Goal: Task Accomplishment & Management: Manage account settings

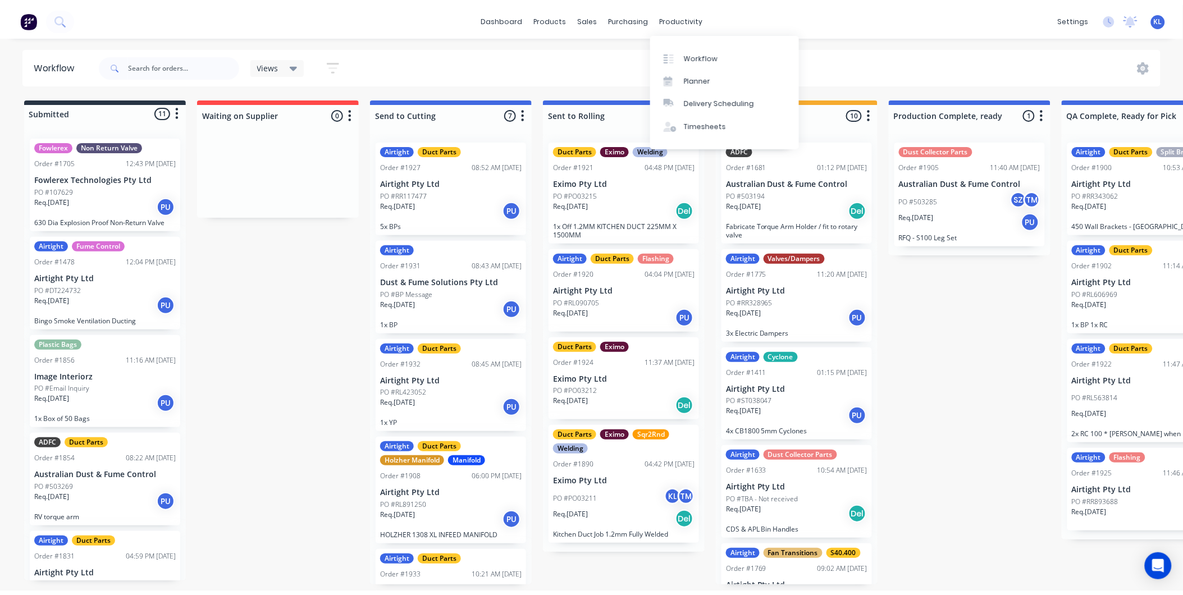
scroll to position [253, 0]
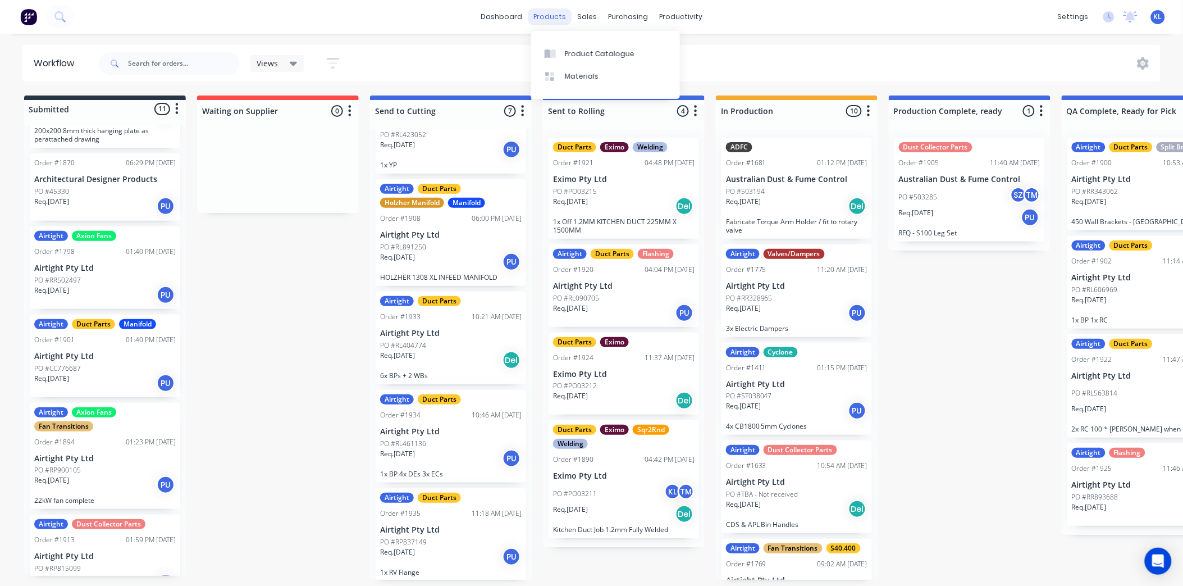
click at [555, 19] on div "products" at bounding box center [550, 16] width 44 height 17
drag, startPoint x: 684, startPoint y: 16, endPoint x: 686, endPoint y: 30, distance: 14.7
click at [684, 16] on div "productivity" at bounding box center [681, 16] width 54 height 17
click at [592, 23] on div "sales" at bounding box center [587, 16] width 31 height 17
click at [614, 58] on div "Sales Orders" at bounding box center [629, 54] width 46 height 10
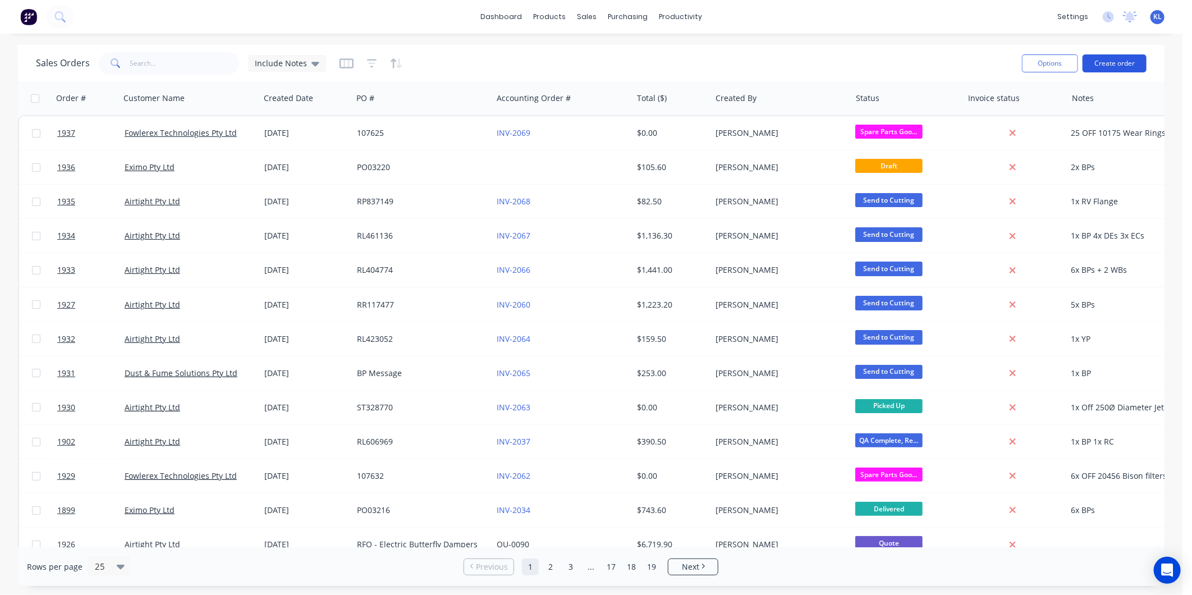
click at [1115, 59] on button "Create order" at bounding box center [1115, 63] width 64 height 18
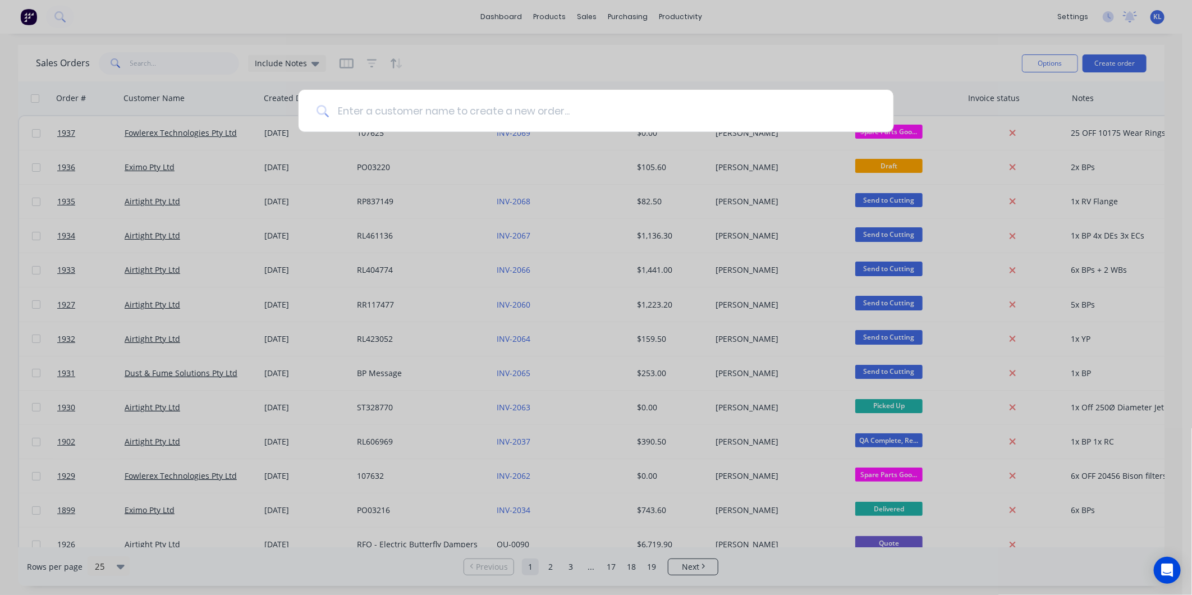
click at [427, 116] on input at bounding box center [602, 111] width 547 height 42
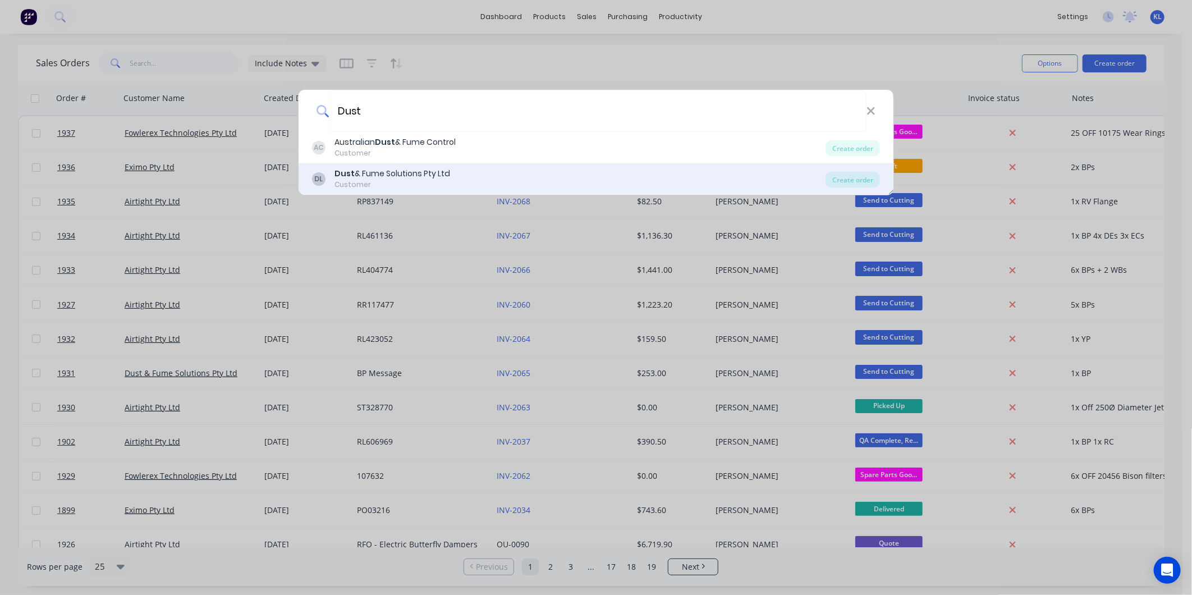
type input "Dust"
click at [394, 184] on div "Customer" at bounding box center [393, 185] width 116 height 10
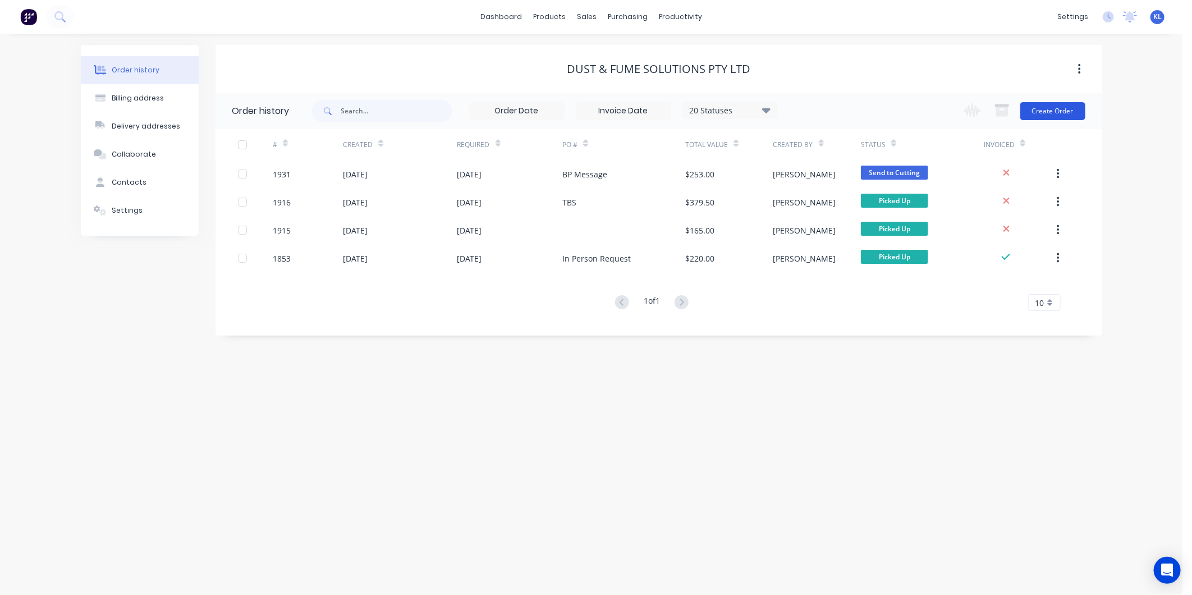
click at [1058, 115] on button "Create Order" at bounding box center [1053, 111] width 65 height 18
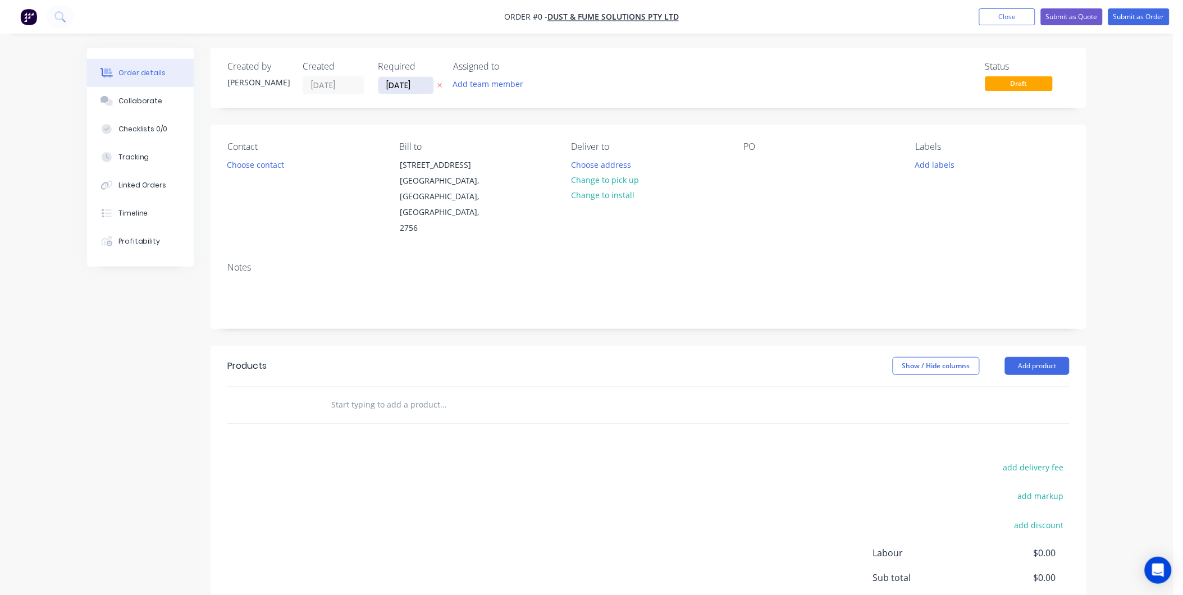
click at [394, 83] on input "[DATE]" at bounding box center [405, 85] width 55 height 17
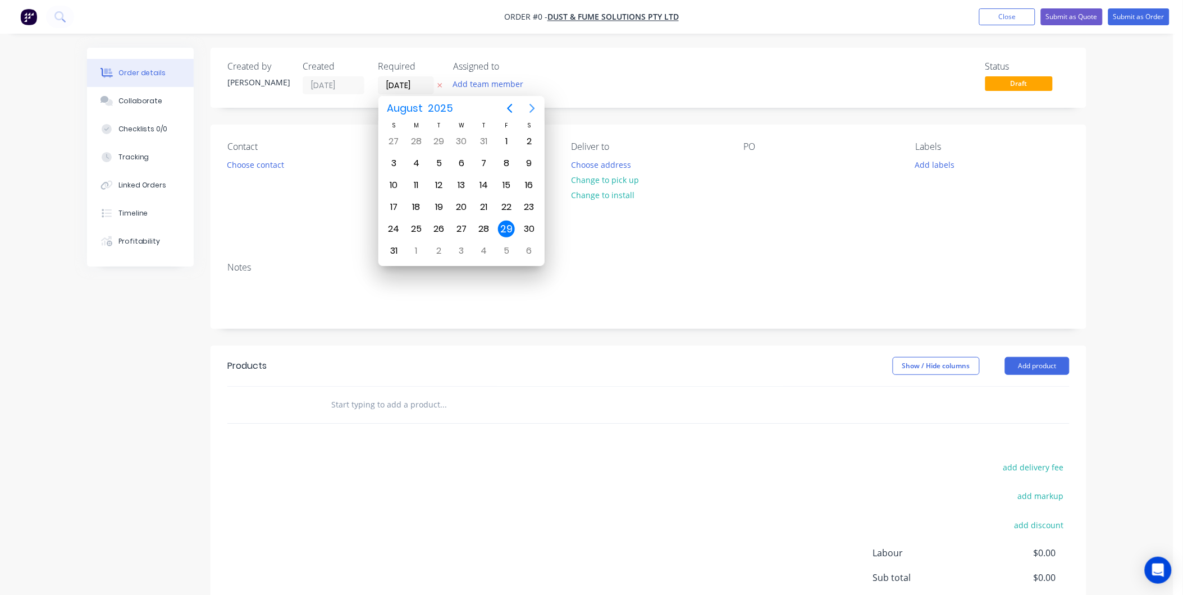
click at [529, 105] on icon "Next page" at bounding box center [532, 108] width 13 height 13
click at [515, 106] on icon "Previous page" at bounding box center [509, 108] width 13 height 13
click at [533, 104] on icon "Next page" at bounding box center [532, 108] width 13 height 13
click at [435, 141] on div "2" at bounding box center [439, 141] width 17 height 17
type input "[DATE]"
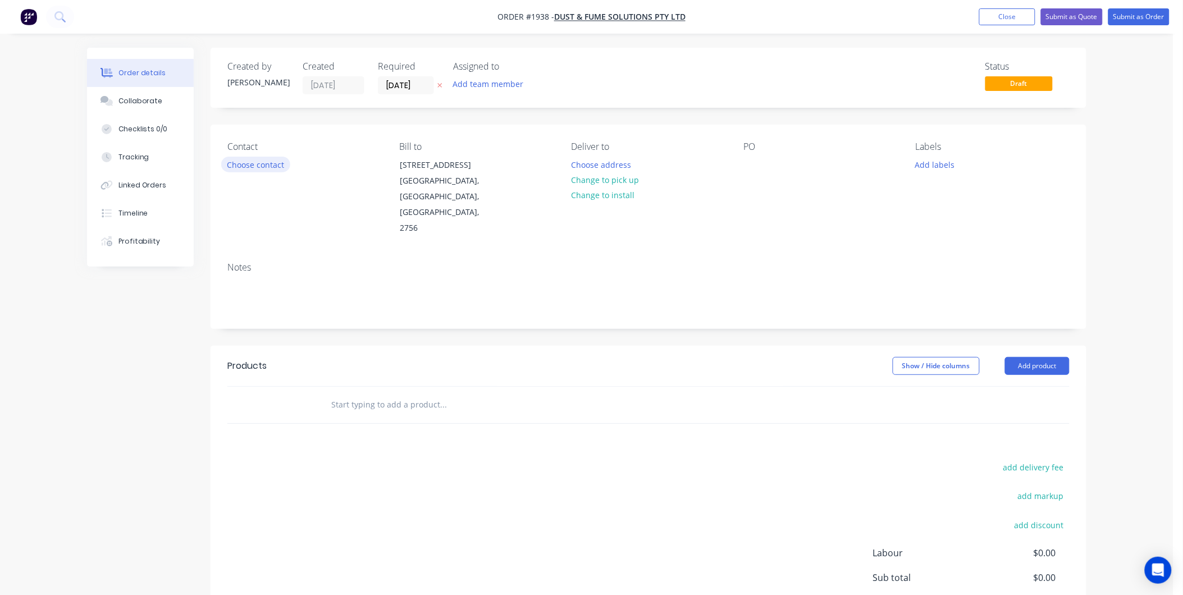
click at [264, 163] on button "Choose contact" at bounding box center [255, 164] width 69 height 15
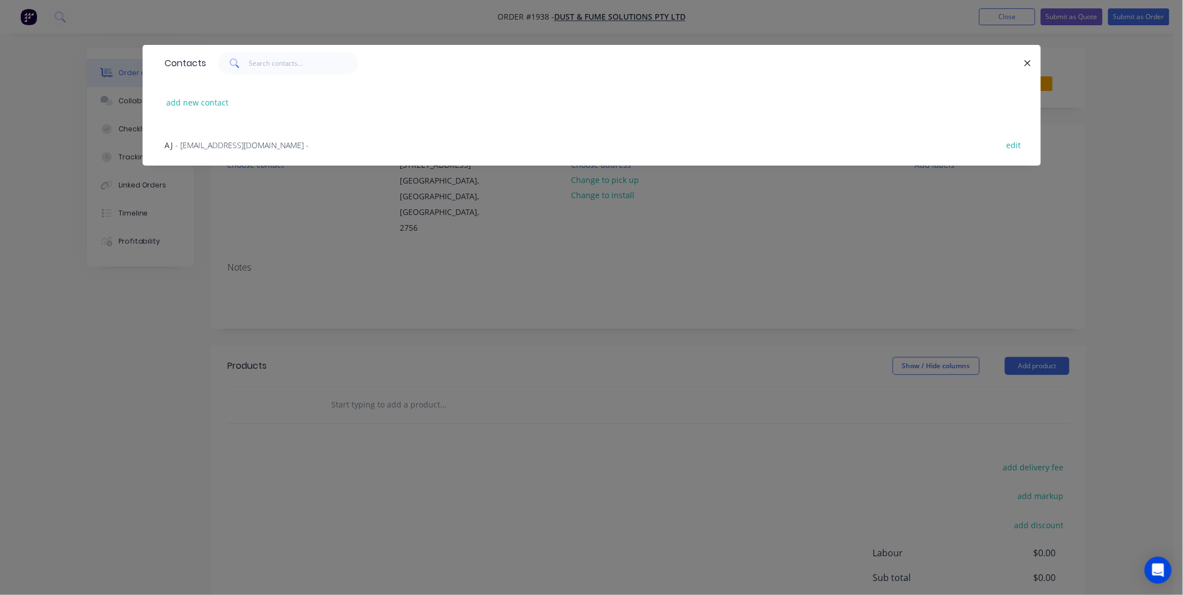
click at [218, 149] on div "AJ - [EMAIL_ADDRESS][DOMAIN_NAME] -" at bounding box center [237, 145] width 144 height 12
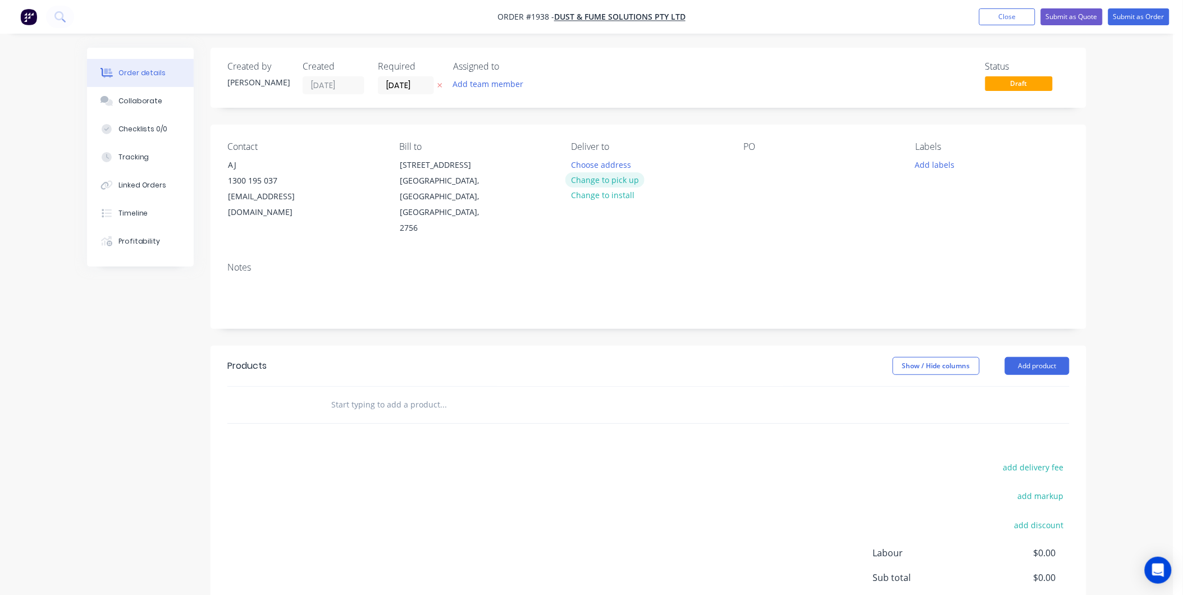
click at [610, 180] on button "Change to pick up" at bounding box center [605, 179] width 80 height 15
click at [755, 157] on div at bounding box center [752, 165] width 18 height 16
click at [927, 166] on button "Add labels" at bounding box center [935, 164] width 52 height 15
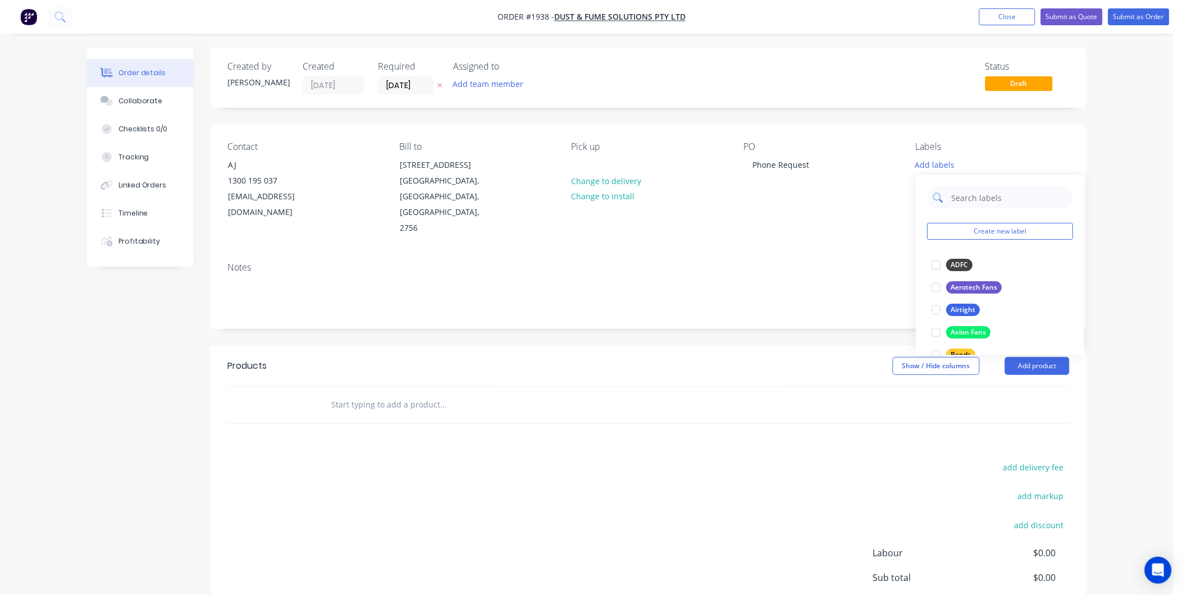
click at [975, 190] on input "text" at bounding box center [1008, 197] width 117 height 22
click at [1000, 200] on input "Duct Entry" at bounding box center [1008, 197] width 117 height 22
type input "Duct Part"
click at [951, 254] on div "Duct Parts edit" at bounding box center [1000, 265] width 146 height 22
drag, startPoint x: 951, startPoint y: 254, endPoint x: 551, endPoint y: 233, distance: 400.9
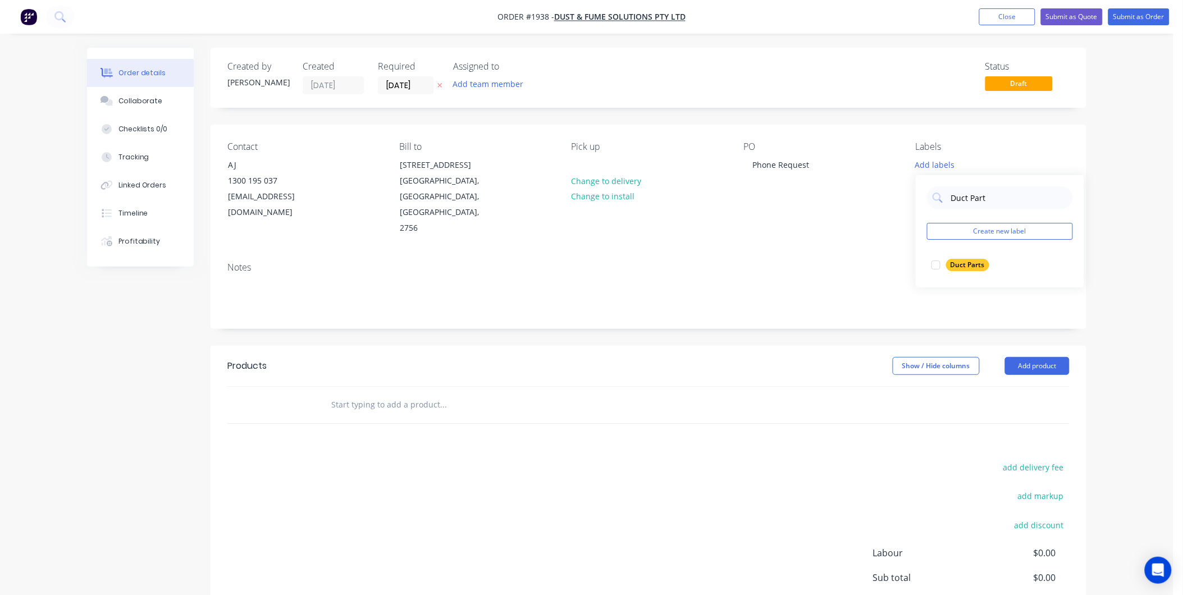
click at [577, 231] on div "Contact AJ [PHONE_NUMBER] [EMAIL_ADDRESS][DOMAIN_NAME] Bill to [STREET_ADDRESS]…" at bounding box center [649, 189] width 876 height 129
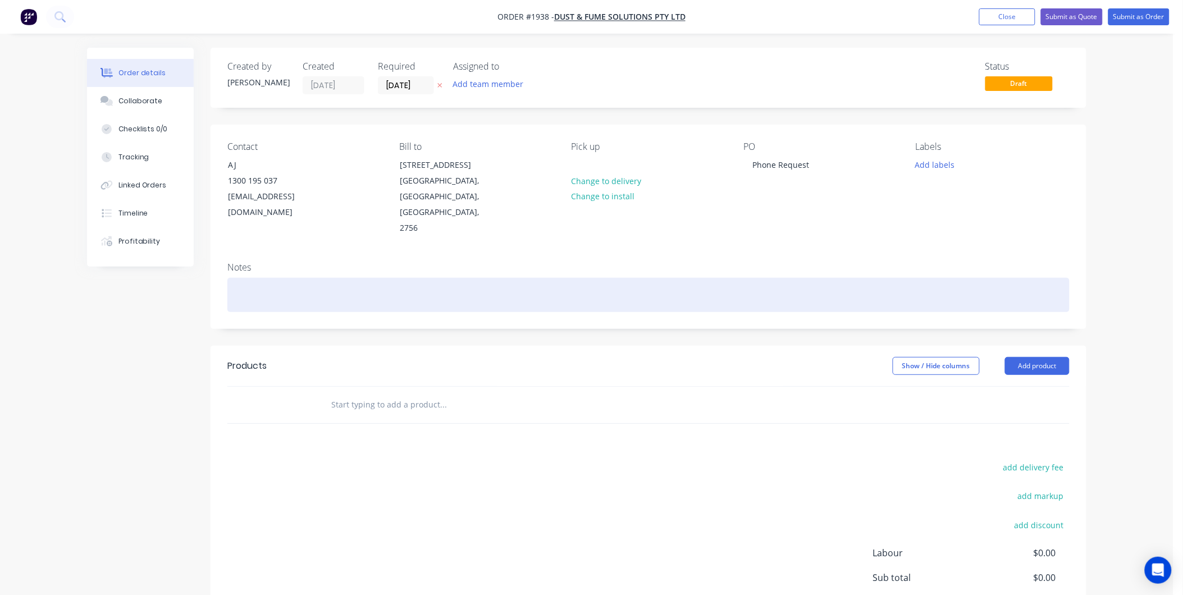
click at [280, 284] on div at bounding box center [648, 295] width 842 height 34
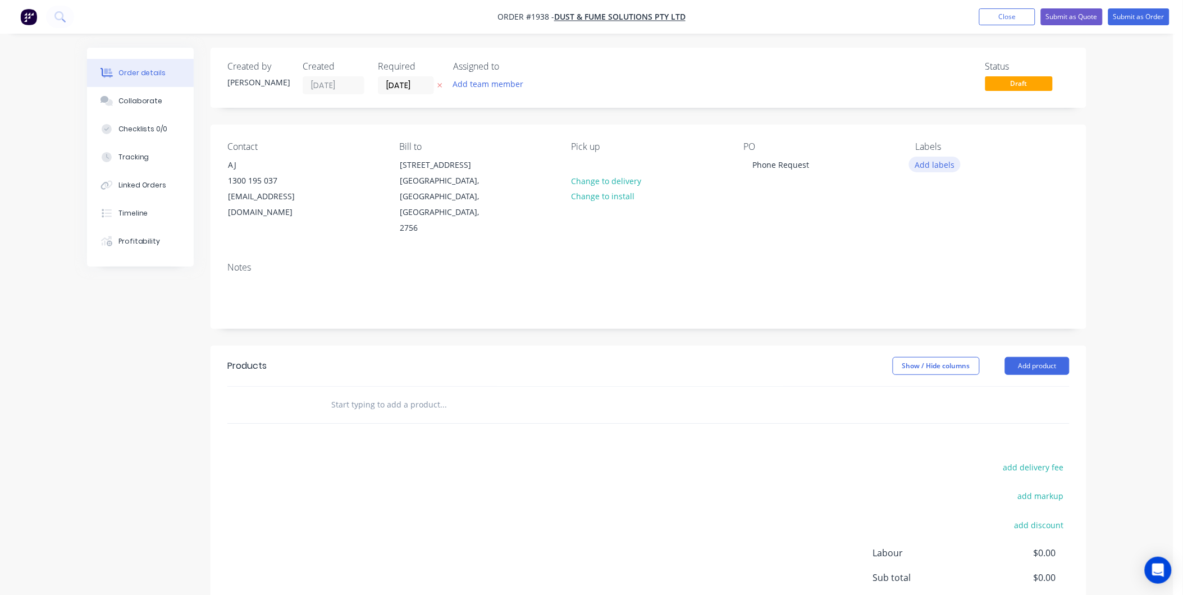
click at [924, 162] on button "Add labels" at bounding box center [935, 164] width 52 height 15
click at [958, 261] on div "Duct Parts" at bounding box center [967, 265] width 43 height 12
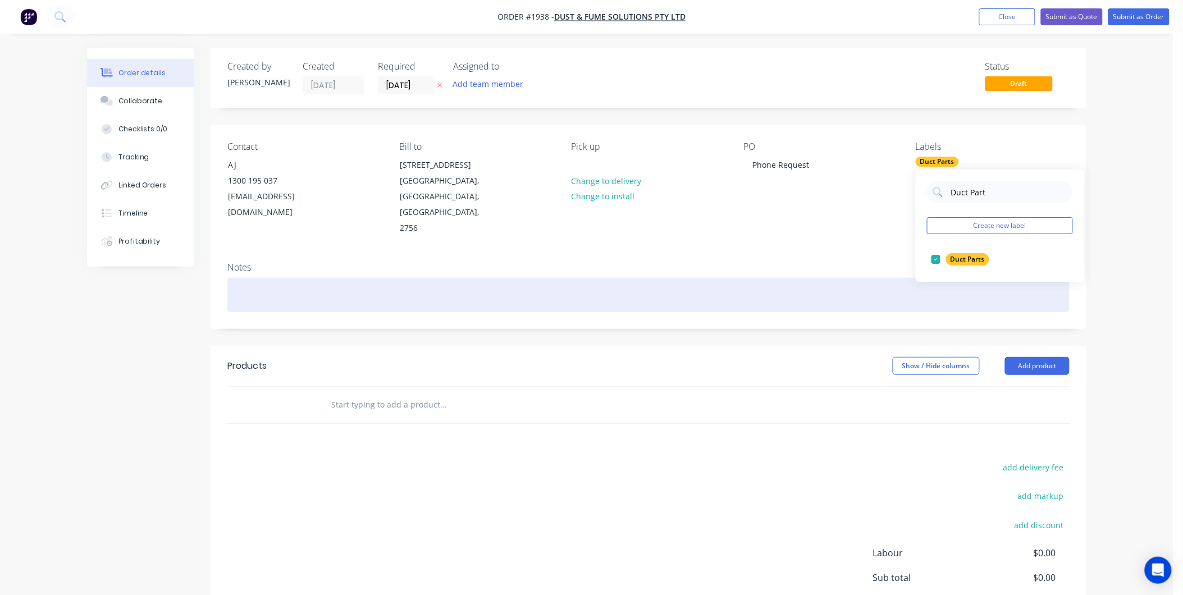
click at [239, 290] on div at bounding box center [648, 295] width 842 height 34
drag, startPoint x: 240, startPoint y: 290, endPoint x: 276, endPoint y: 269, distance: 41.5
click at [276, 278] on div at bounding box center [648, 295] width 842 height 34
click at [271, 278] on div at bounding box center [648, 295] width 842 height 34
click at [559, 283] on div "Holzher 1329 Outfeed Manifold" at bounding box center [648, 295] width 842 height 34
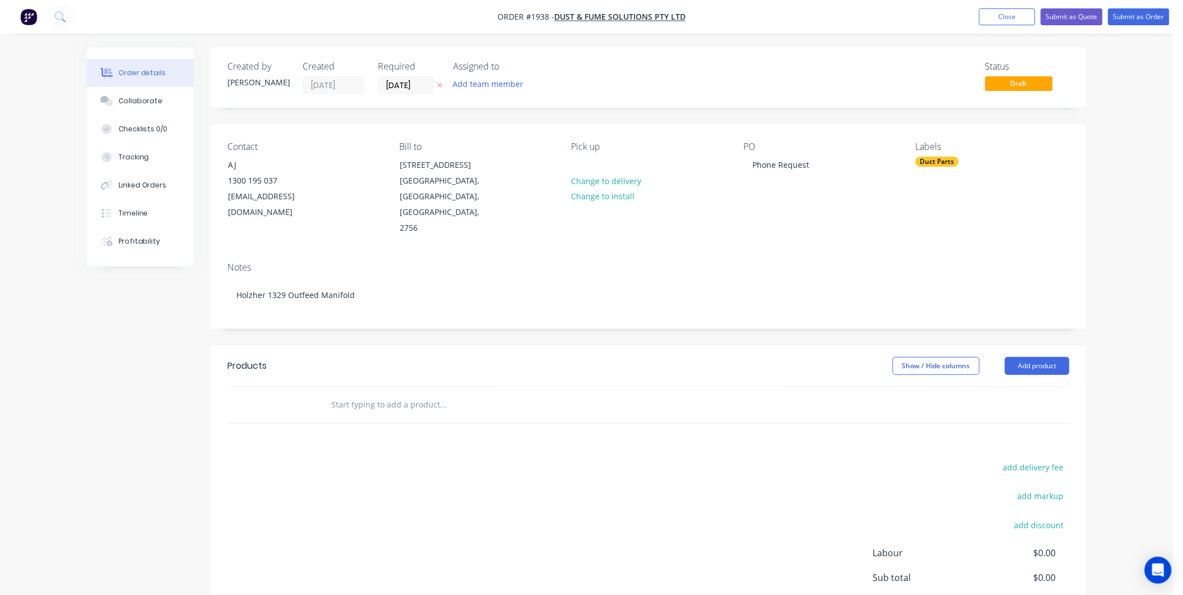
click at [473, 328] on div "Created by [PERSON_NAME] Created [DATE] Required [DATE] Assigned to Add team me…" at bounding box center [649, 371] width 876 height 646
click at [1031, 358] on button "Add product" at bounding box center [1037, 366] width 65 height 18
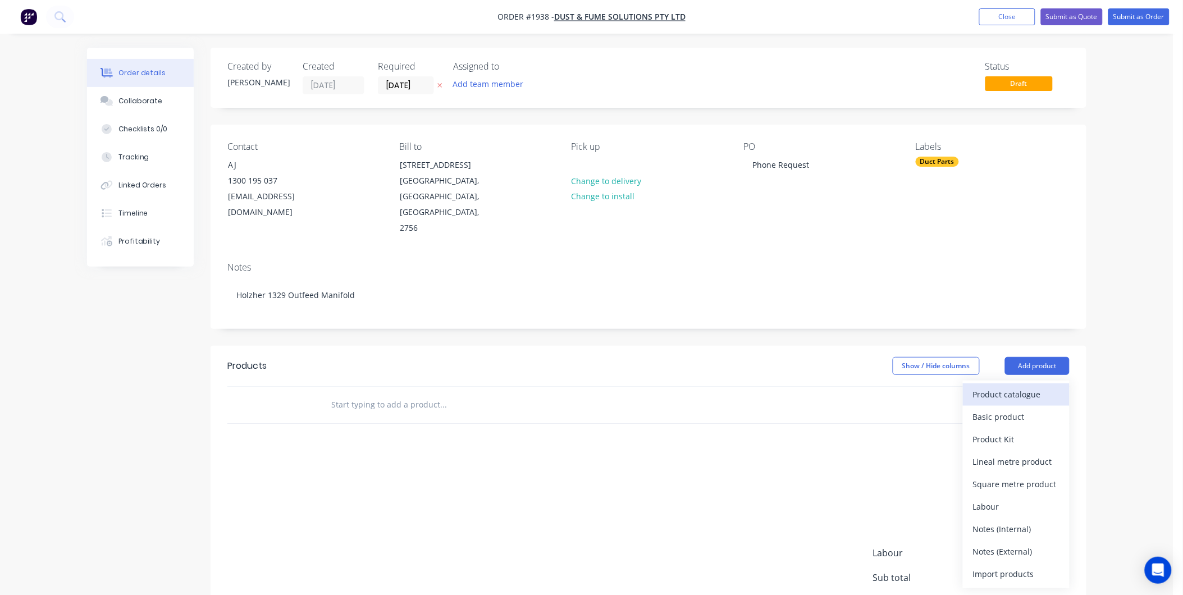
click at [1004, 386] on div "Product catalogue" at bounding box center [1016, 394] width 86 height 16
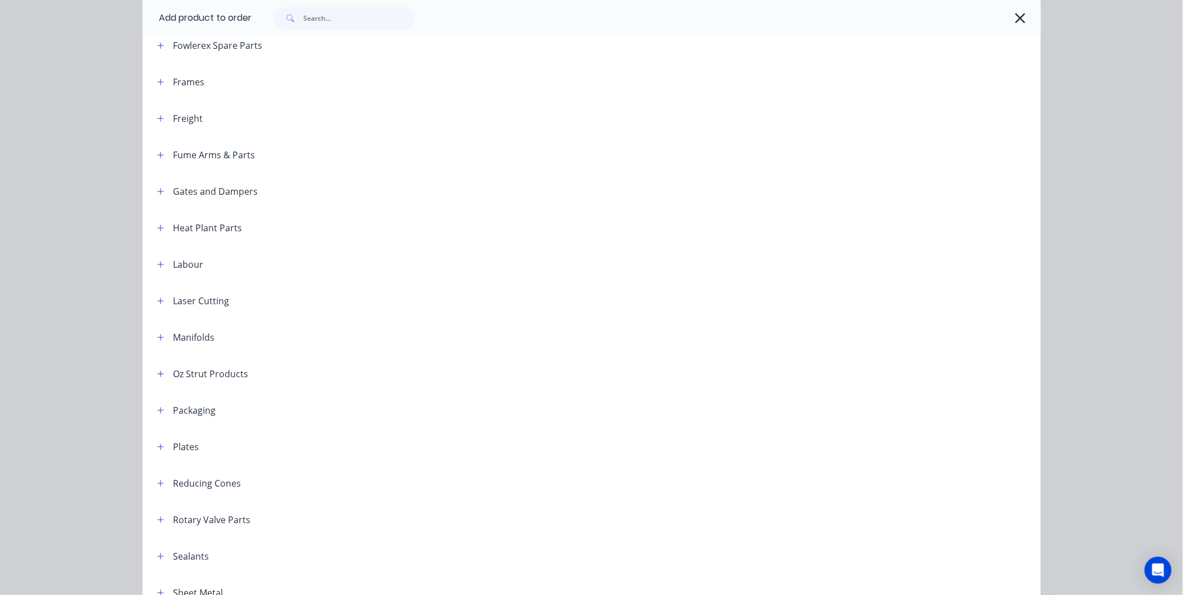
scroll to position [1060, 0]
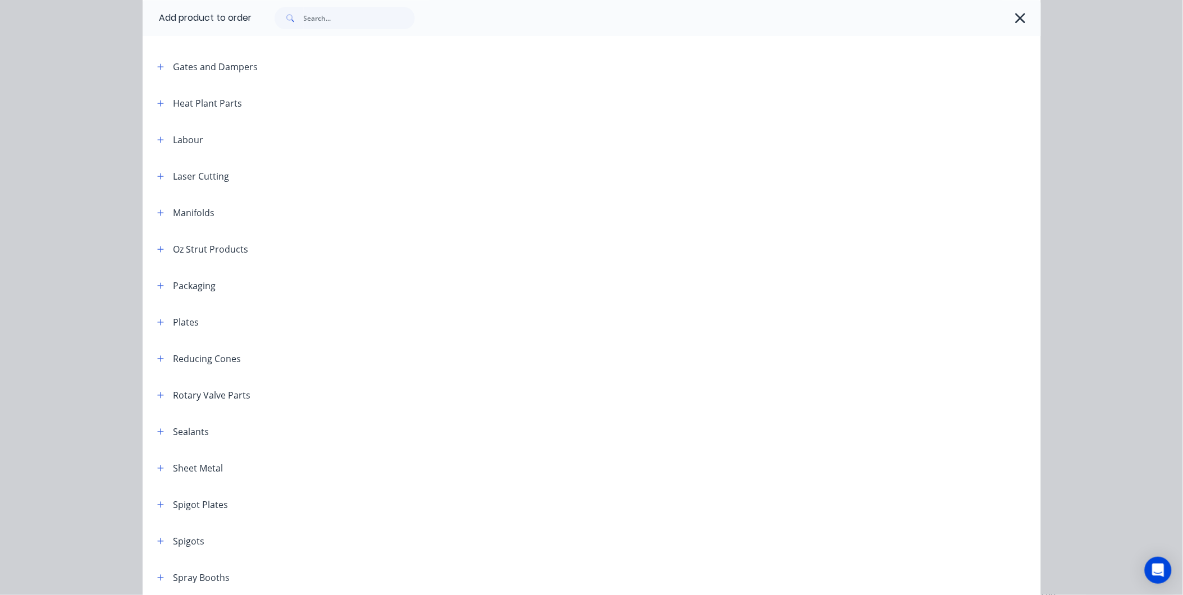
click at [152, 204] on header "Manifolds" at bounding box center [592, 212] width 898 height 36
click at [157, 211] on icon "button" at bounding box center [160, 213] width 7 height 8
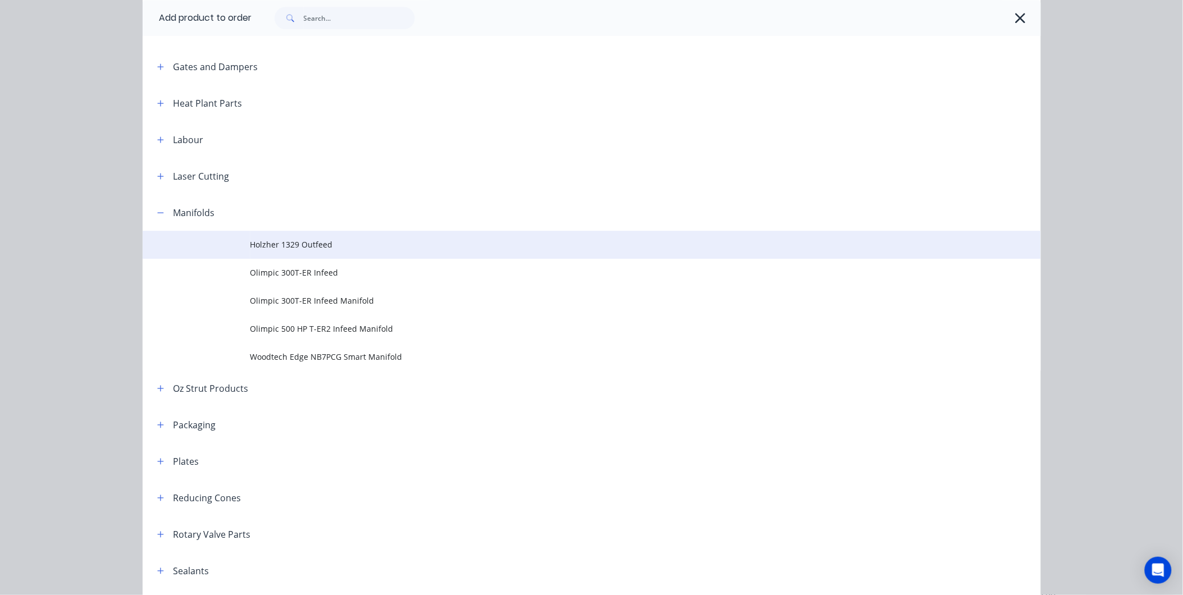
click at [328, 246] on span "Holzher 1329 Outfeed" at bounding box center [566, 245] width 632 height 12
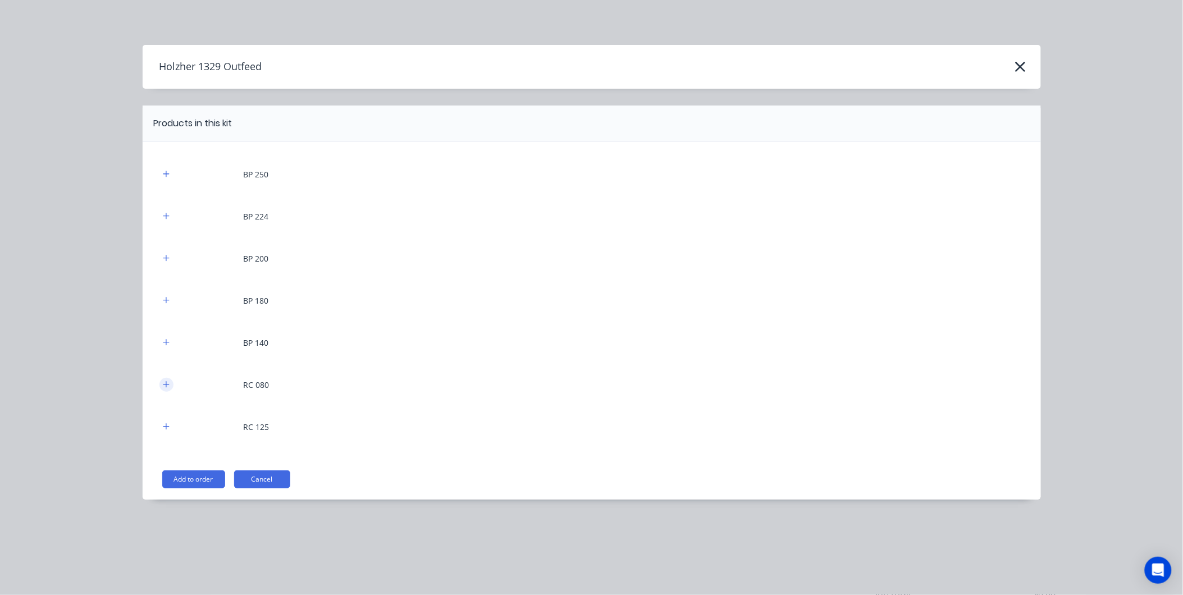
click at [165, 383] on icon "button" at bounding box center [166, 385] width 7 height 8
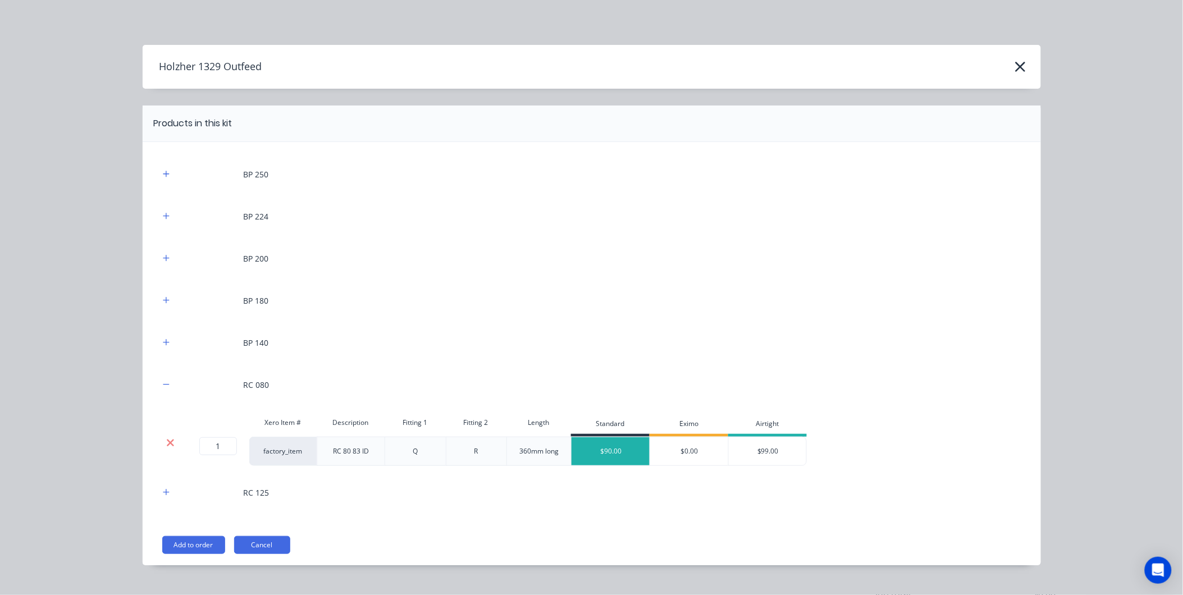
click at [167, 441] on icon at bounding box center [170, 442] width 7 height 7
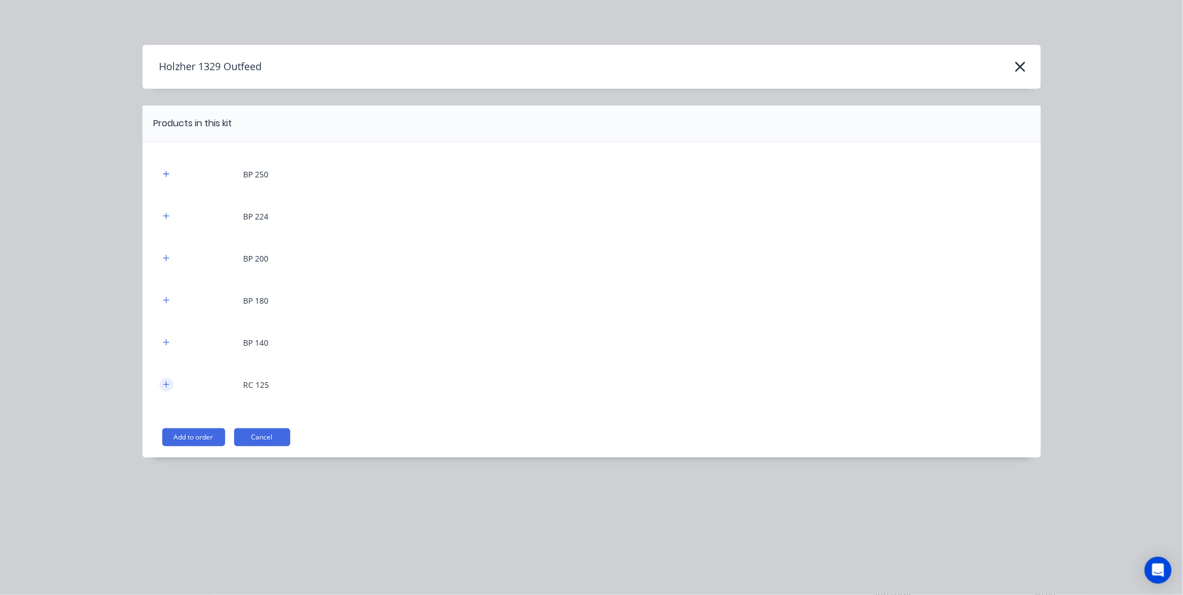
click at [167, 384] on icon "button" at bounding box center [166, 385] width 7 height 8
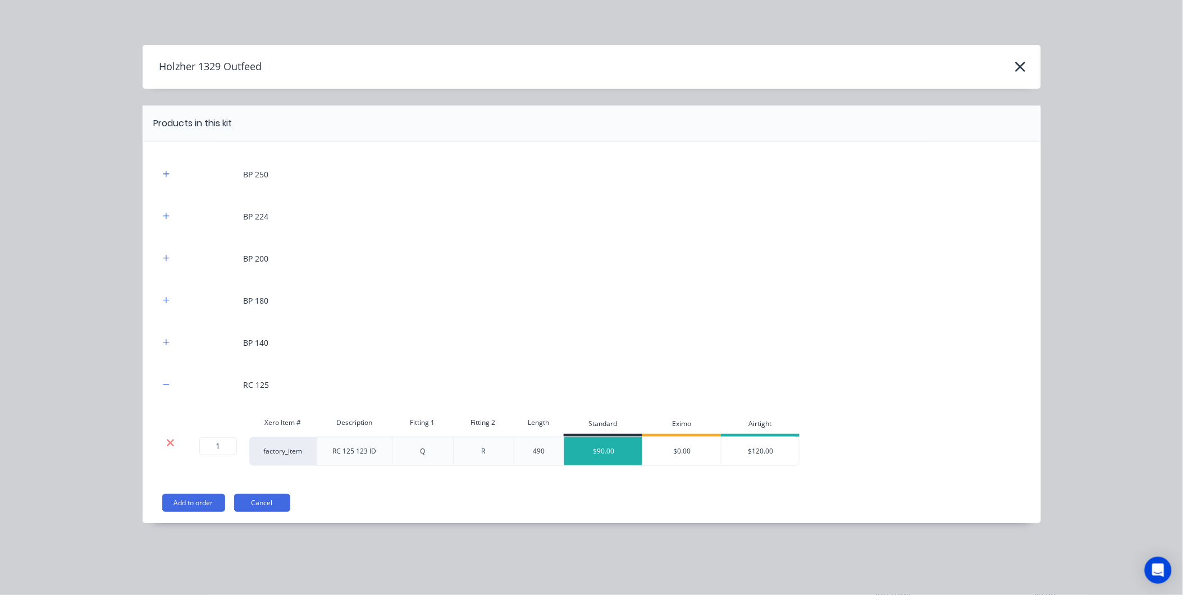
click at [168, 442] on icon at bounding box center [170, 442] width 8 height 11
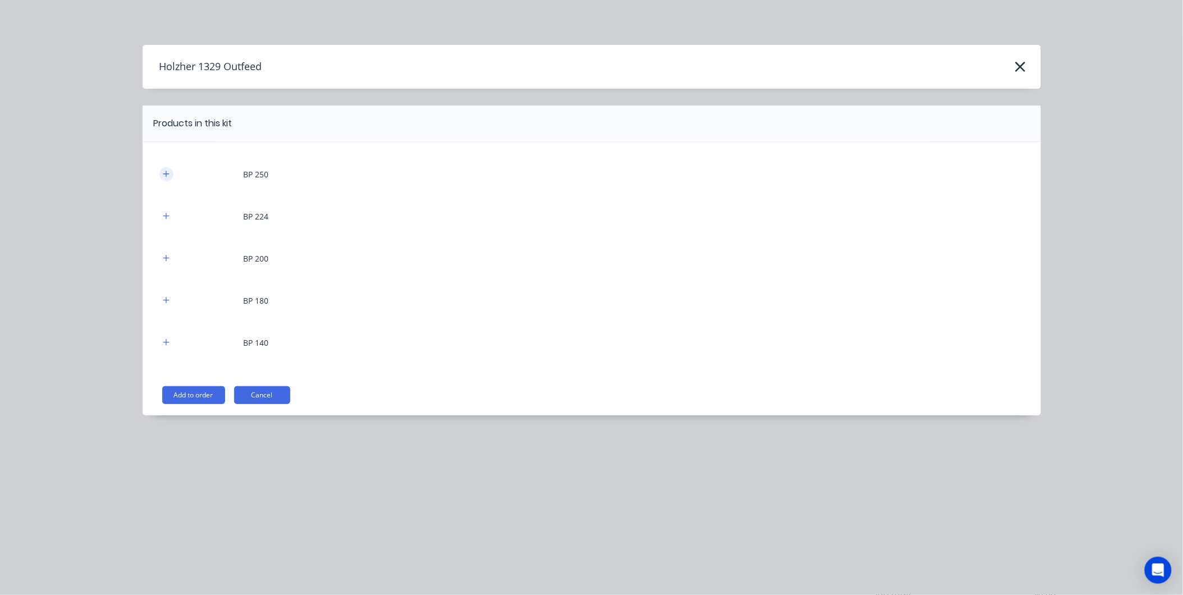
click at [165, 172] on icon "button" at bounding box center [166, 174] width 7 height 8
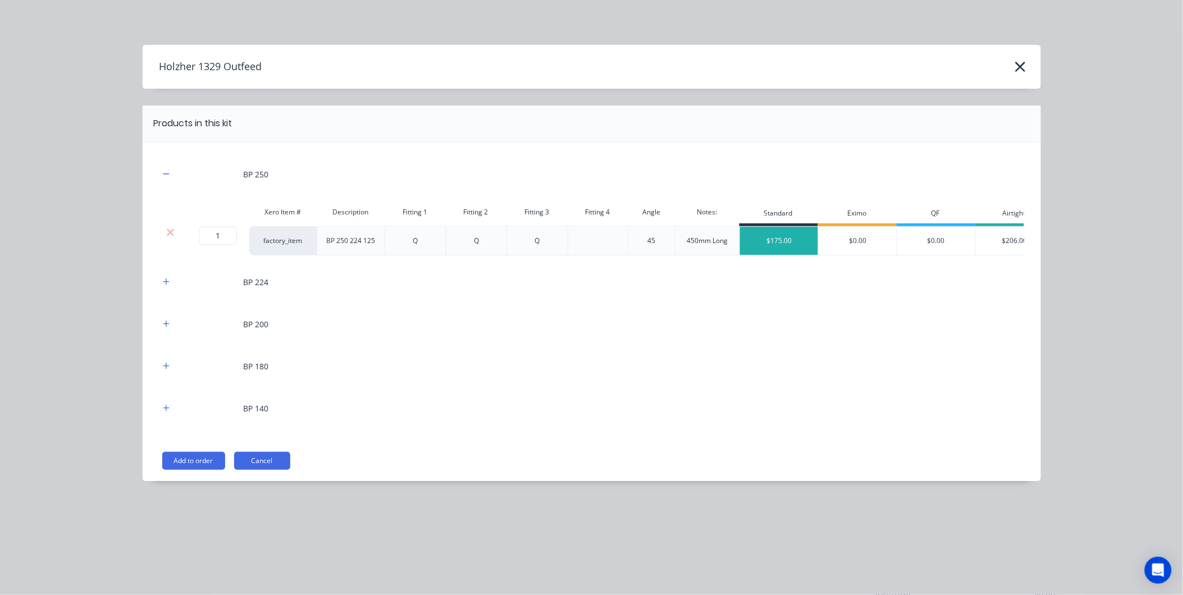
click at [423, 236] on div "Q" at bounding box center [415, 240] width 61 height 29
drag, startPoint x: 417, startPoint y: 243, endPoint x: 408, endPoint y: 239, distance: 9.6
click at [408, 239] on div "Q" at bounding box center [415, 240] width 61 height 29
drag, startPoint x: 408, startPoint y: 239, endPoint x: 420, endPoint y: 238, distance: 11.8
click at [420, 238] on div "Q" at bounding box center [415, 240] width 61 height 29
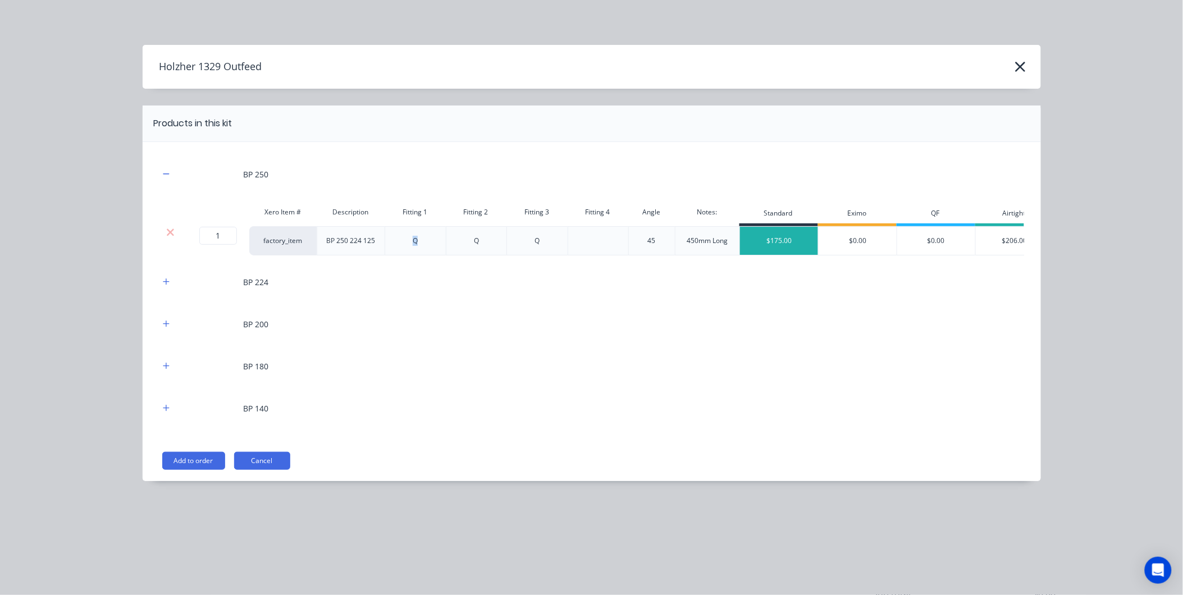
drag, startPoint x: 418, startPoint y: 238, endPoint x: 405, endPoint y: 237, distance: 12.9
click at [405, 237] on div "Q" at bounding box center [415, 240] width 61 height 29
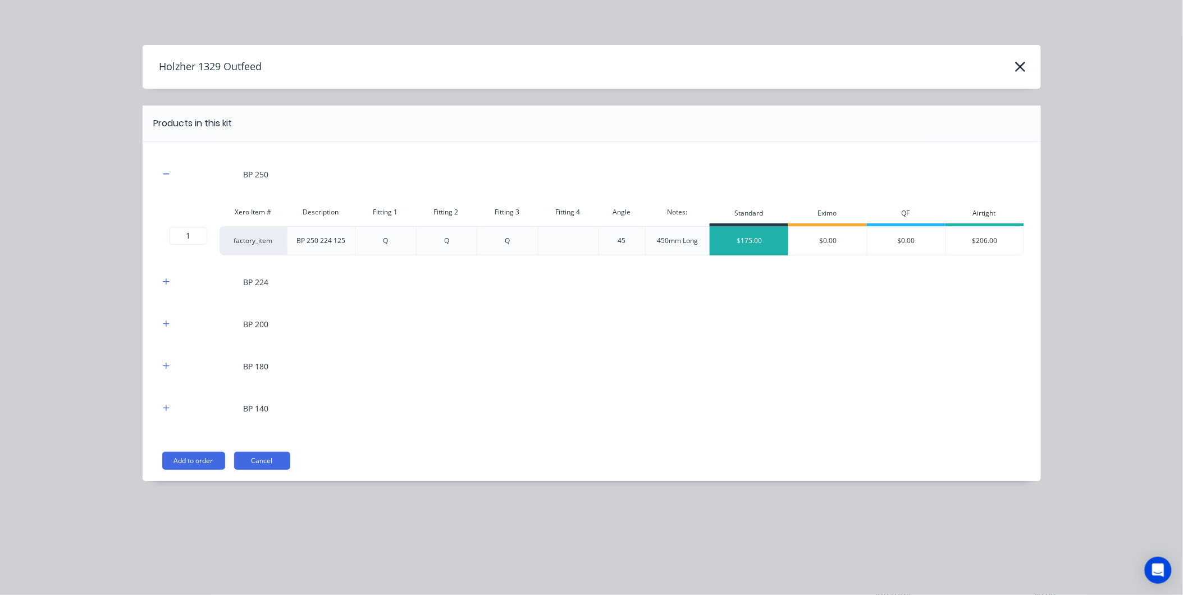
click at [736, 241] on div "$175.00" at bounding box center [749, 241] width 79 height 28
click at [389, 235] on div "Q" at bounding box center [385, 240] width 61 height 29
click at [386, 245] on div "Q" at bounding box center [385, 240] width 61 height 29
click at [386, 241] on div "Q" at bounding box center [385, 240] width 61 height 29
drag, startPoint x: 386, startPoint y: 241, endPoint x: 375, endPoint y: 241, distance: 11.2
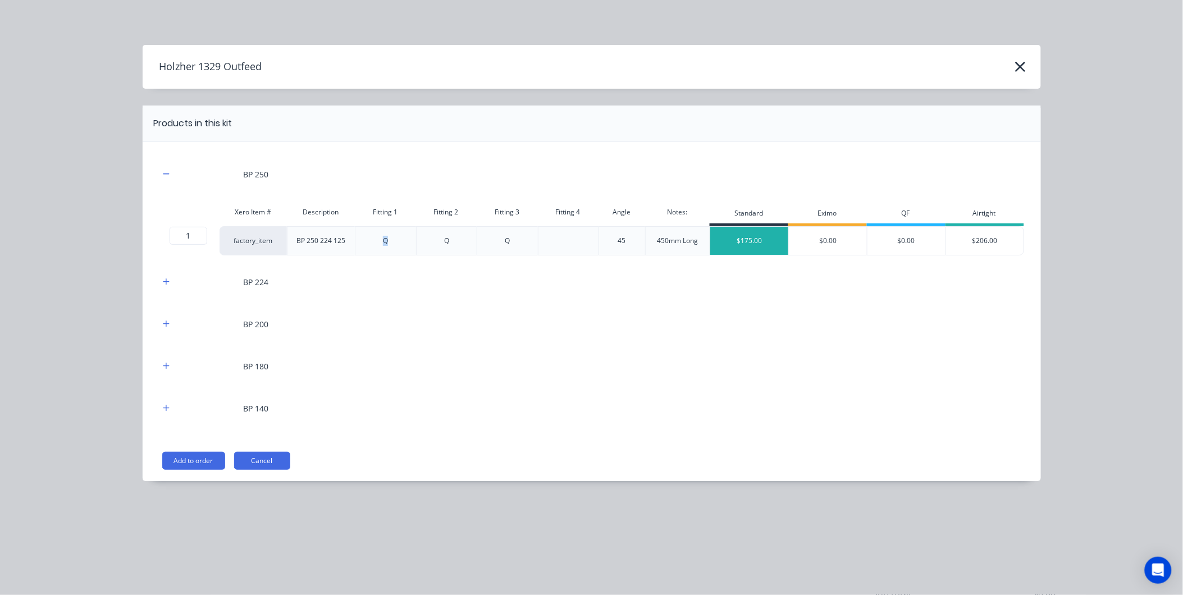
click at [375, 241] on div "Q" at bounding box center [385, 240] width 61 height 29
click at [345, 237] on div "BP 250 224 125" at bounding box center [321, 240] width 68 height 29
click at [336, 239] on div "BP 250 224 125" at bounding box center [321, 240] width 68 height 29
click at [334, 239] on div "BP 250 224 125" at bounding box center [321, 240] width 68 height 29
drag, startPoint x: 386, startPoint y: 240, endPoint x: 375, endPoint y: 239, distance: 10.7
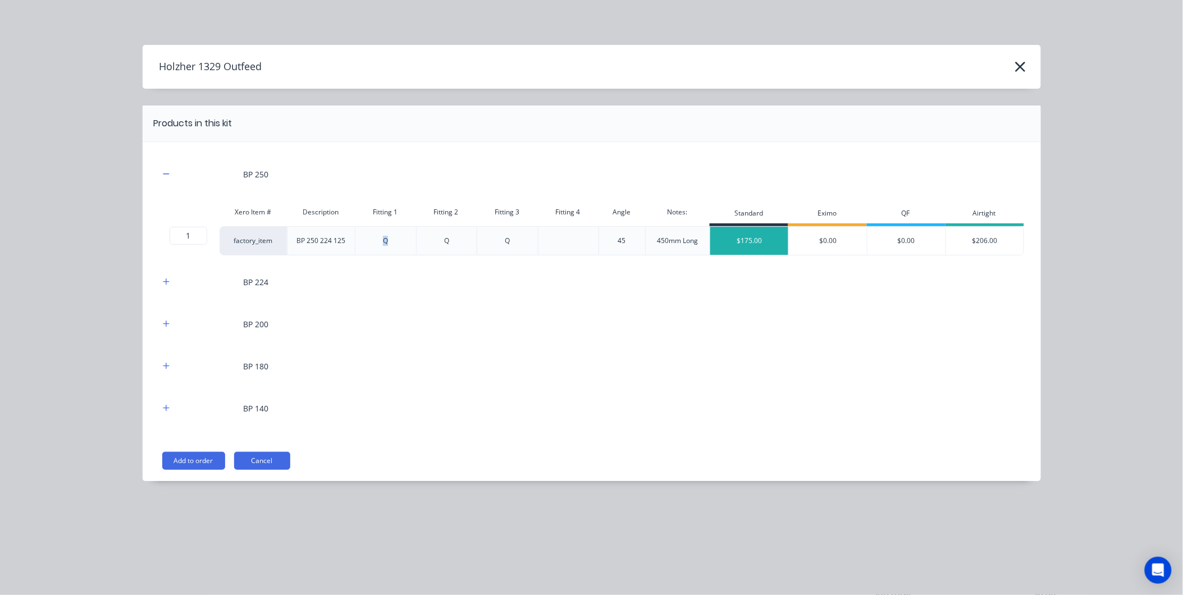
click at [375, 239] on div "Q" at bounding box center [385, 240] width 61 height 29
drag, startPoint x: 511, startPoint y: 241, endPoint x: 492, endPoint y: 240, distance: 19.1
click at [492, 240] on div "Q" at bounding box center [507, 240] width 61 height 29
click at [408, 403] on div "BP 140" at bounding box center [591, 408] width 865 height 31
click at [248, 468] on button "Cancel" at bounding box center [262, 461] width 56 height 18
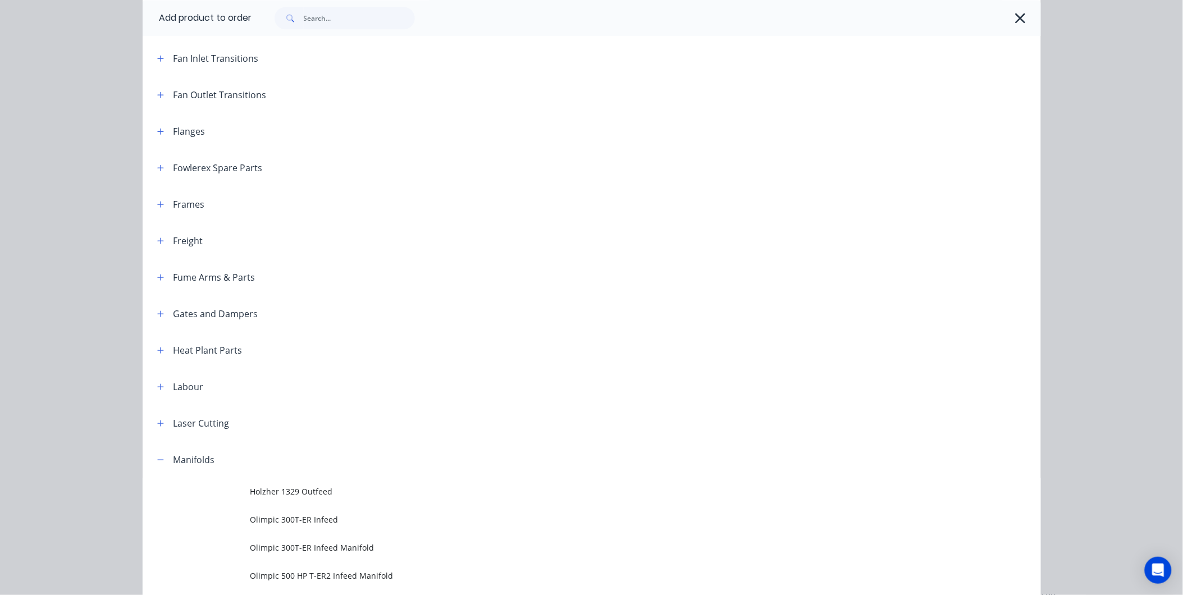
scroll to position [610, 0]
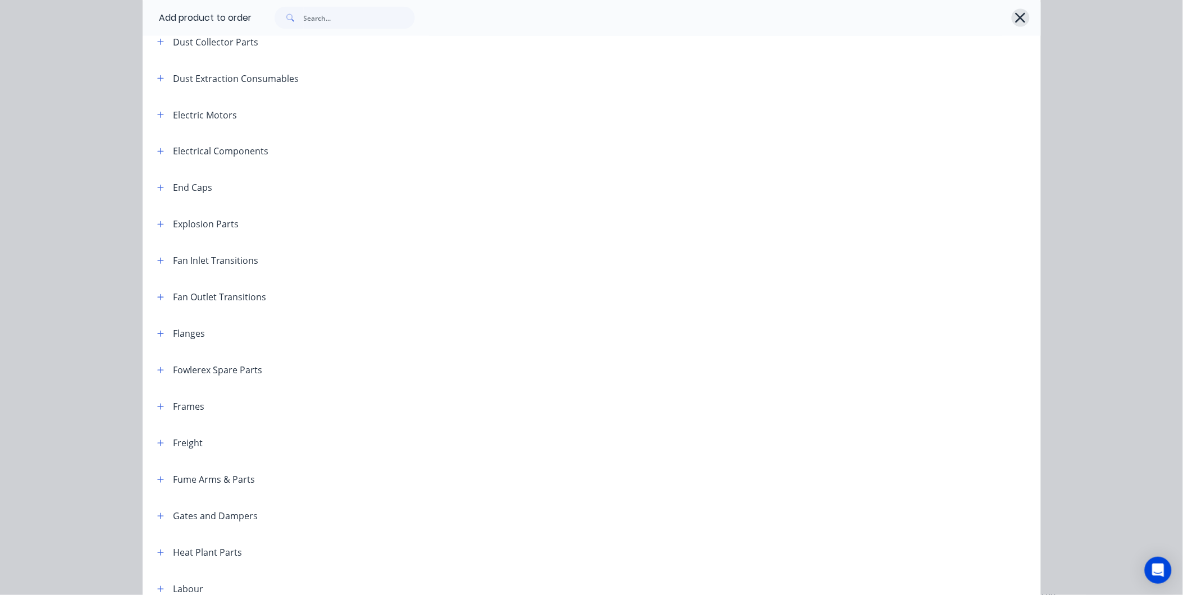
click at [1018, 13] on icon "button" at bounding box center [1021, 18] width 12 height 16
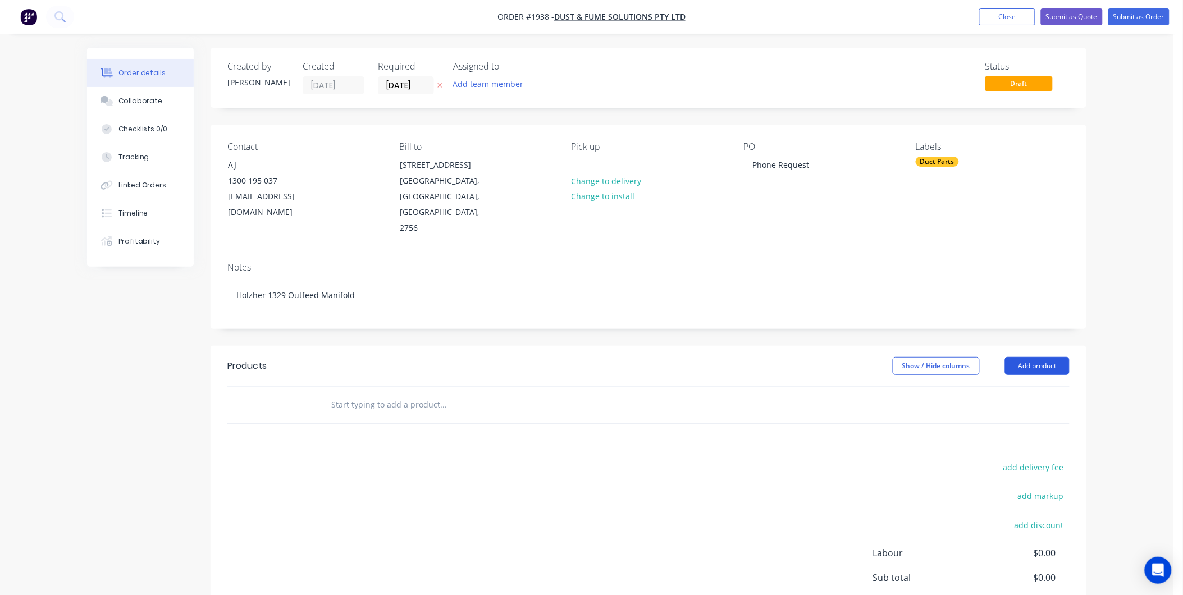
click at [1021, 357] on button "Add product" at bounding box center [1037, 366] width 65 height 18
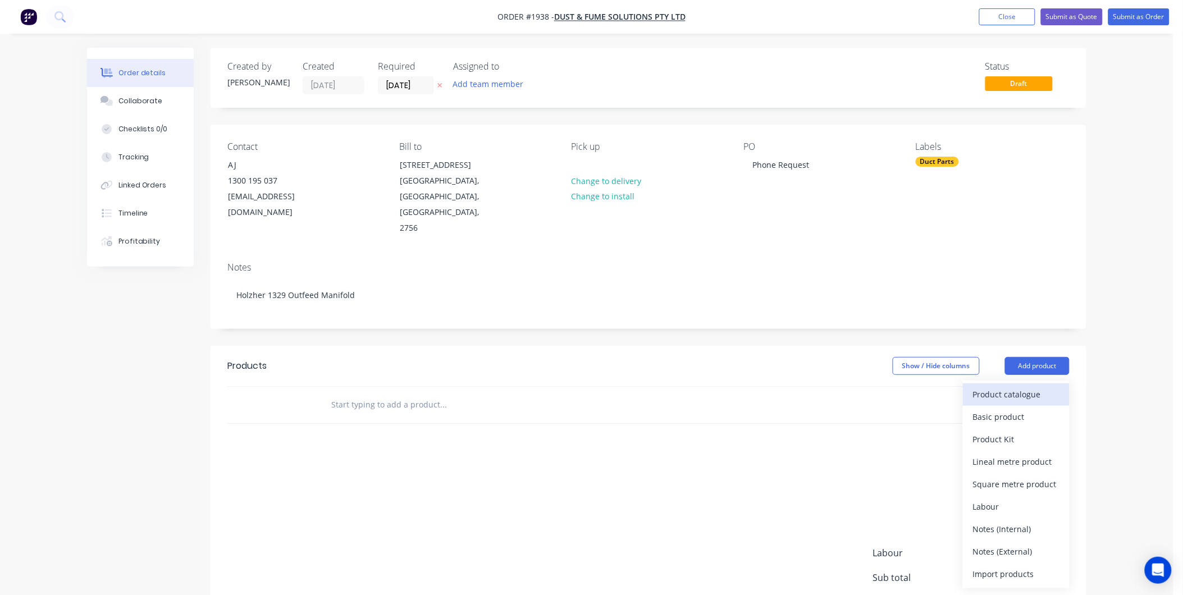
click at [1016, 388] on button "Product catalogue" at bounding box center [1016, 394] width 107 height 22
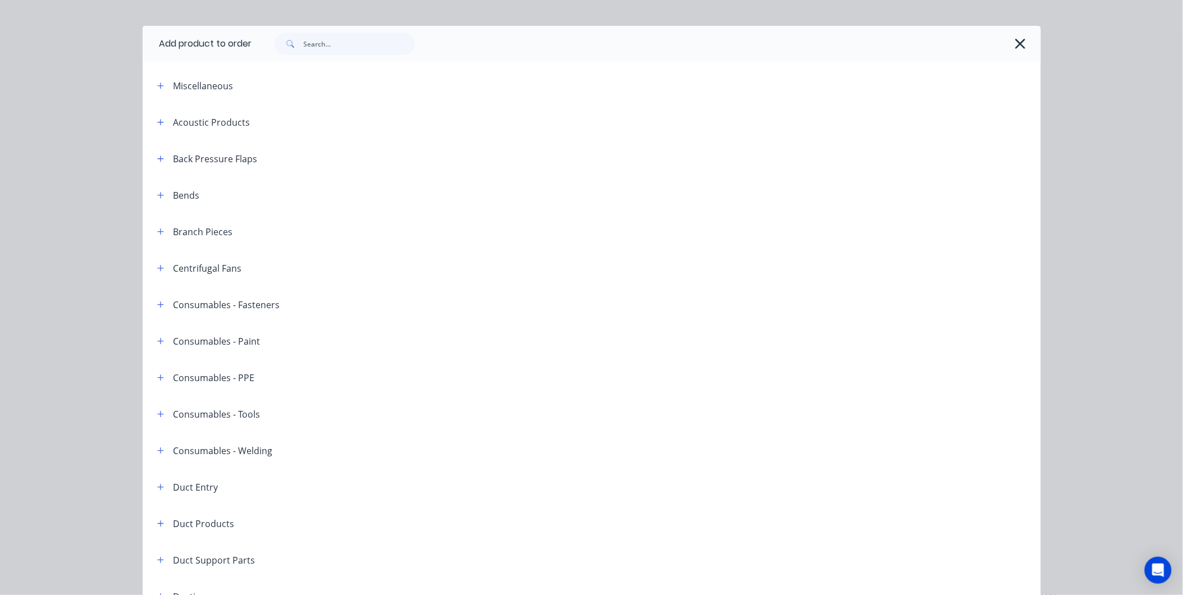
scroll to position [0, 0]
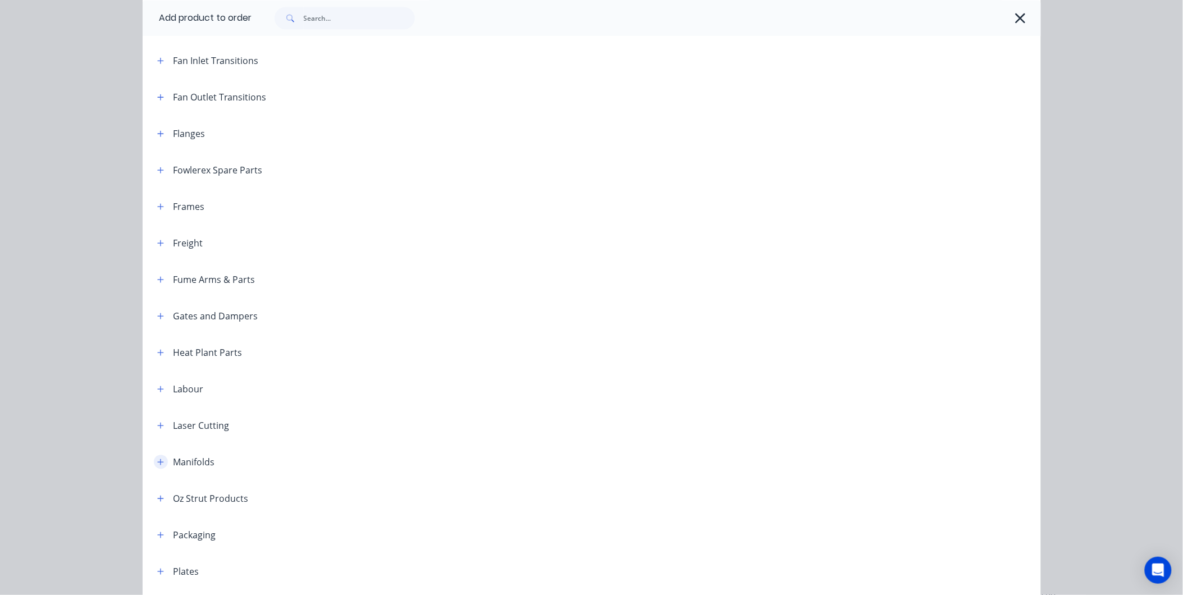
click at [157, 463] on icon "button" at bounding box center [160, 462] width 7 height 8
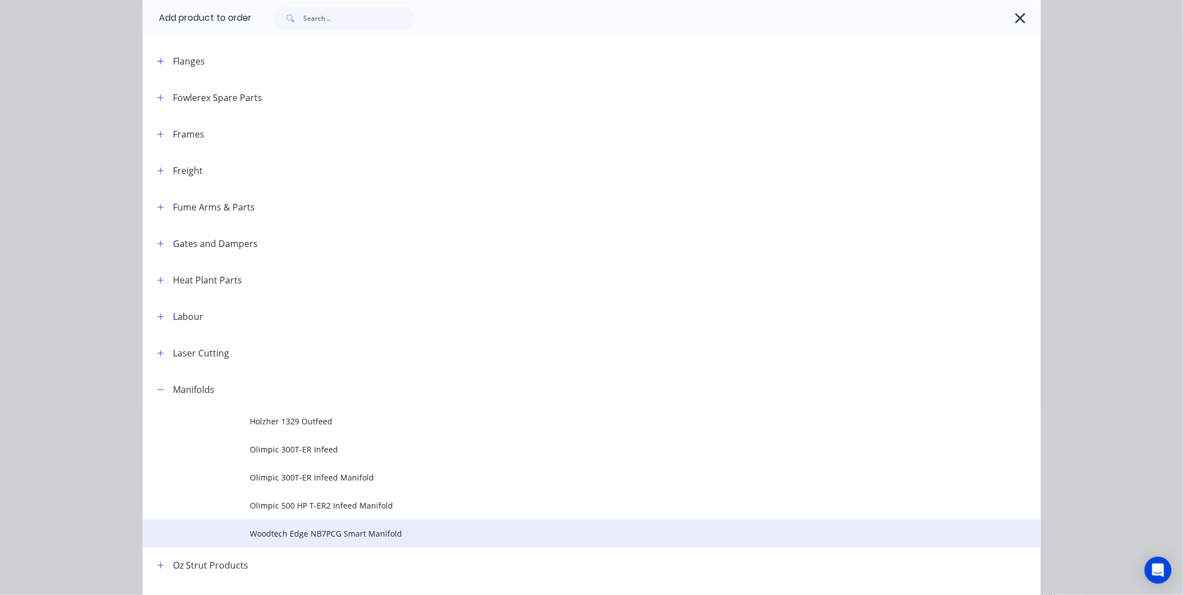
scroll to position [998, 0]
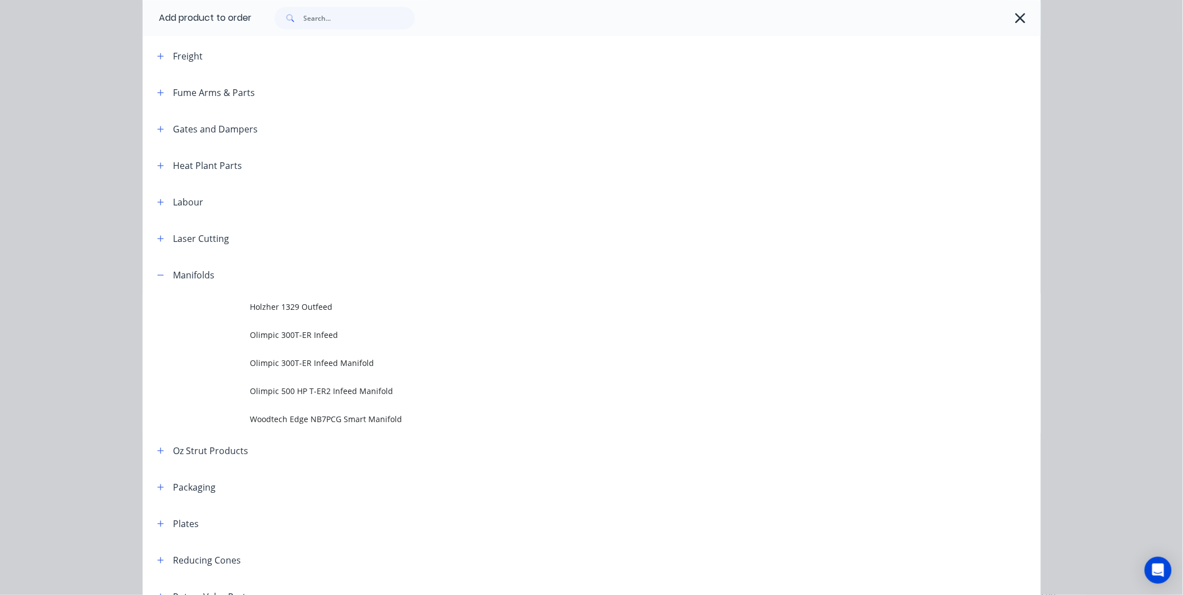
click at [324, 307] on span "Holzher 1329 Outfeed" at bounding box center [566, 307] width 632 height 12
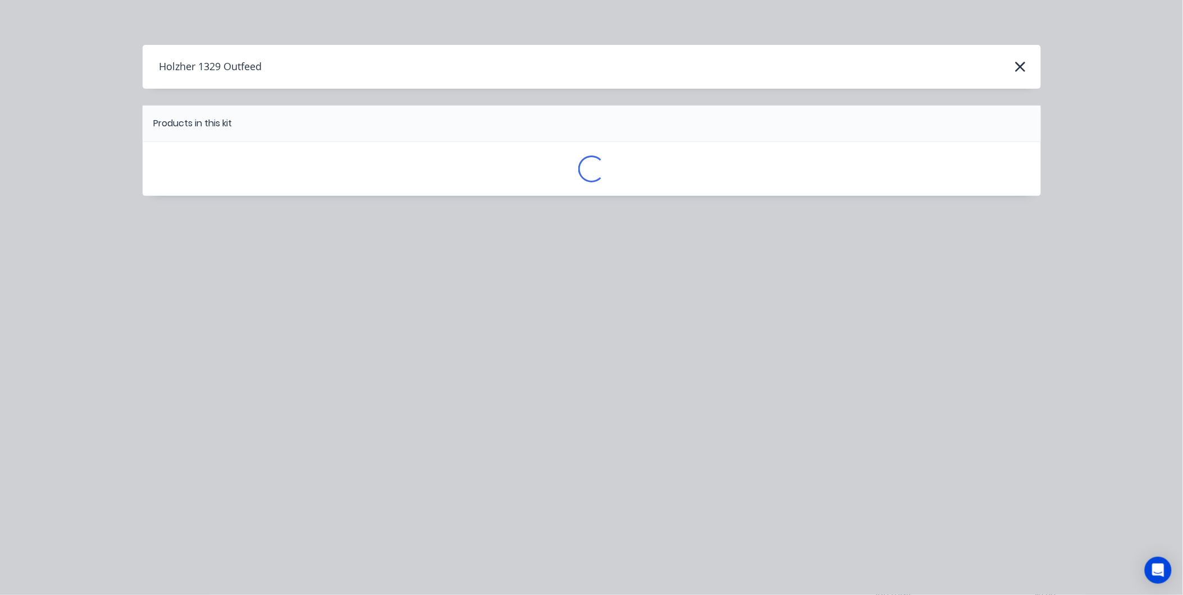
scroll to position [0, 0]
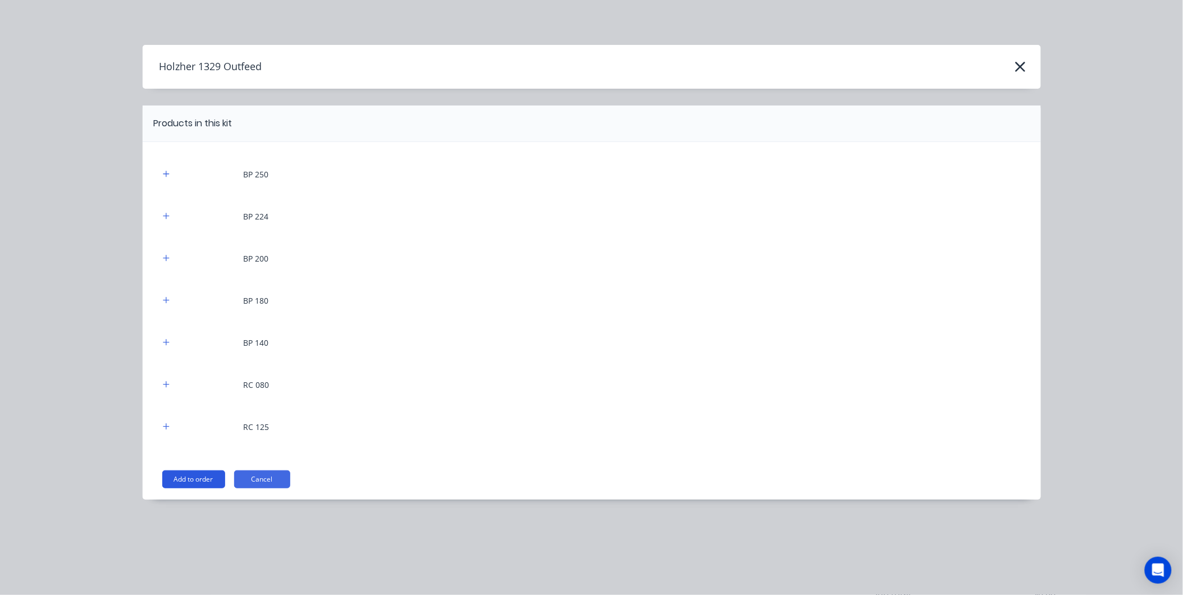
click at [200, 476] on button "Add to order" at bounding box center [193, 479] width 63 height 18
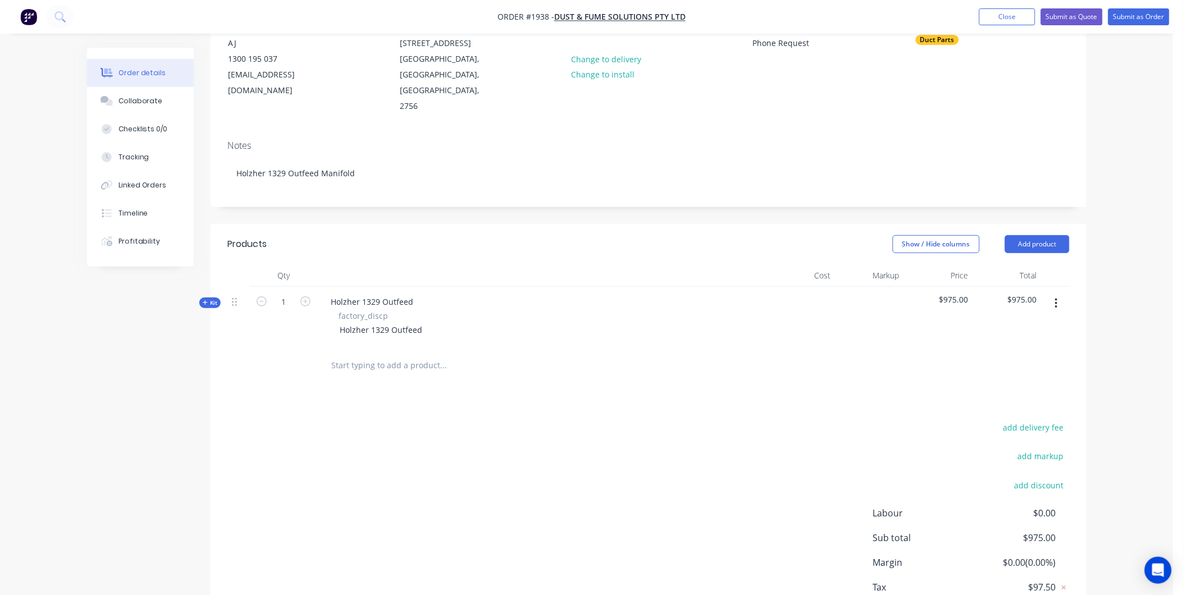
scroll to position [125, 0]
click at [234, 294] on icon at bounding box center [234, 299] width 5 height 10
click at [215, 296] on span "Kit" at bounding box center [210, 300] width 15 height 8
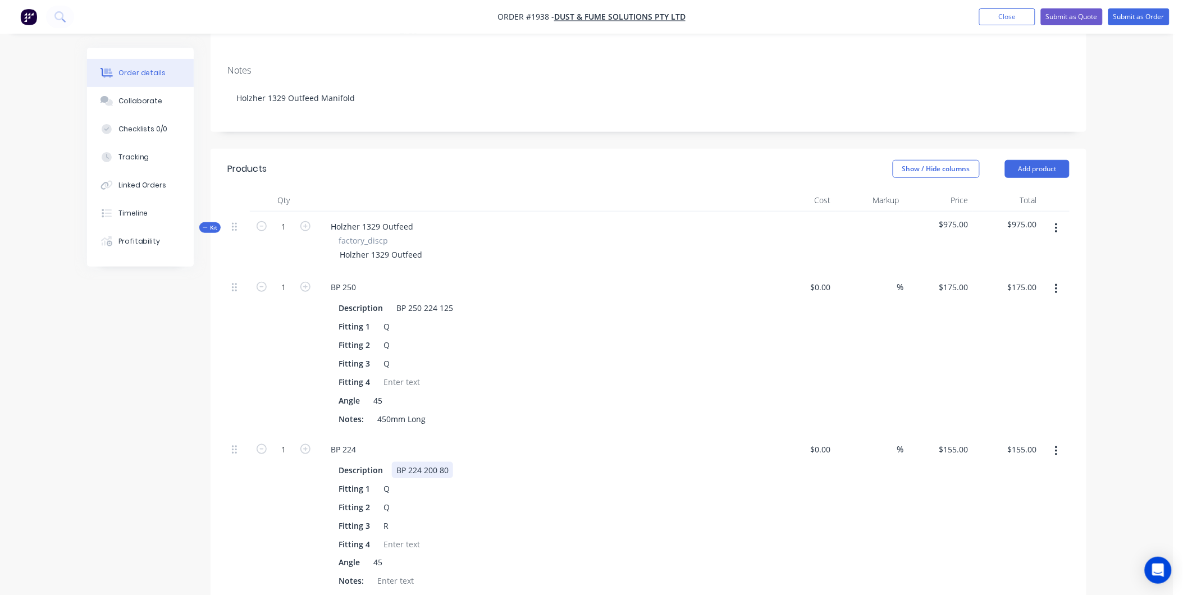
scroll to position [312, 0]
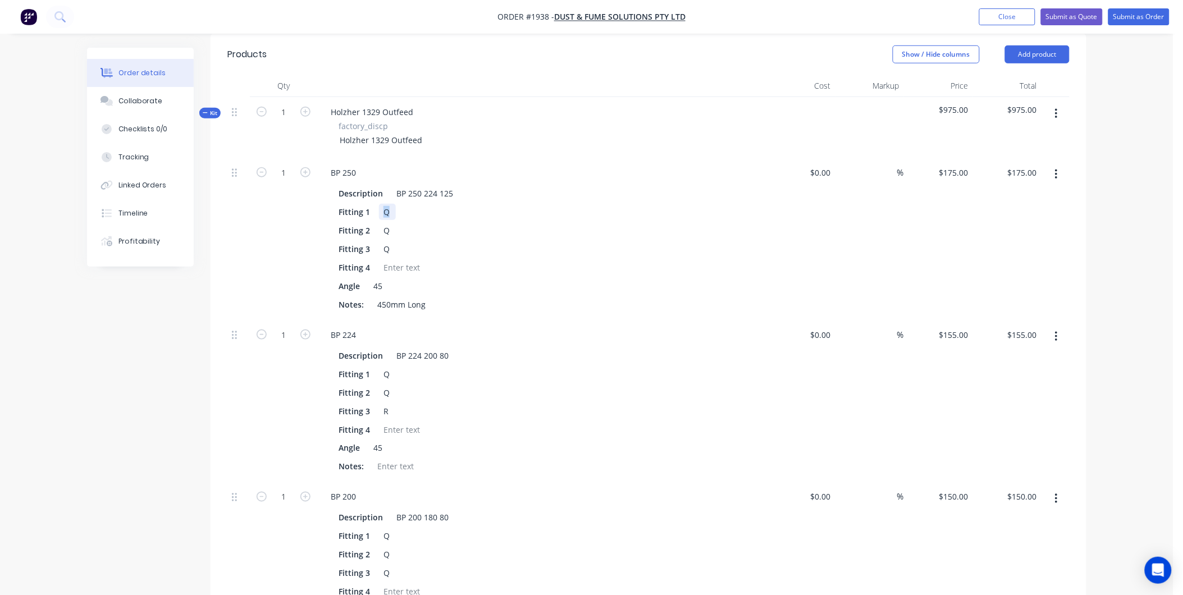
drag, startPoint x: 389, startPoint y: 197, endPoint x: 378, endPoint y: 197, distance: 10.7
click at [379, 204] on div "Q" at bounding box center [387, 212] width 17 height 16
drag, startPoint x: 391, startPoint y: 213, endPoint x: 372, endPoint y: 209, distance: 19.6
click at [372, 222] on div "Fitting 2 Q" at bounding box center [539, 230] width 411 height 16
drag, startPoint x: 391, startPoint y: 232, endPoint x: 379, endPoint y: 232, distance: 11.8
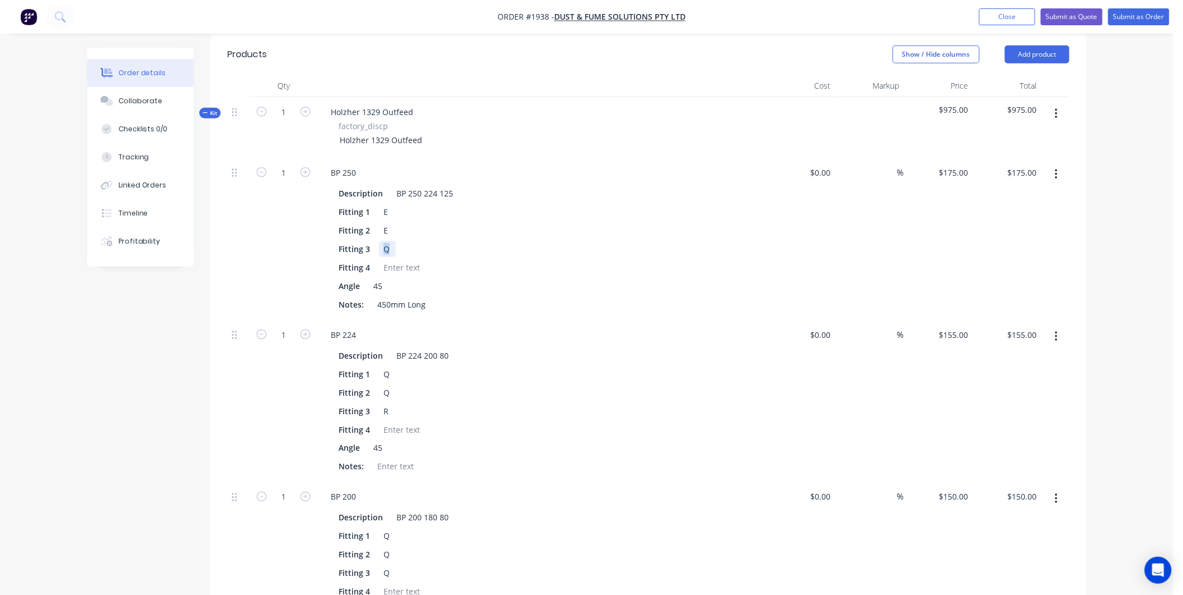
click at [379, 241] on div "Q" at bounding box center [387, 249] width 17 height 16
drag, startPoint x: 389, startPoint y: 360, endPoint x: 383, endPoint y: 366, distance: 7.9
click at [373, 366] on div "Fitting 1 Q" at bounding box center [539, 374] width 411 height 16
drag, startPoint x: 391, startPoint y: 371, endPoint x: 390, endPoint y: 385, distance: 14.1
click at [376, 385] on div "Fitting 2 Q" at bounding box center [539, 393] width 411 height 16
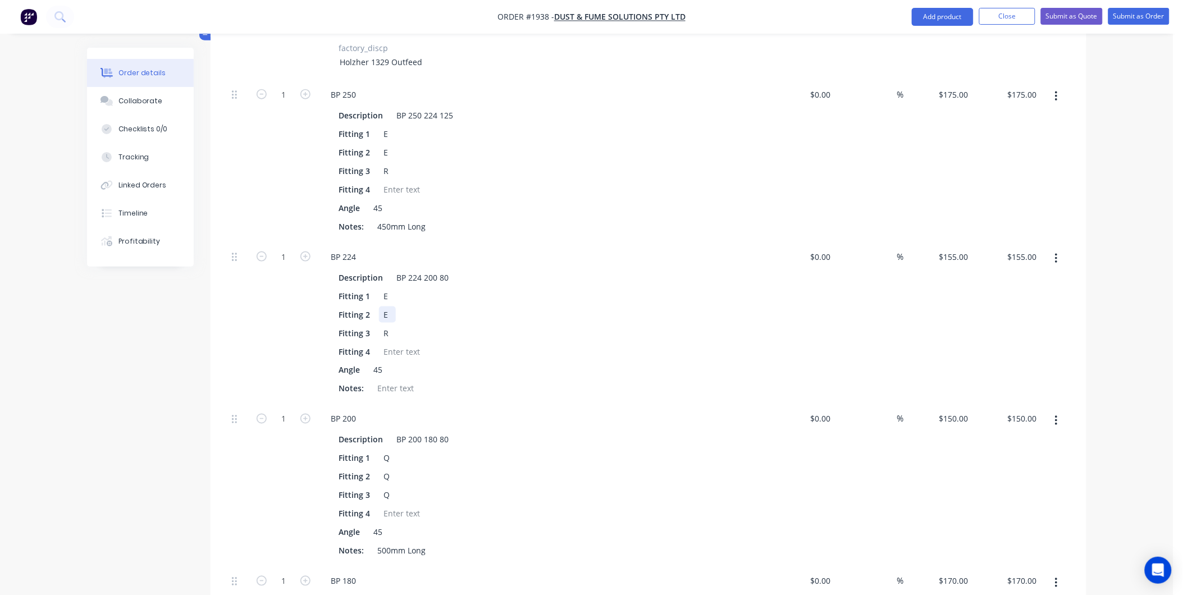
scroll to position [561, 0]
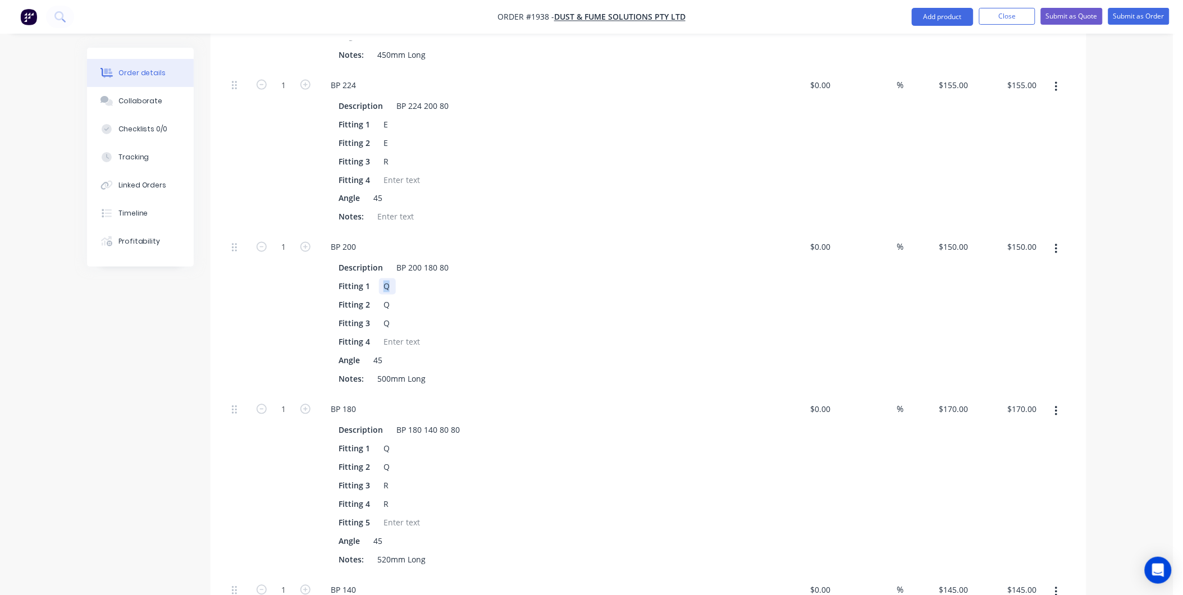
drag, startPoint x: 389, startPoint y: 266, endPoint x: 374, endPoint y: 271, distance: 14.7
click at [374, 278] on div "Fitting 1 Q" at bounding box center [539, 286] width 411 height 16
drag, startPoint x: 394, startPoint y: 284, endPoint x: 372, endPoint y: 287, distance: 22.6
click at [372, 297] on div "Fitting 2 Q" at bounding box center [539, 305] width 411 height 16
drag, startPoint x: 394, startPoint y: 305, endPoint x: 372, endPoint y: 305, distance: 21.3
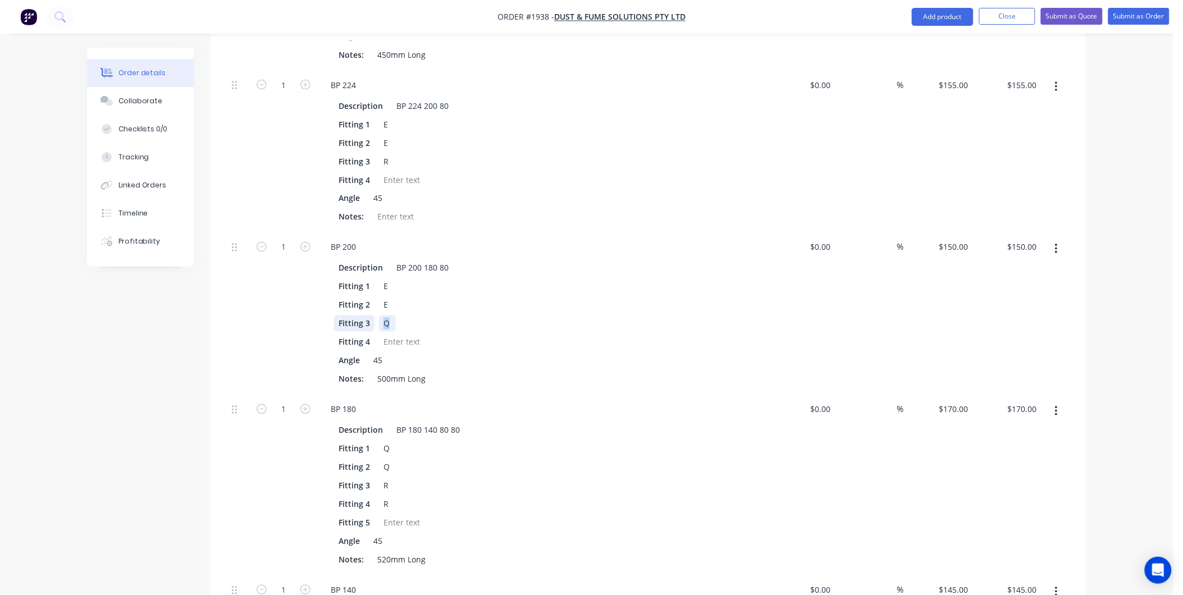
click at [372, 316] on div "Fitting 3 Q" at bounding box center [539, 324] width 411 height 16
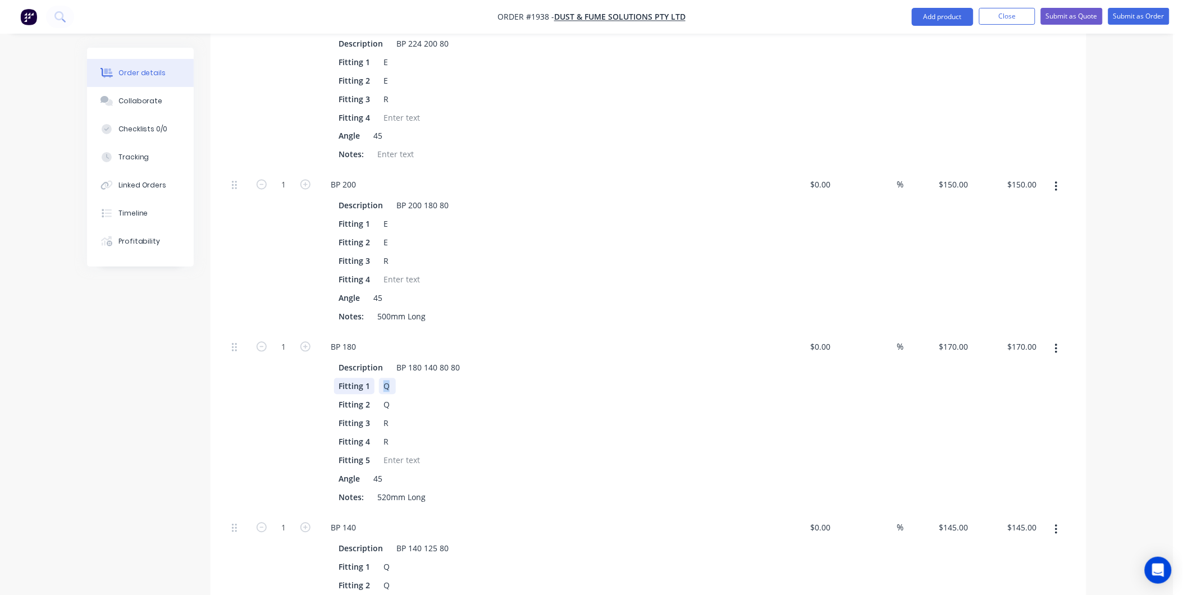
drag, startPoint x: 392, startPoint y: 369, endPoint x: 360, endPoint y: 372, distance: 31.5
click at [354, 378] on div "Fitting 1 Q" at bounding box center [539, 386] width 411 height 16
drag, startPoint x: 391, startPoint y: 382, endPoint x: 373, endPoint y: 387, distance: 18.7
click at [373, 397] on div "Fitting 2 Q" at bounding box center [539, 405] width 411 height 16
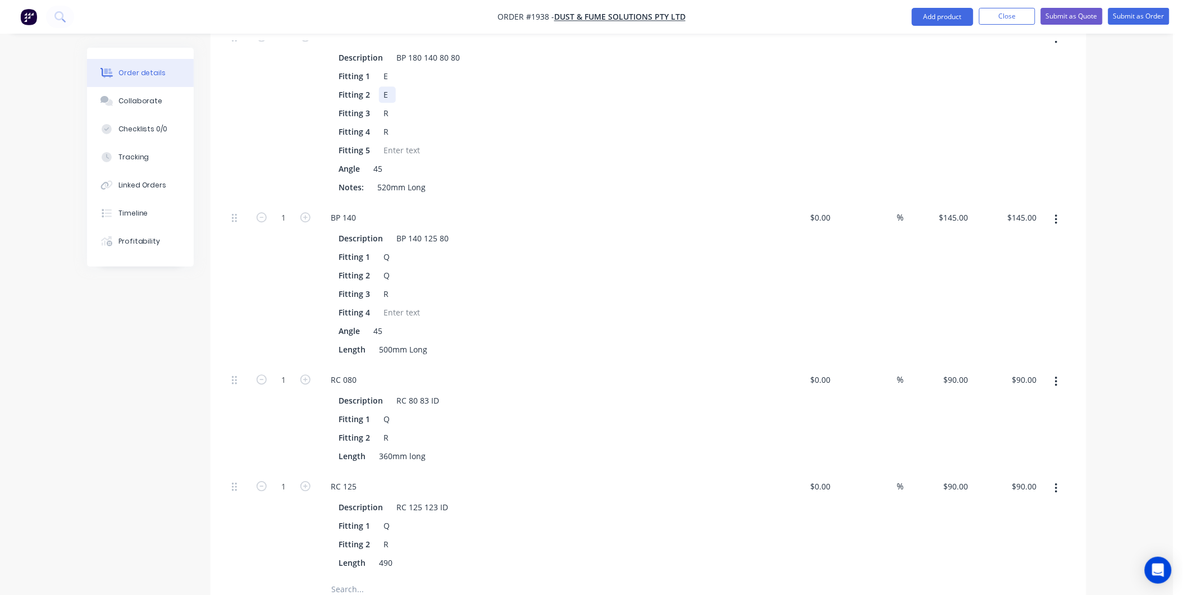
scroll to position [935, 0]
drag, startPoint x: 389, startPoint y: 242, endPoint x: 371, endPoint y: 243, distance: 18.0
click at [371, 248] on div "Fitting 1 Q" at bounding box center [539, 256] width 411 height 16
drag, startPoint x: 390, startPoint y: 261, endPoint x: 373, endPoint y: 257, distance: 17.3
click at [373, 266] on div "Fitting 2 Q" at bounding box center [539, 274] width 411 height 16
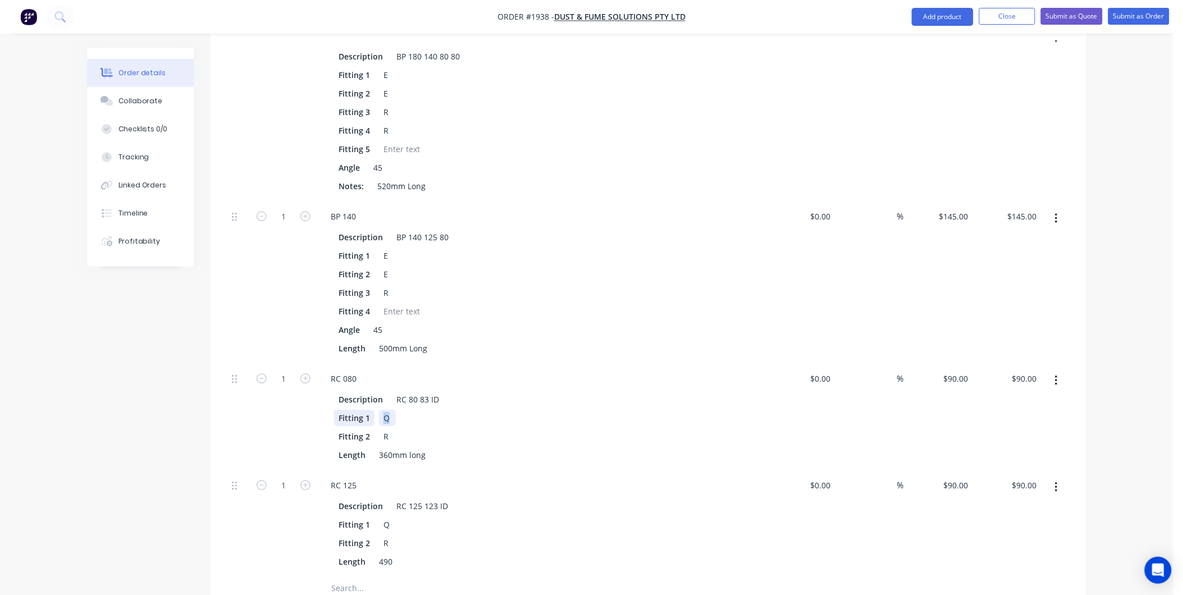
drag, startPoint x: 391, startPoint y: 403, endPoint x: 367, endPoint y: 399, distance: 23.9
click at [363, 410] on div "Fitting 1 Q" at bounding box center [539, 418] width 411 height 16
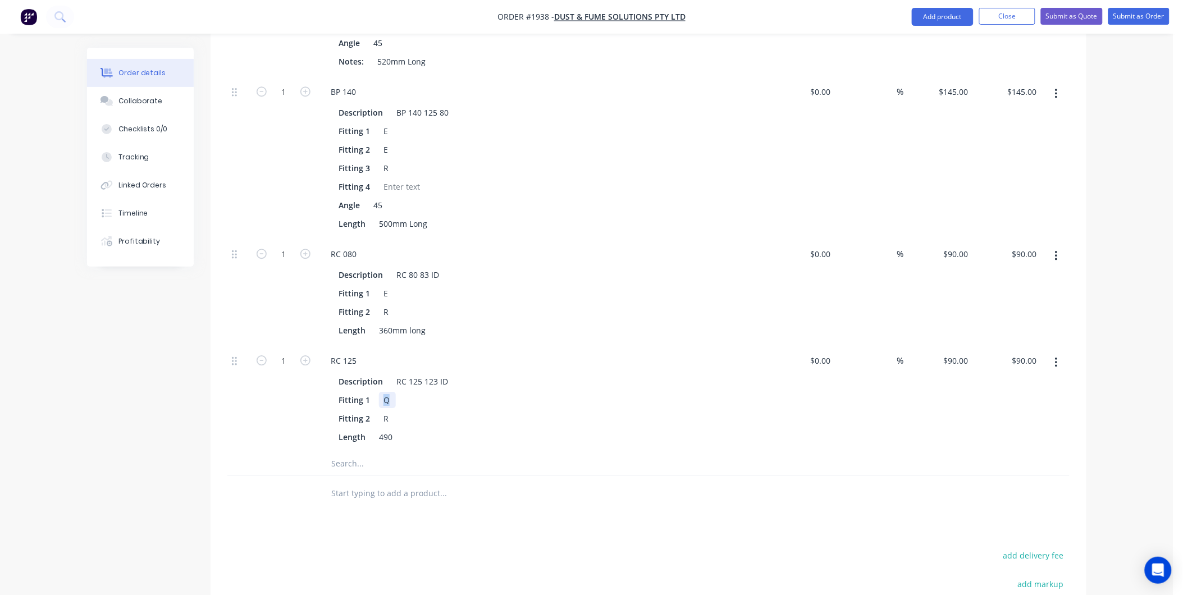
drag, startPoint x: 390, startPoint y: 383, endPoint x: 386, endPoint y: 388, distance: 6.1
click at [373, 392] on div "Fitting 1 Q" at bounding box center [539, 400] width 411 height 16
click at [1055, 250] on icon "button" at bounding box center [1056, 256] width 3 height 12
drag, startPoint x: 1000, startPoint y: 314, endPoint x: 1072, endPoint y: 256, distance: 93.0
click at [1003, 322] on div "Delete" at bounding box center [1016, 330] width 86 height 16
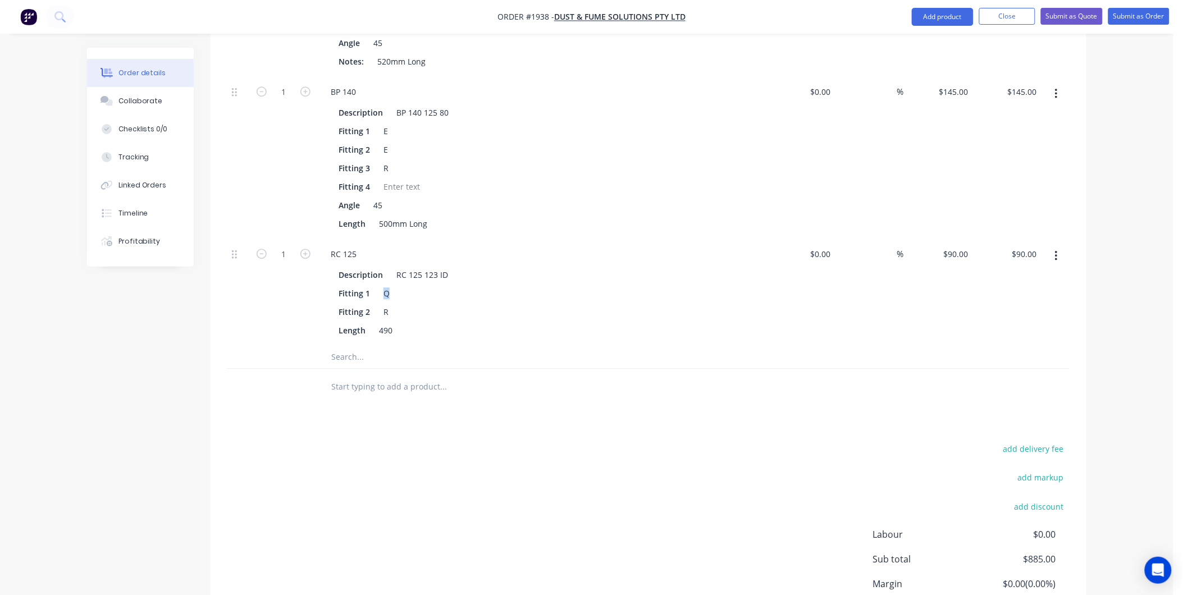
click at [1060, 246] on button "button" at bounding box center [1056, 256] width 26 height 20
click at [1012, 322] on div "Delete" at bounding box center [1016, 330] width 86 height 16
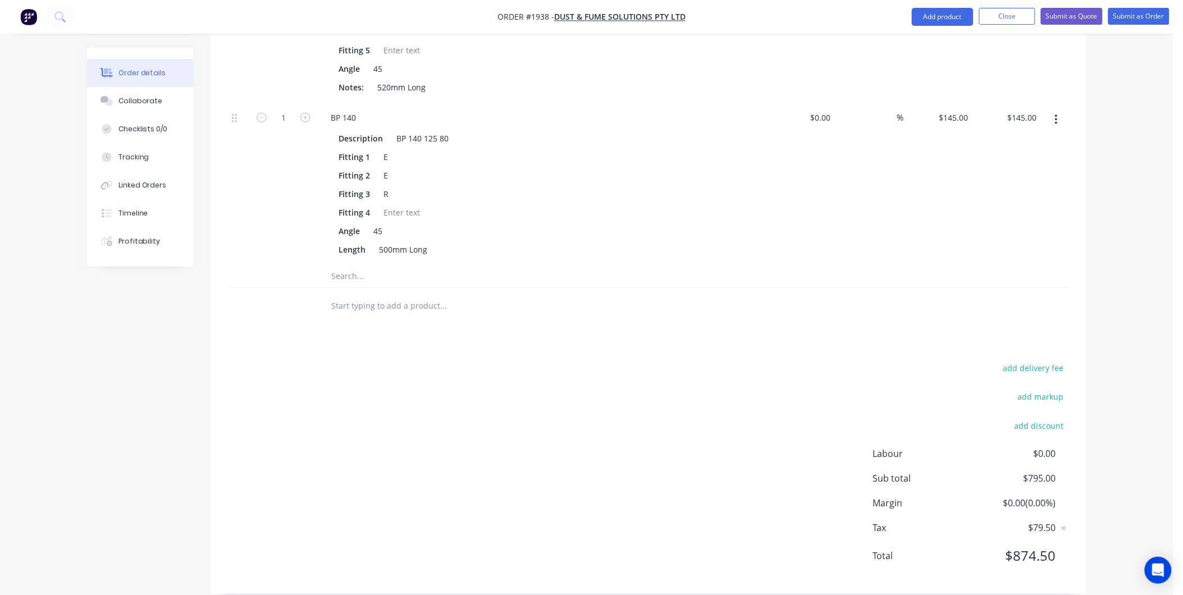
scroll to position [722, 0]
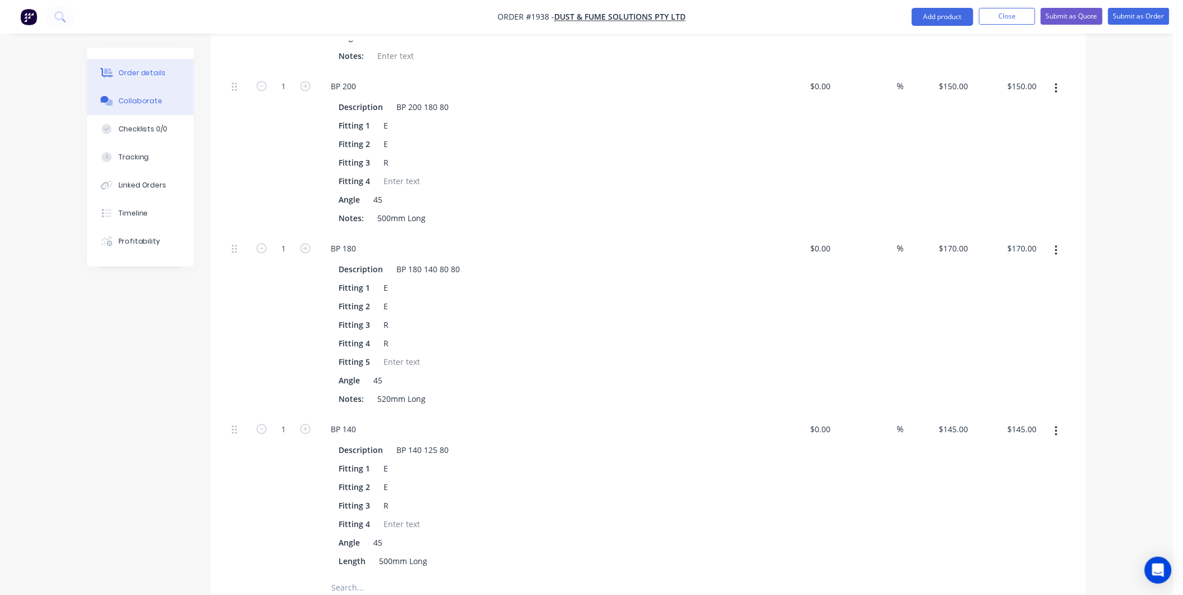
click at [159, 98] on button "Collaborate" at bounding box center [140, 101] width 107 height 28
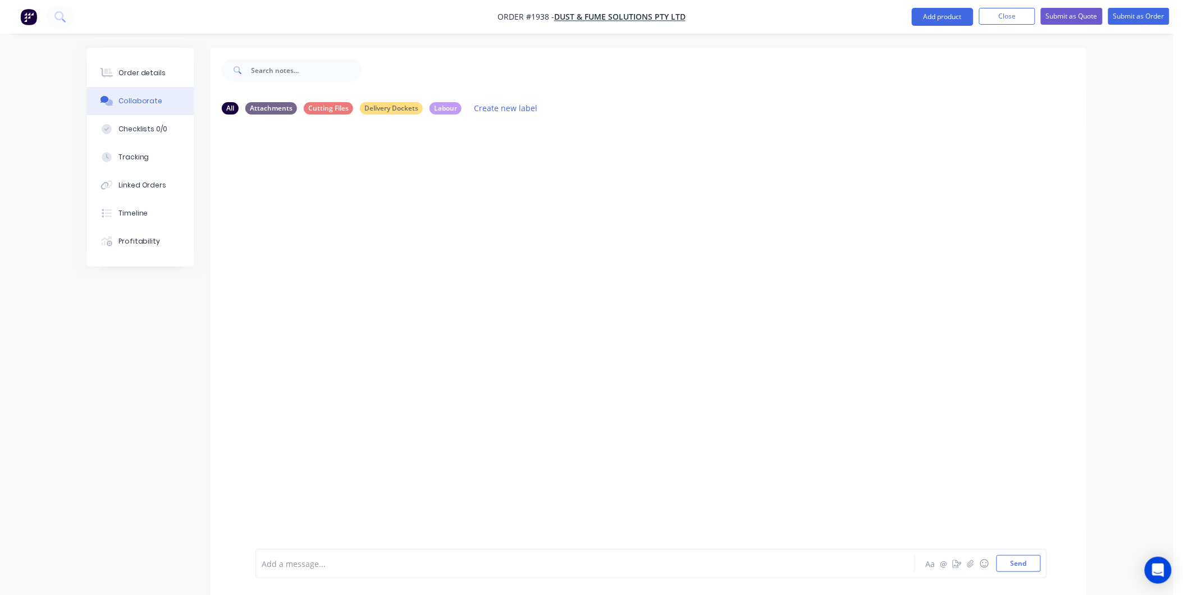
click at [307, 572] on div "Add a message... Aa @ ☺ Send" at bounding box center [651, 563] width 792 height 29
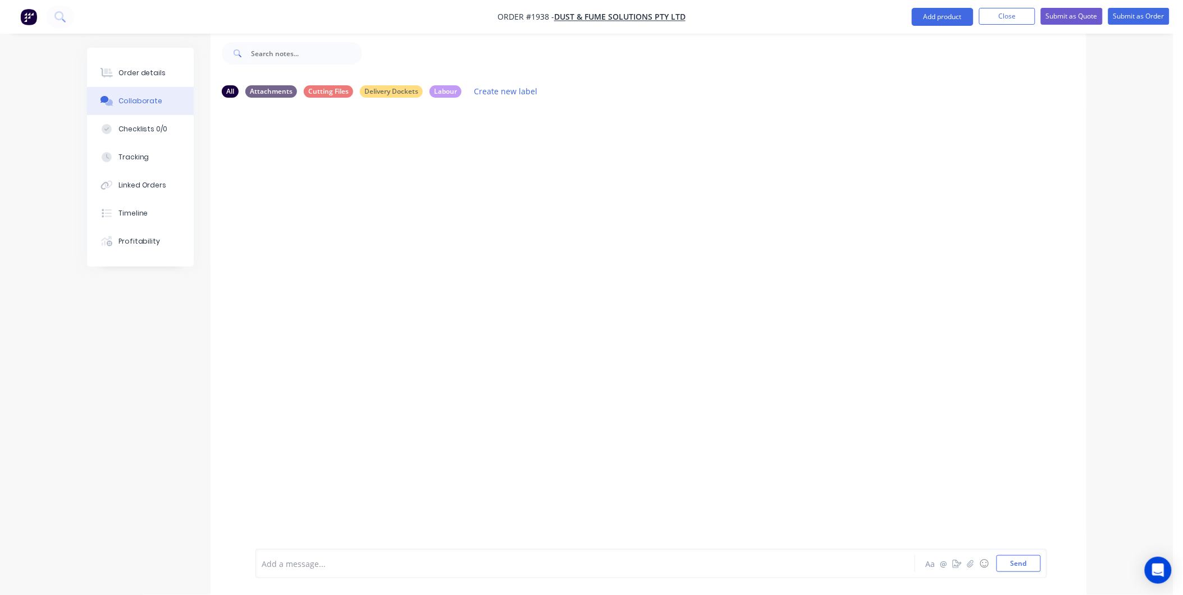
click at [328, 582] on div "Add a message... Aa @ ☺ Send" at bounding box center [649, 563] width 876 height 63
click at [315, 566] on div at bounding box center [554, 564] width 584 height 12
click at [1030, 564] on button "Send" at bounding box center [1019, 563] width 44 height 17
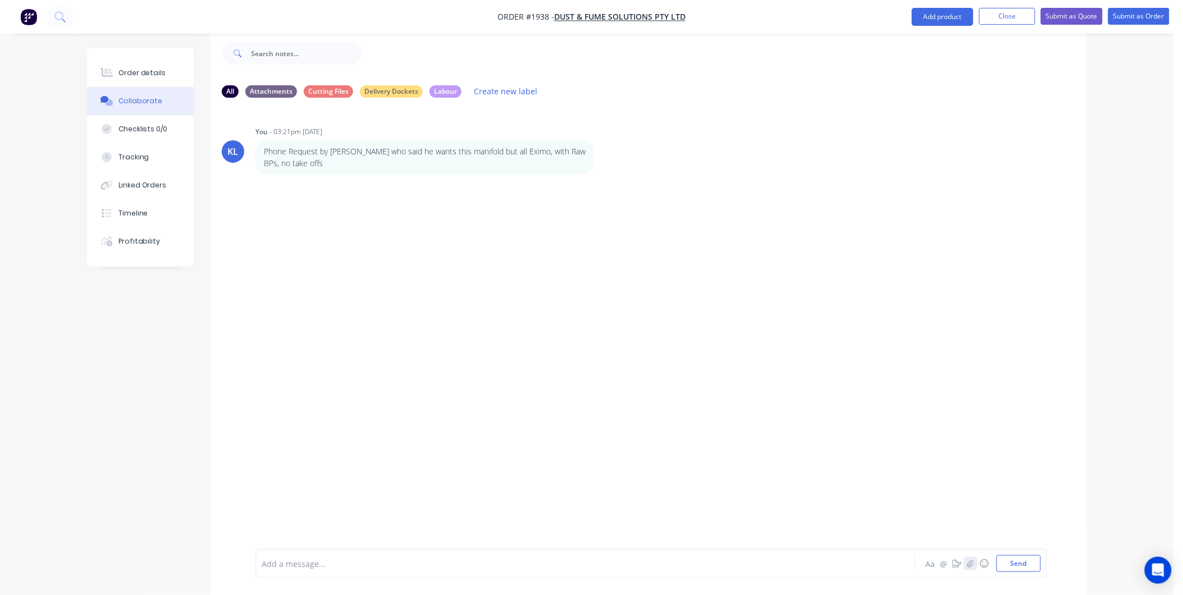
click at [967, 565] on icon "button" at bounding box center [970, 564] width 7 height 8
click at [284, 508] on img at bounding box center [286, 508] width 29 height 0
click at [1015, 564] on button "Send" at bounding box center [1019, 563] width 44 height 17
click at [148, 75] on div "Order details" at bounding box center [142, 73] width 48 height 10
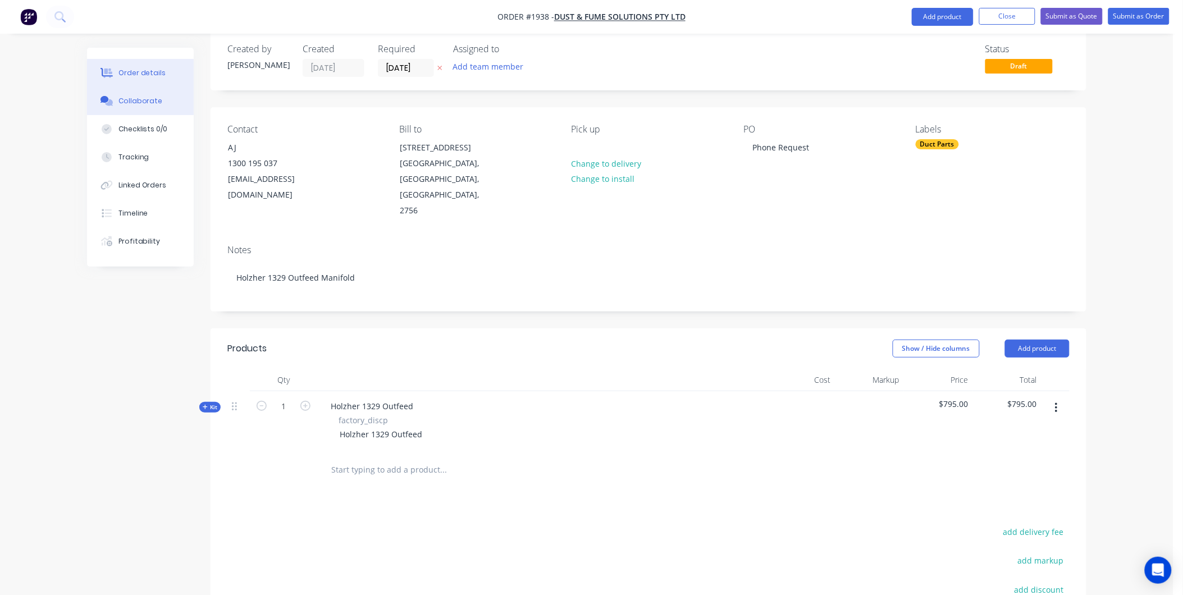
click at [138, 97] on div "Collaborate" at bounding box center [140, 101] width 44 height 10
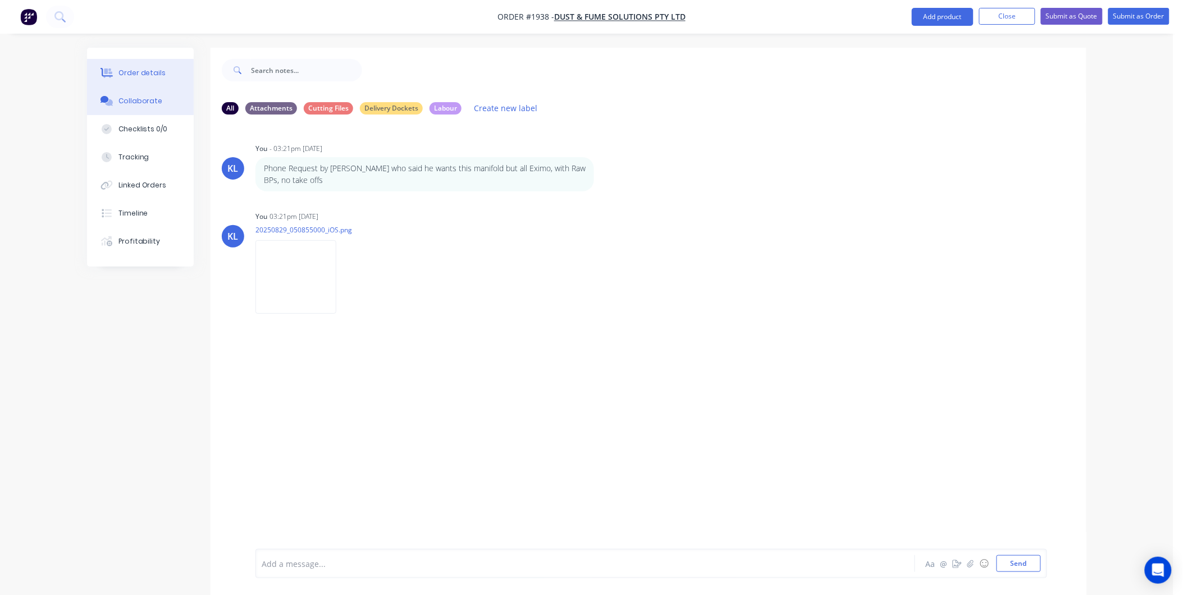
click at [131, 71] on div "Order details" at bounding box center [142, 73] width 48 height 10
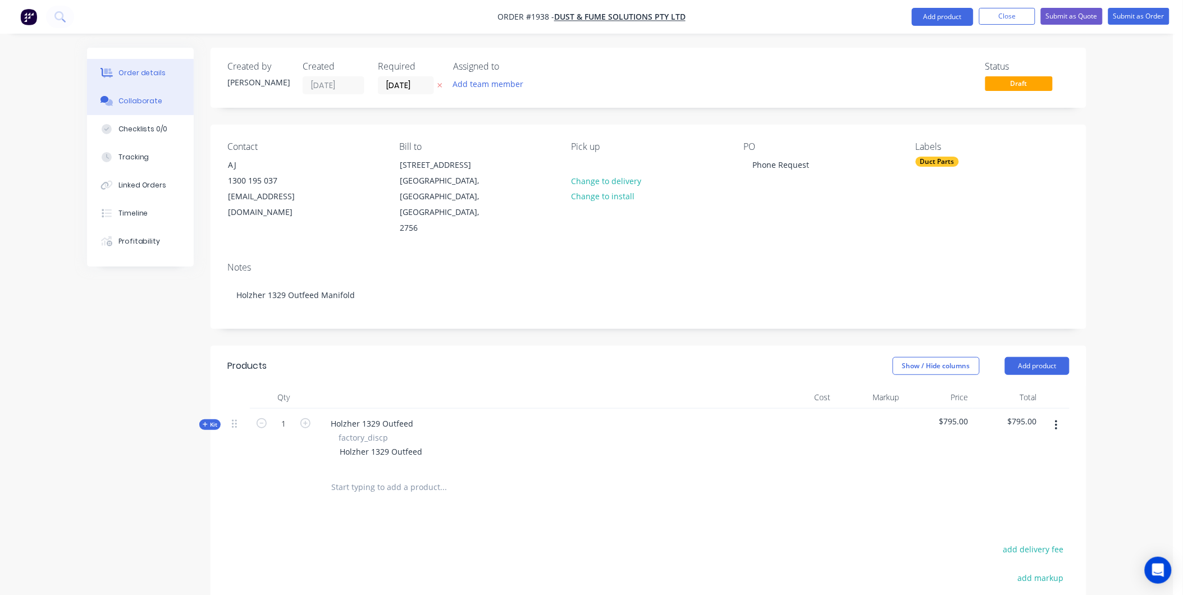
click at [126, 90] on button "Collaborate" at bounding box center [140, 101] width 107 height 28
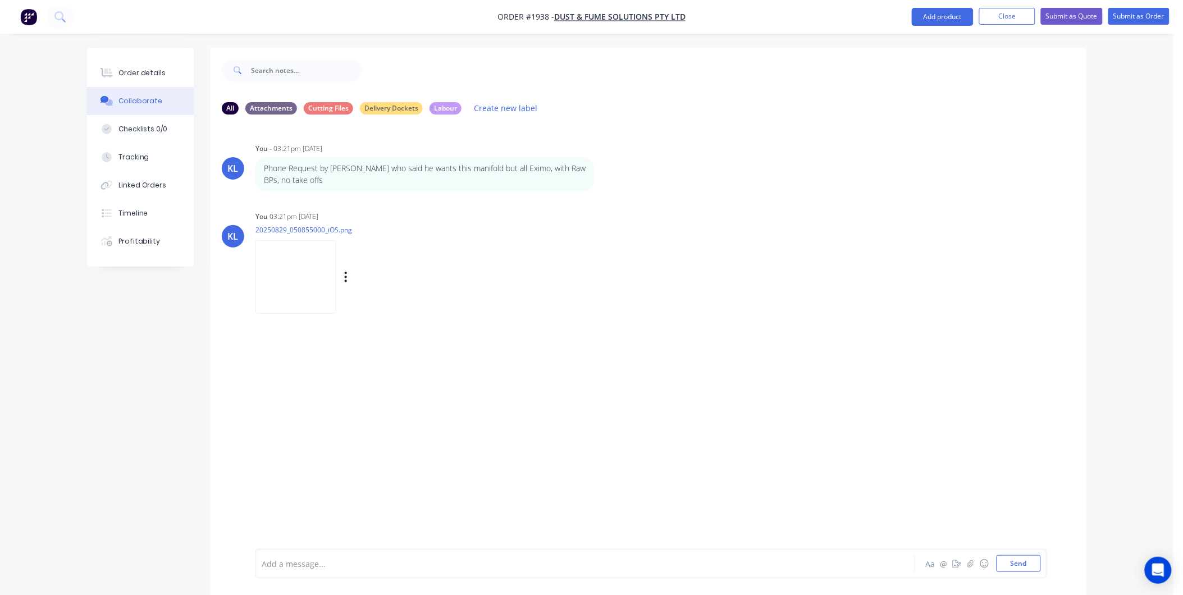
click at [307, 253] on img at bounding box center [295, 277] width 81 height 74
click at [316, 574] on div "Add a message... Aa @ ☺ Send" at bounding box center [651, 563] width 792 height 29
click at [322, 570] on div "Add a message..." at bounding box center [554, 563] width 584 height 17
click at [1013, 562] on button "Send" at bounding box center [1019, 563] width 44 height 17
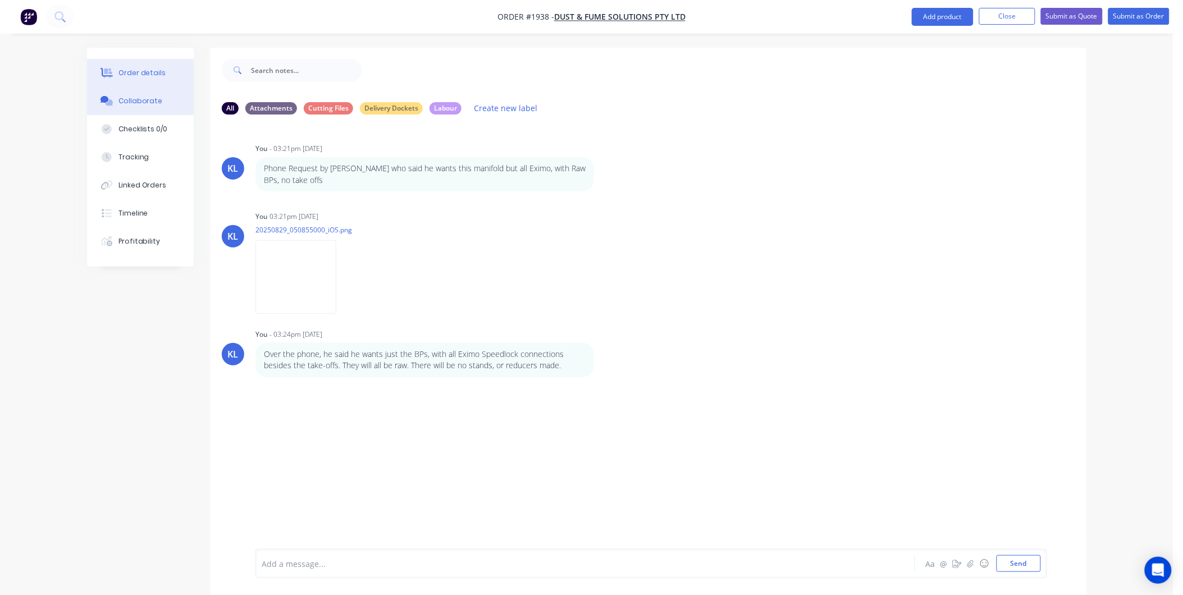
click at [150, 81] on button "Order details" at bounding box center [140, 73] width 107 height 28
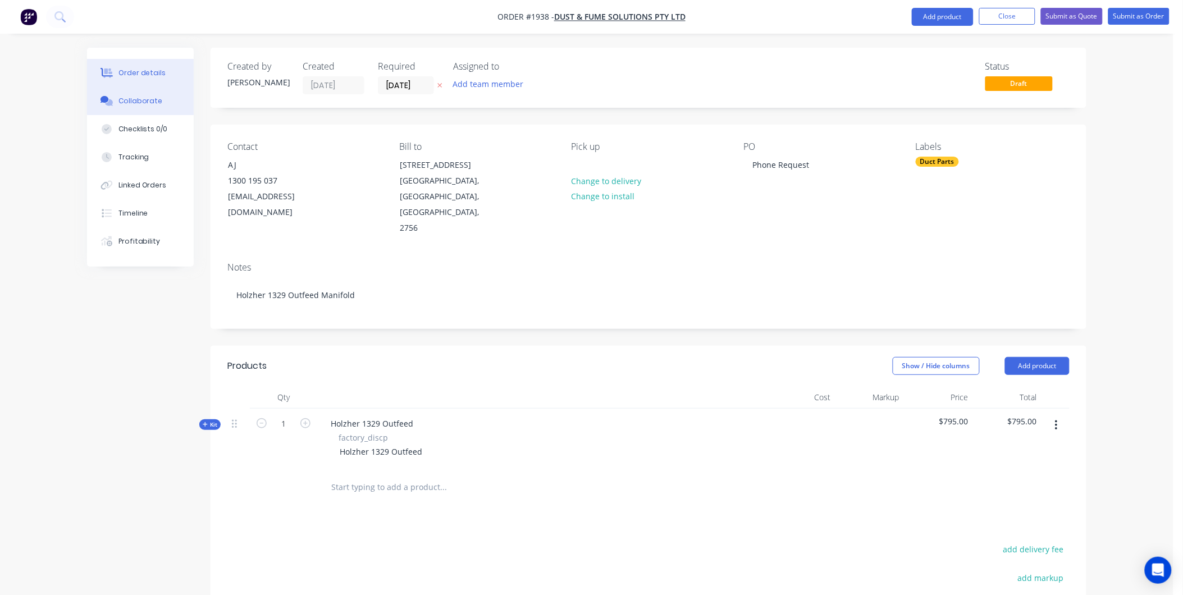
click at [155, 98] on div "Collaborate" at bounding box center [140, 101] width 44 height 10
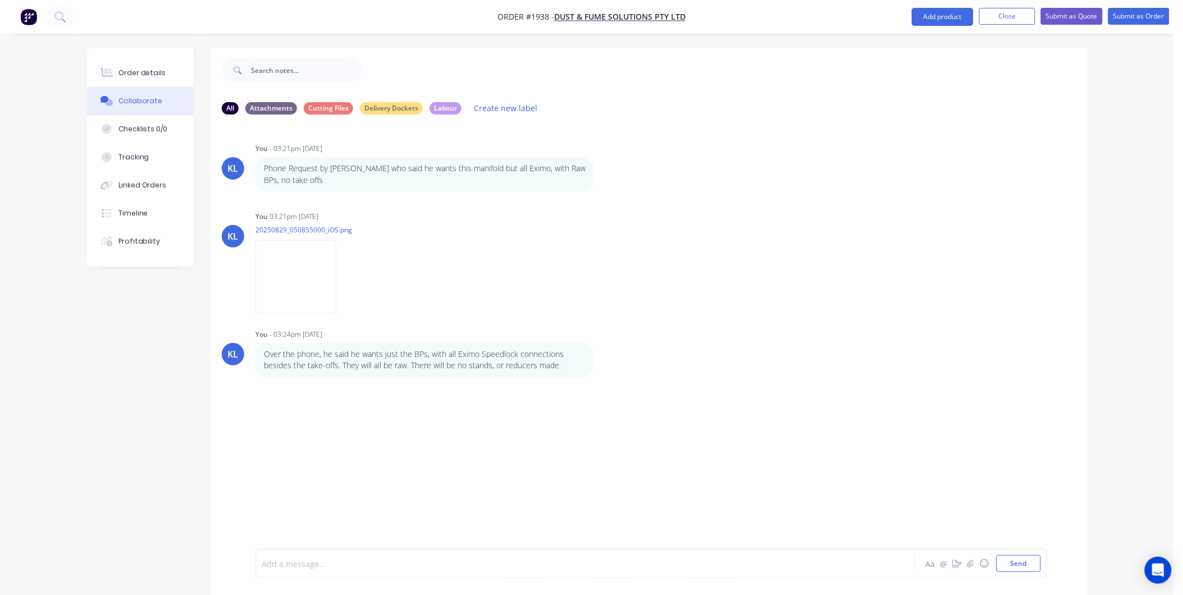
click at [293, 565] on div at bounding box center [554, 564] width 584 height 12
click at [118, 66] on button "Order details" at bounding box center [140, 73] width 107 height 28
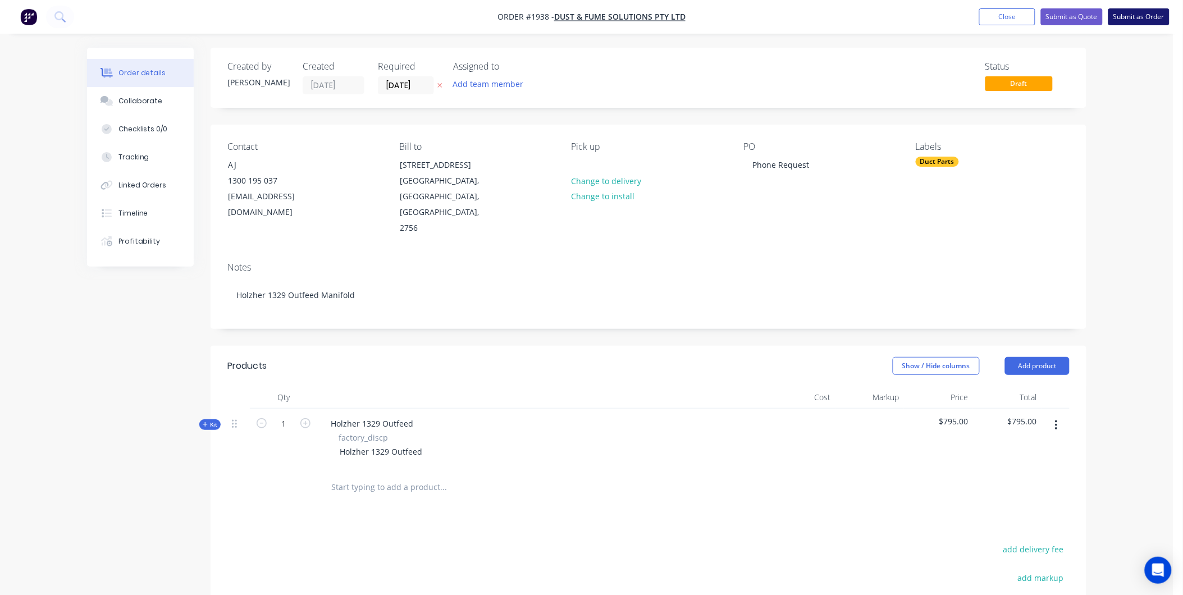
click at [1144, 19] on button "Submit as Order" at bounding box center [1138, 16] width 61 height 17
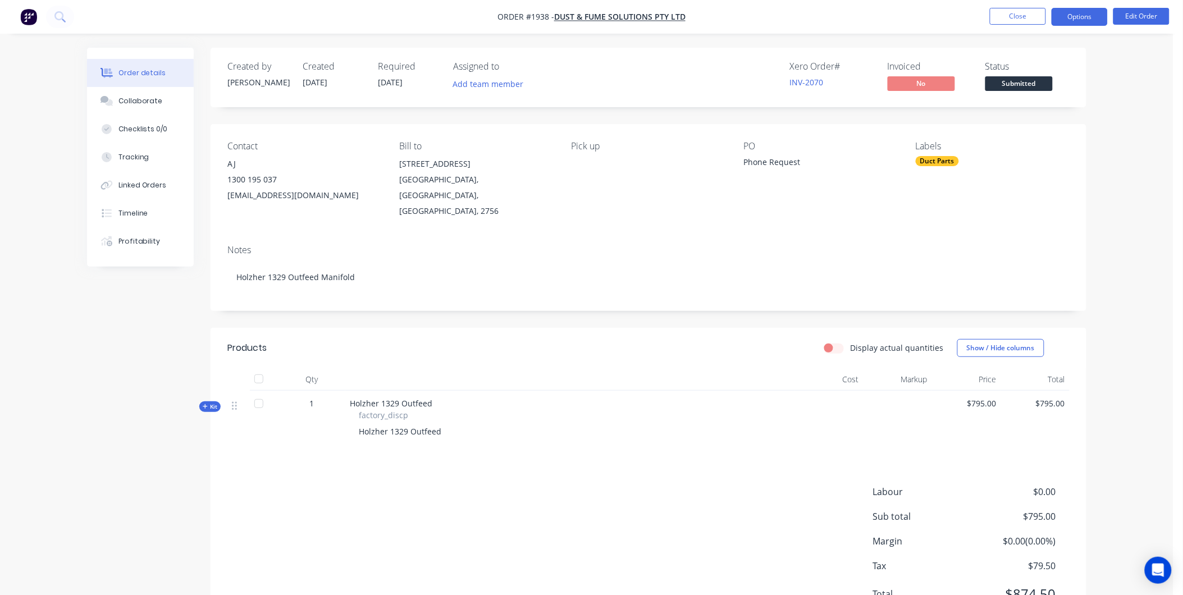
click at [1060, 13] on button "Options" at bounding box center [1080, 17] width 56 height 18
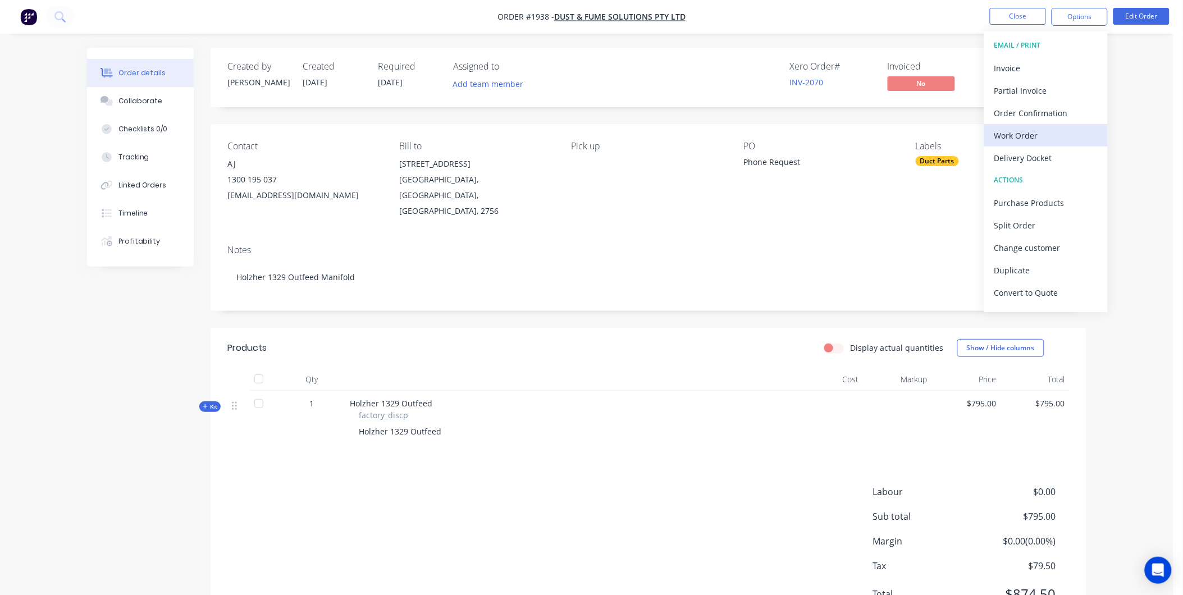
click at [1021, 136] on div "Work Order" at bounding box center [1045, 135] width 103 height 16
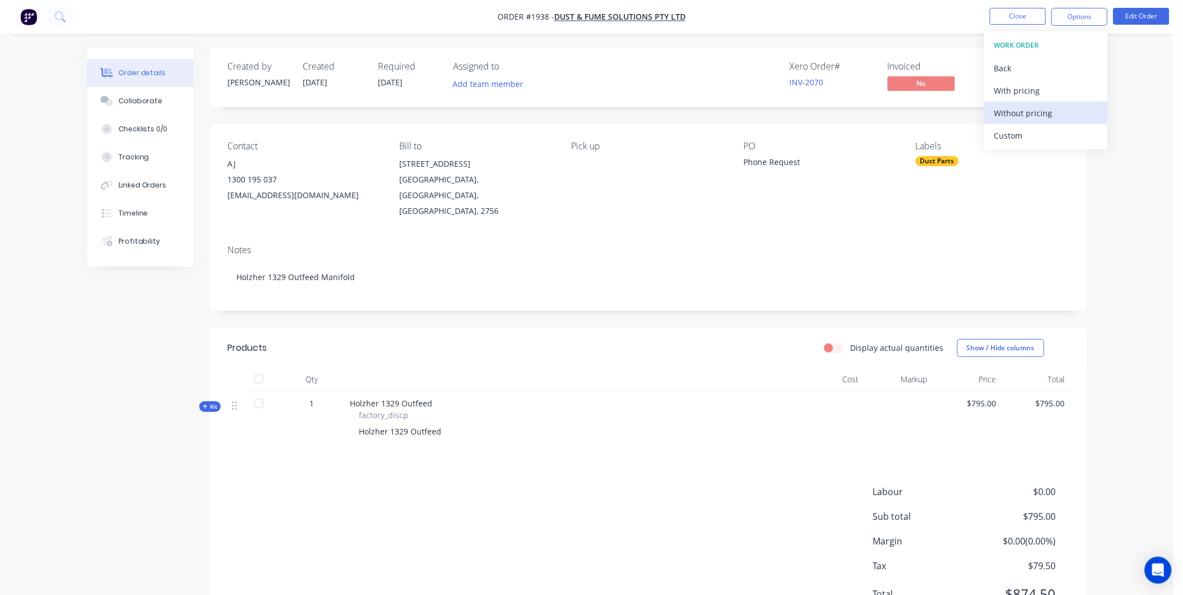
click at [1023, 110] on div "Without pricing" at bounding box center [1045, 113] width 103 height 16
click at [209, 385] on div "Created by [PERSON_NAME] Created [DATE] Required [DATE] Assigned to Add team me…" at bounding box center [586, 348] width 999 height 601
click at [208, 403] on span "Kit" at bounding box center [210, 407] width 15 height 8
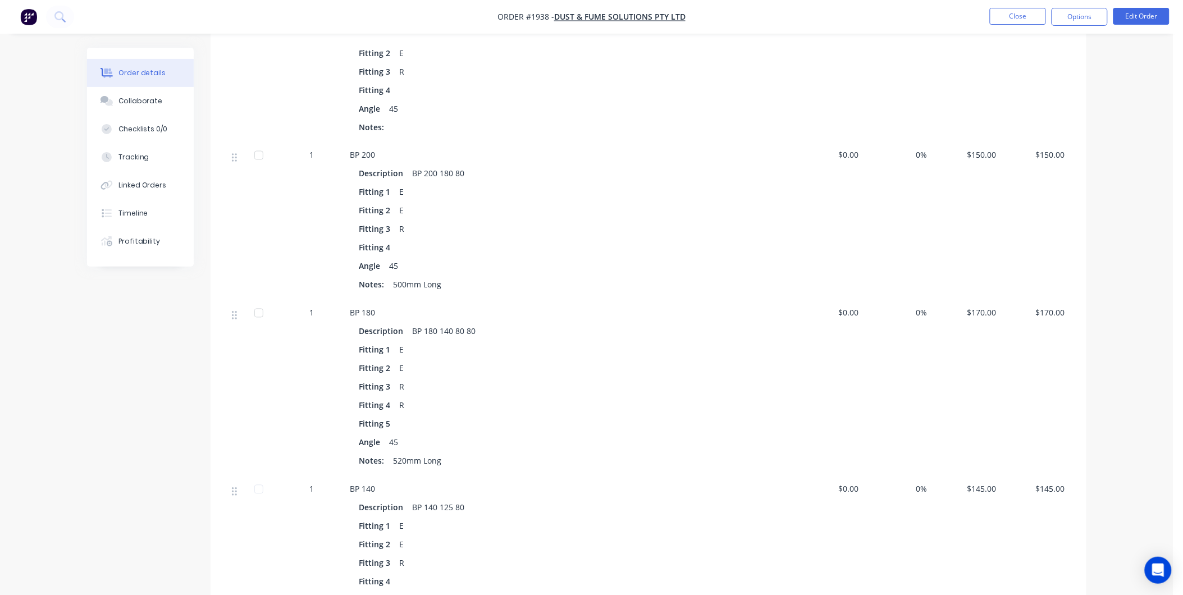
scroll to position [624, 0]
click at [447, 322] on div "BP 180 140 80 80" at bounding box center [444, 330] width 72 height 16
click at [445, 322] on div "BP 180 140 80 80" at bounding box center [444, 330] width 72 height 16
drag, startPoint x: 445, startPoint y: 315, endPoint x: 451, endPoint y: 316, distance: 5.6
click at [453, 322] on div "BP 180 140 80 80" at bounding box center [444, 330] width 72 height 16
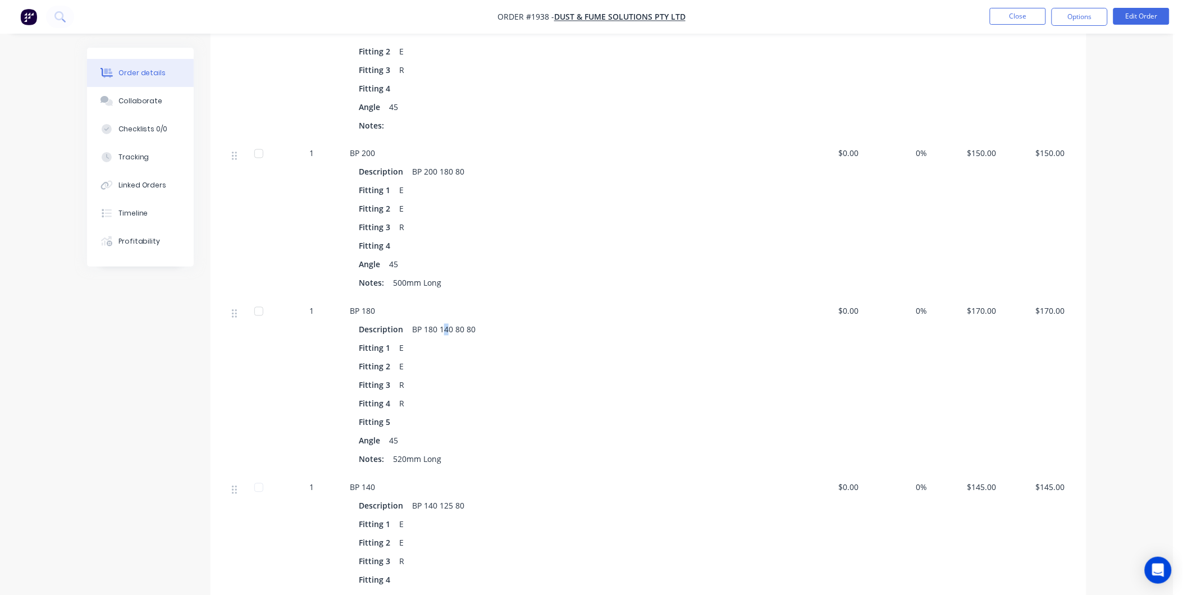
click at [442, 322] on div "BP 180 140 80 80" at bounding box center [444, 330] width 72 height 16
click at [1107, 15] on button "Options" at bounding box center [1080, 17] width 56 height 18
click at [1126, 17] on button "Edit Order" at bounding box center [1141, 16] width 56 height 17
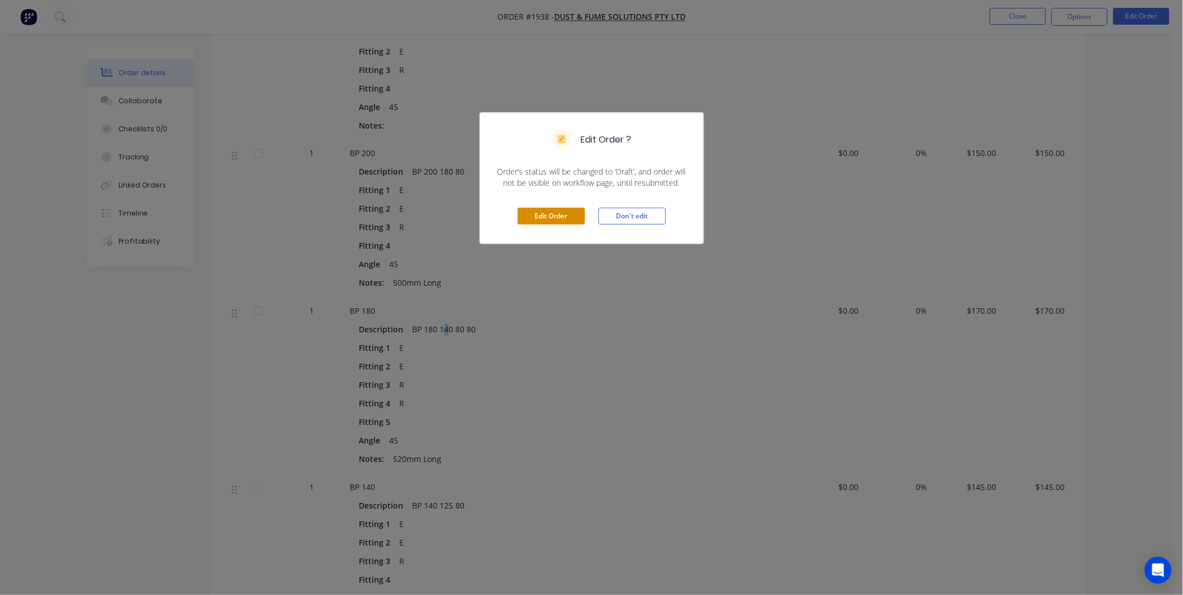
click at [579, 217] on button "Edit Order" at bounding box center [551, 216] width 67 height 17
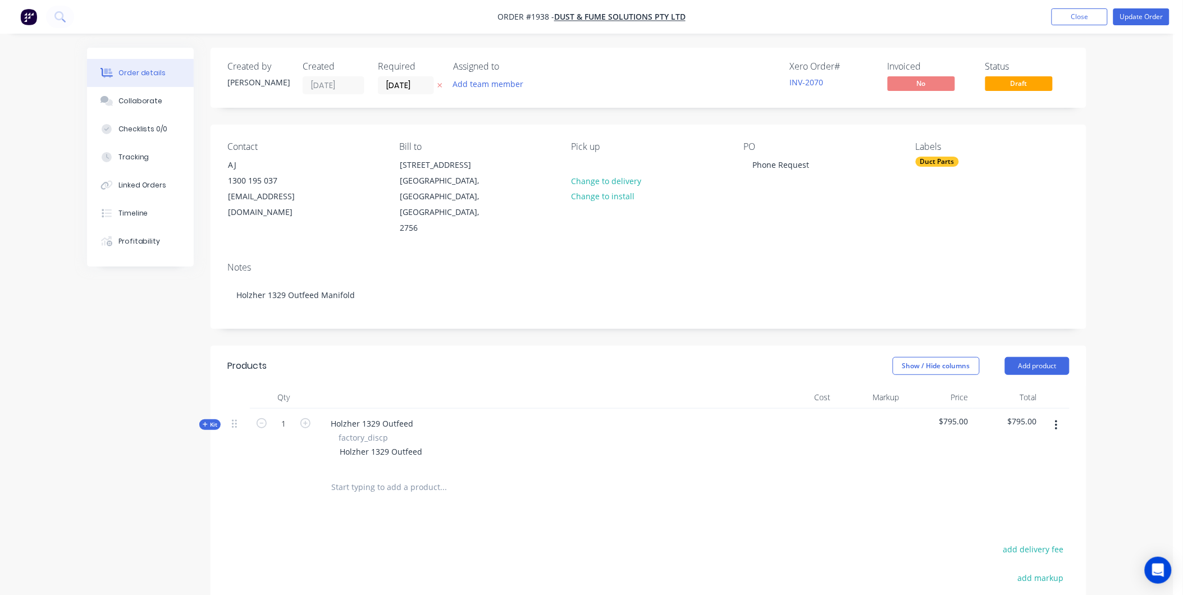
click at [216, 421] on span "Kit" at bounding box center [210, 425] width 15 height 8
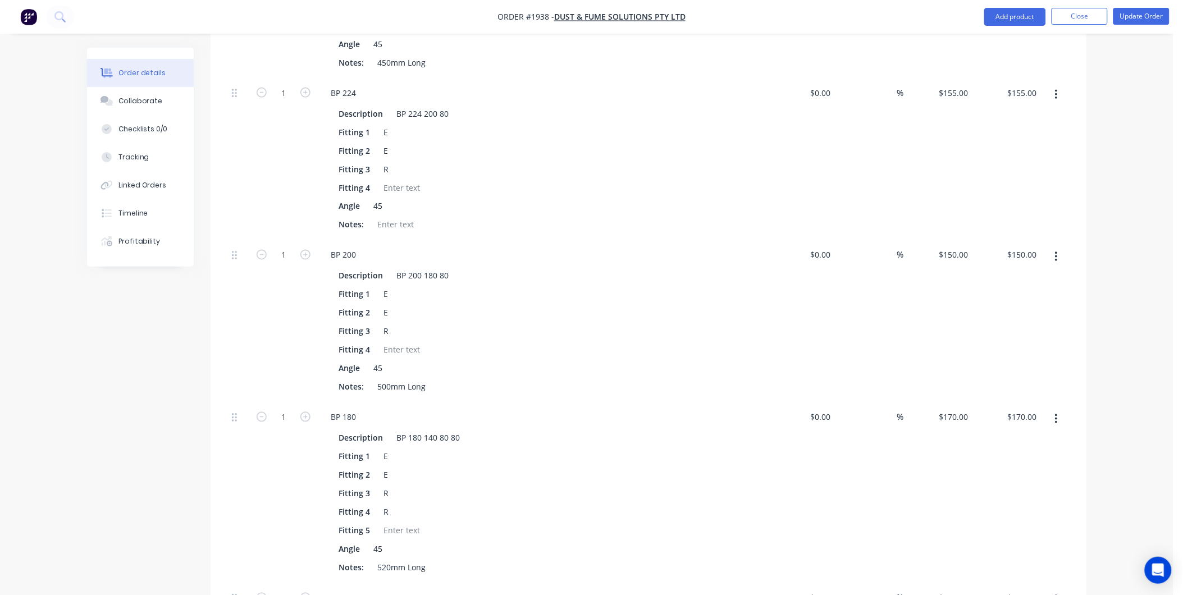
scroll to position [660, 0]
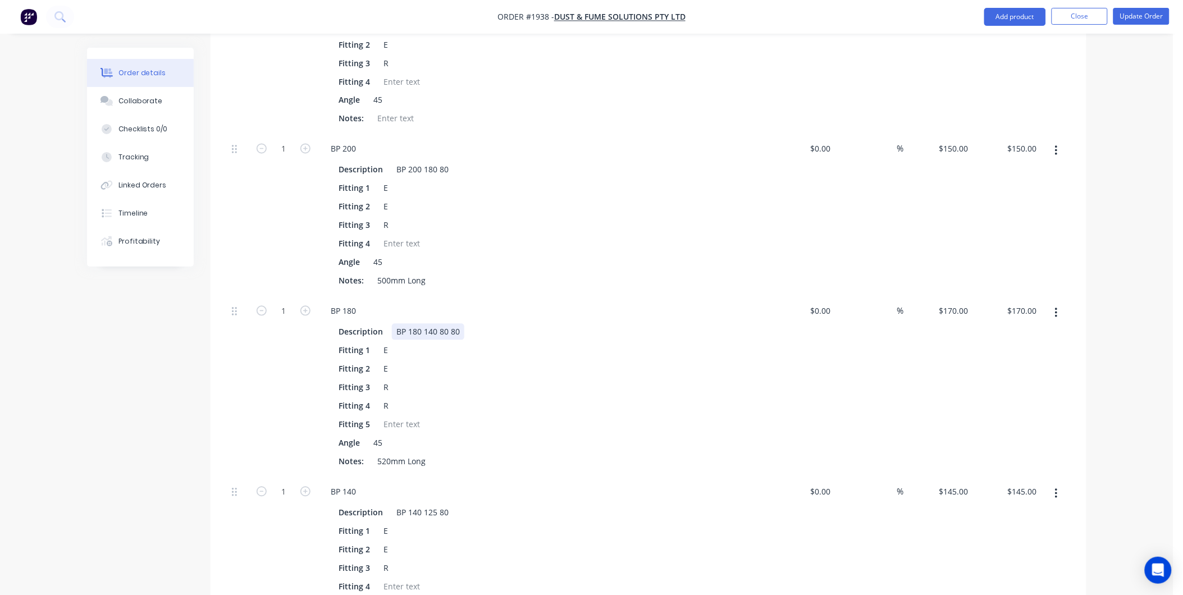
click at [431, 324] on div "BP 180 140 80 80" at bounding box center [428, 332] width 72 height 16
click at [448, 343] on div "Description BP 180 150 80 80 Fitting 1 E Fitting 2 E Fitting 3 R Fitting 4 R Fi…" at bounding box center [542, 396] width 440 height 148
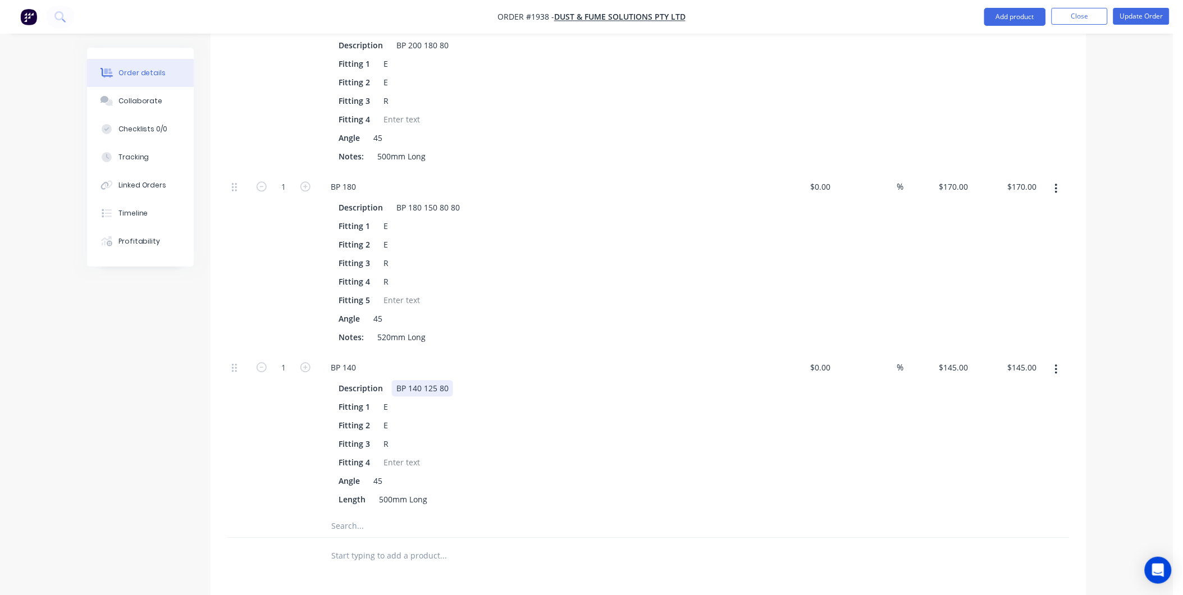
click at [418, 380] on div "BP 140 125 80" at bounding box center [422, 388] width 61 height 16
click at [434, 436] on div "Fitting 3 R" at bounding box center [539, 444] width 411 height 16
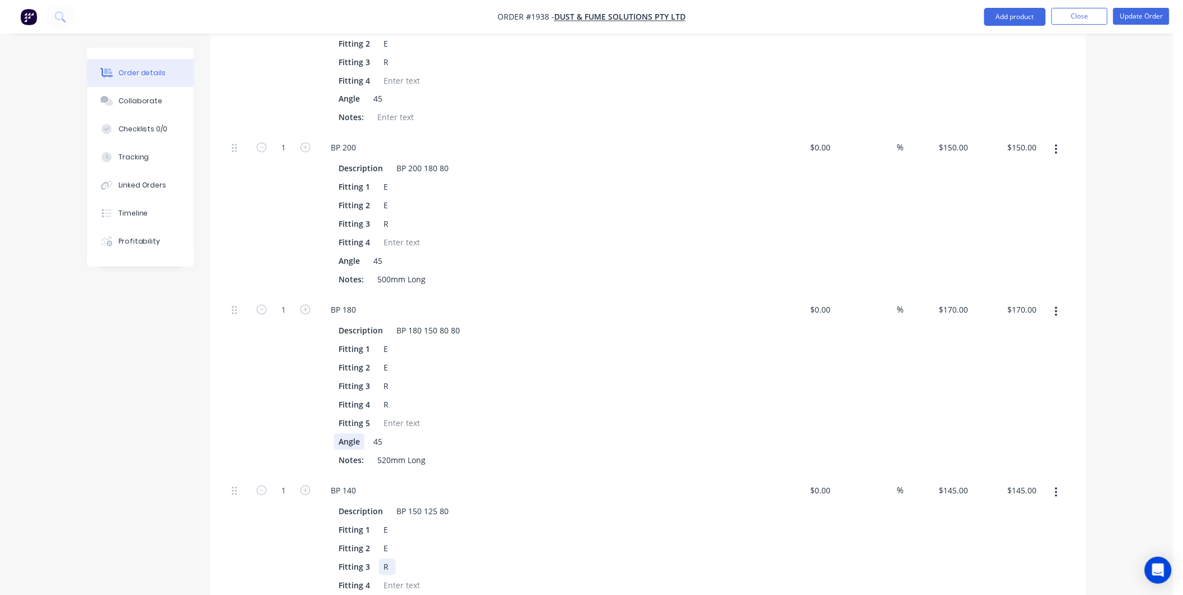
scroll to position [660, 0]
drag, startPoint x: 390, startPoint y: 444, endPoint x: 377, endPoint y: 446, distance: 13.7
click at [377, 454] on div "520mm Long" at bounding box center [401, 462] width 57 height 16
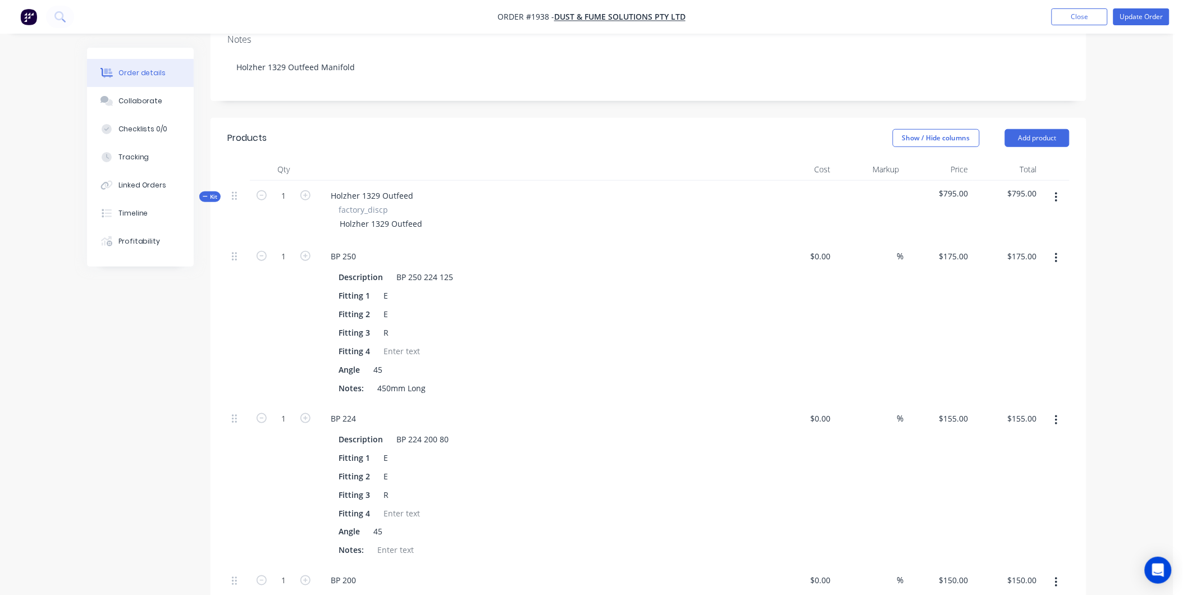
scroll to position [223, 0]
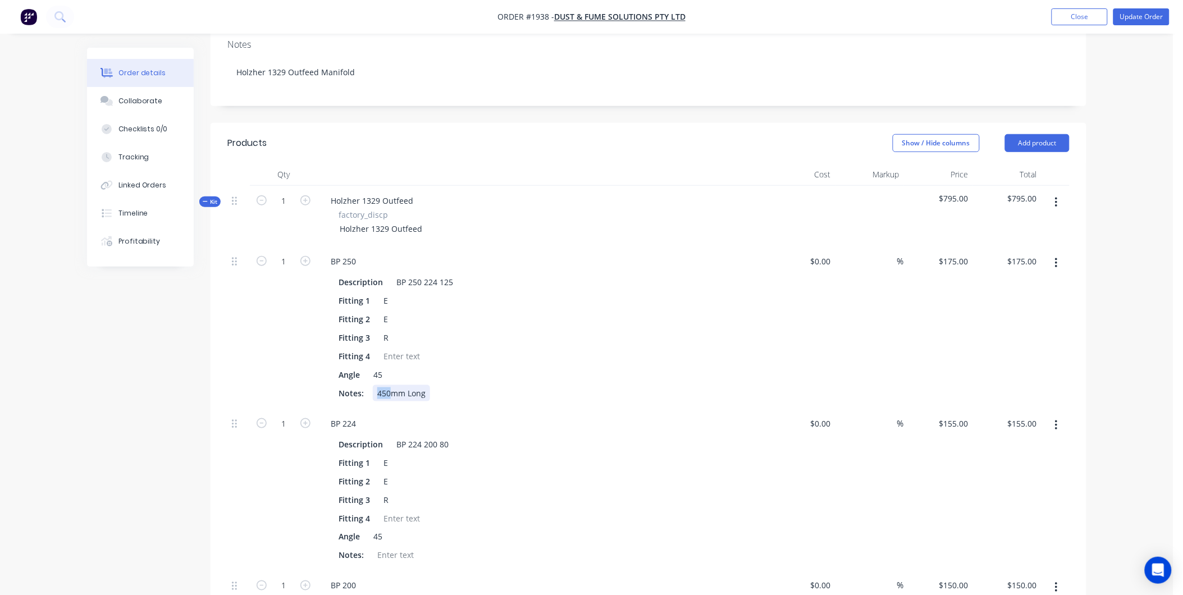
drag, startPoint x: 391, startPoint y: 375, endPoint x: 372, endPoint y: 378, distance: 19.9
click at [373, 385] on div "450mm Long" at bounding box center [401, 393] width 57 height 16
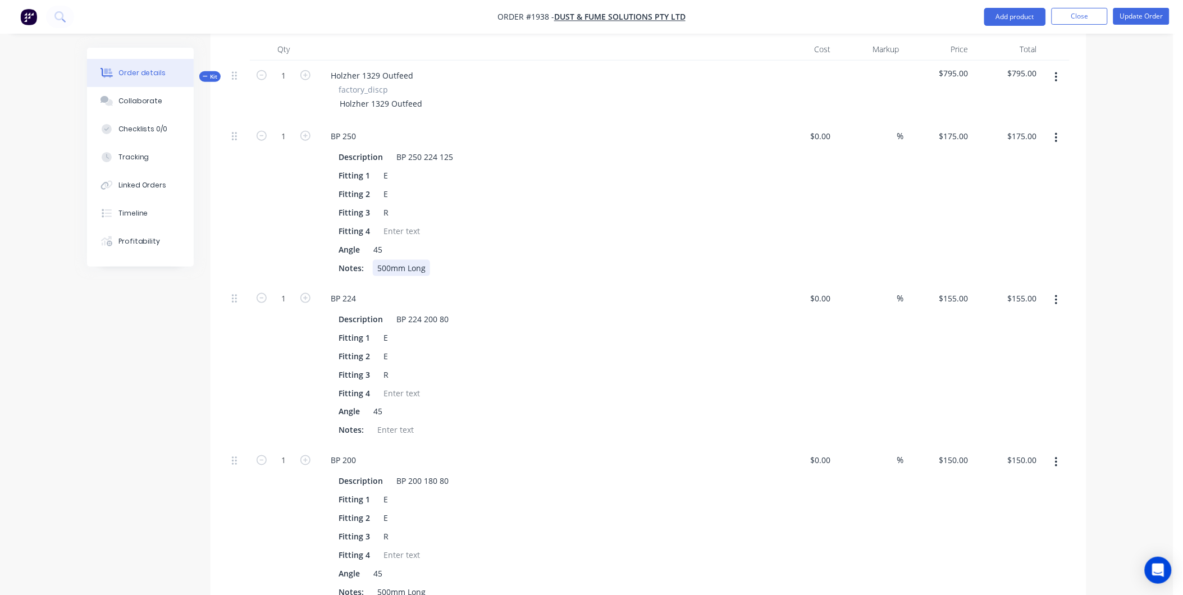
scroll to position [473, 0]
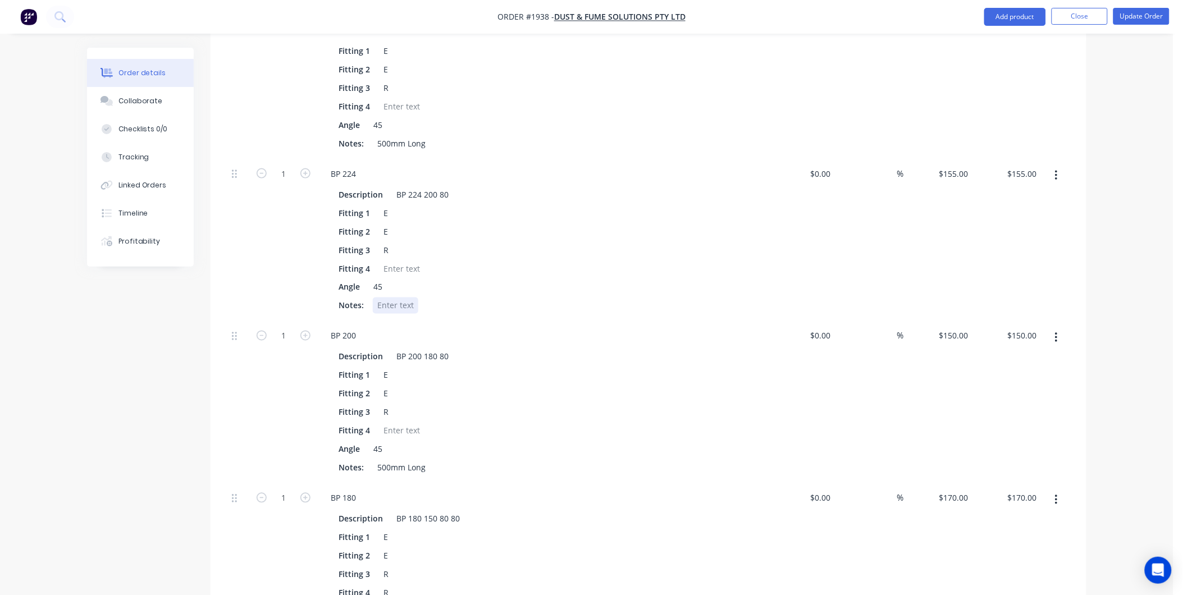
click at [395, 298] on div at bounding box center [395, 306] width 45 height 16
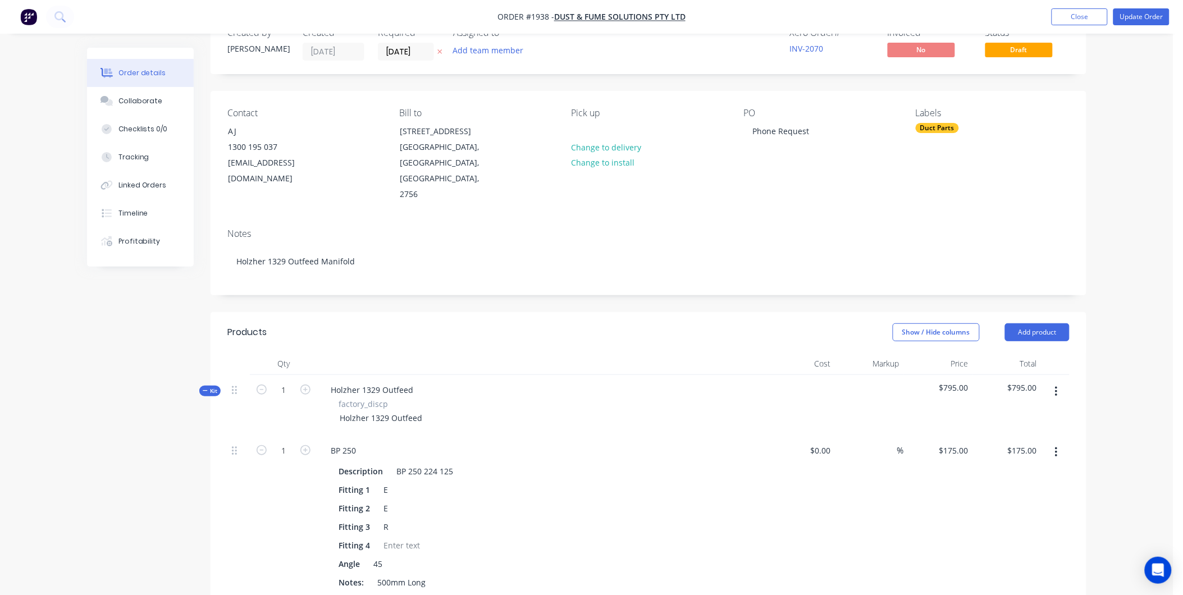
scroll to position [62, 0]
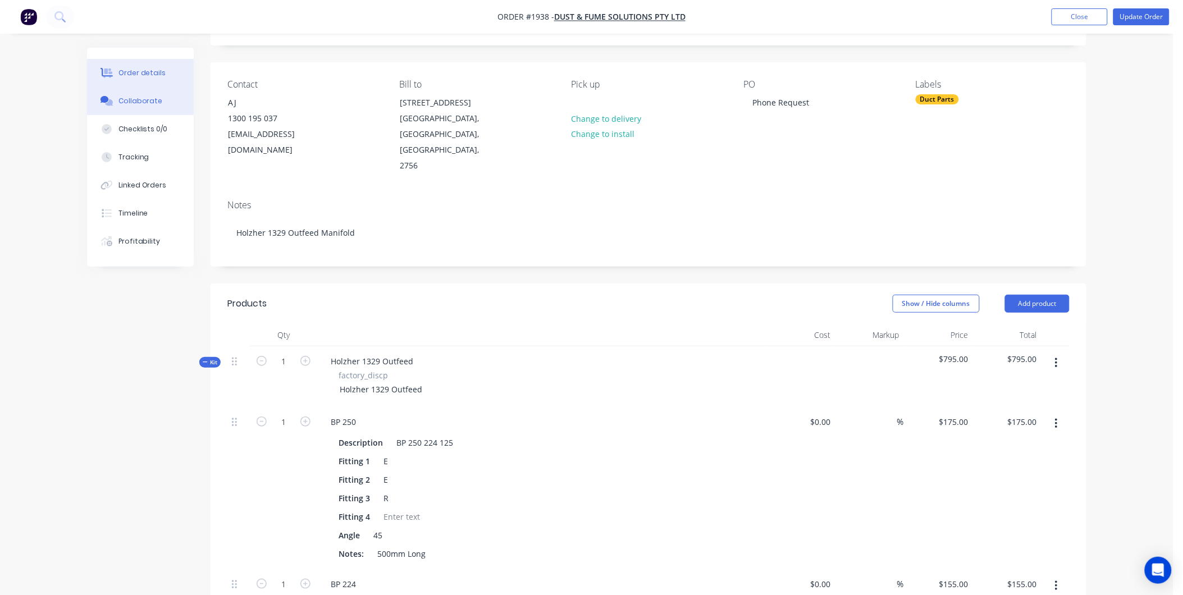
click at [149, 104] on div "Collaborate" at bounding box center [140, 101] width 44 height 10
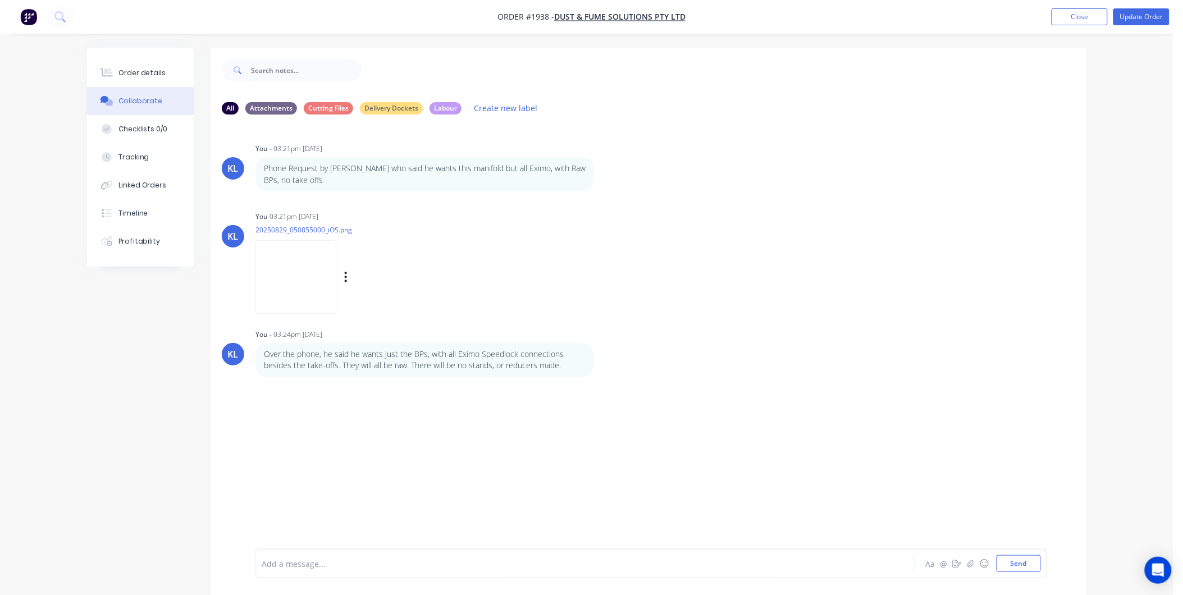
click at [281, 249] on img at bounding box center [295, 277] width 81 height 74
click at [130, 80] on button "Order details" at bounding box center [140, 73] width 107 height 28
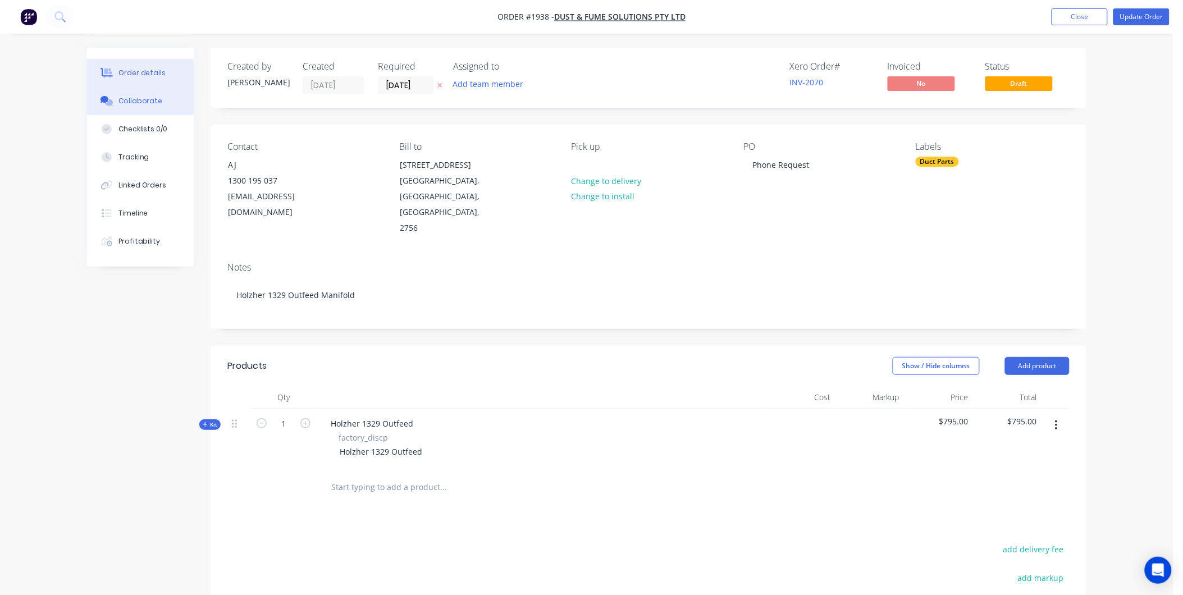
click at [145, 99] on div "Collaborate" at bounding box center [140, 101] width 44 height 10
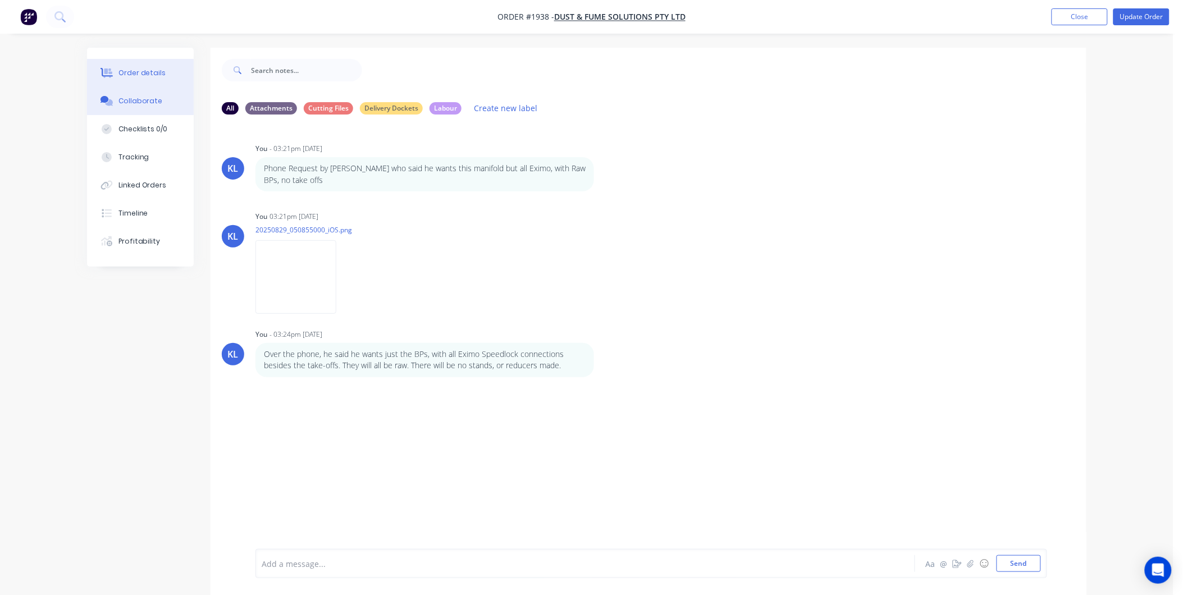
click at [135, 70] on div "Order details" at bounding box center [142, 73] width 48 height 10
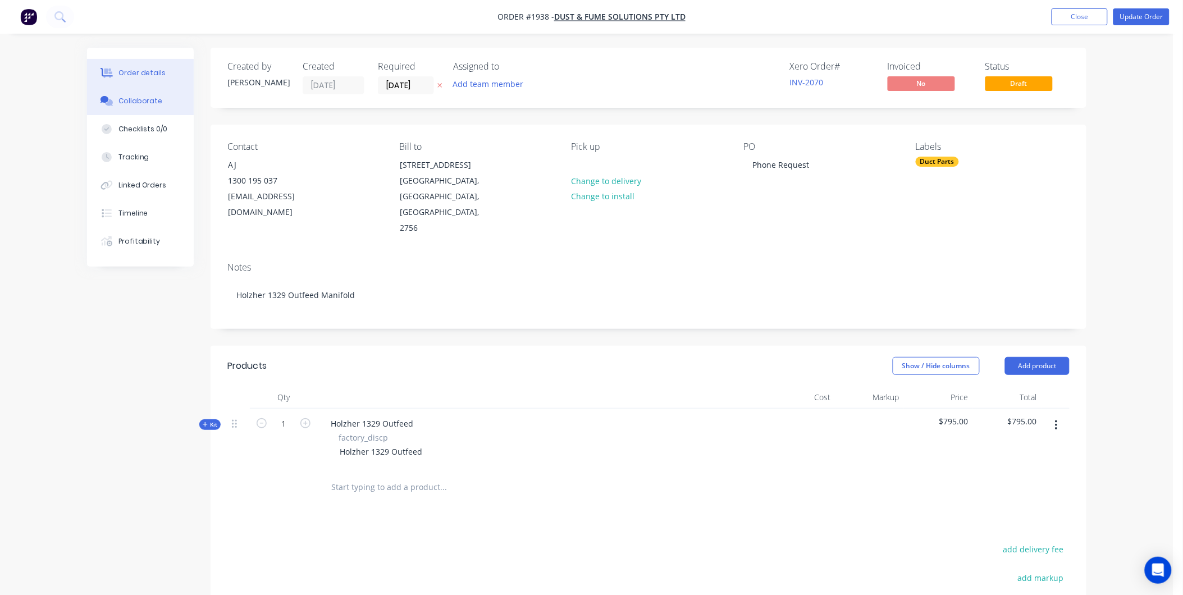
click at [165, 110] on button "Collaborate" at bounding box center [140, 101] width 107 height 28
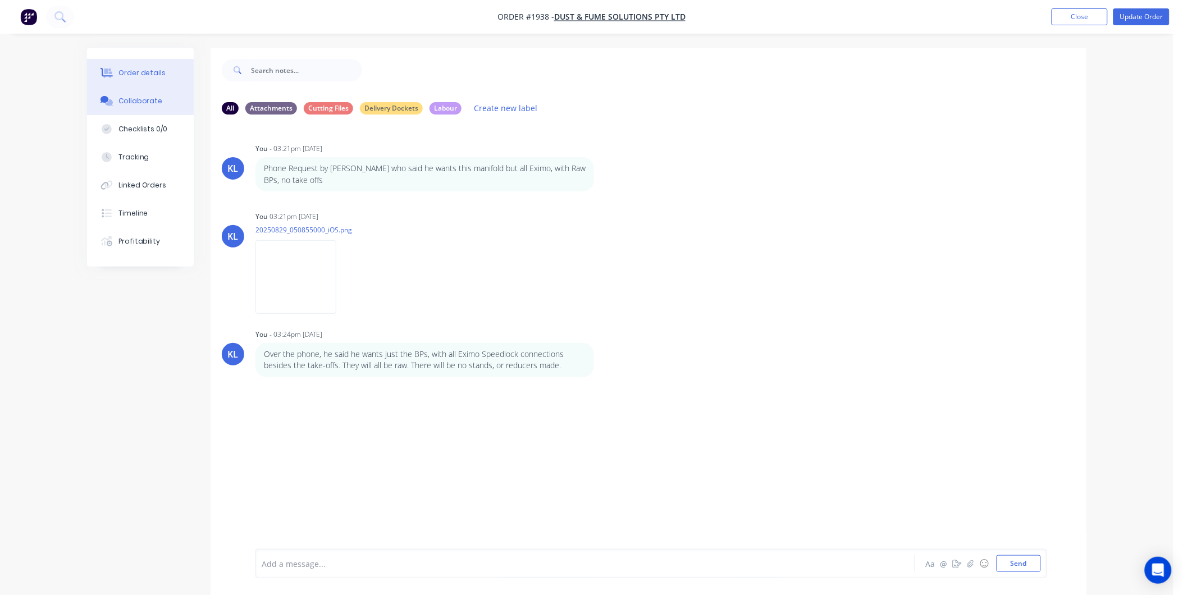
click at [152, 71] on div "Order details" at bounding box center [142, 73] width 48 height 10
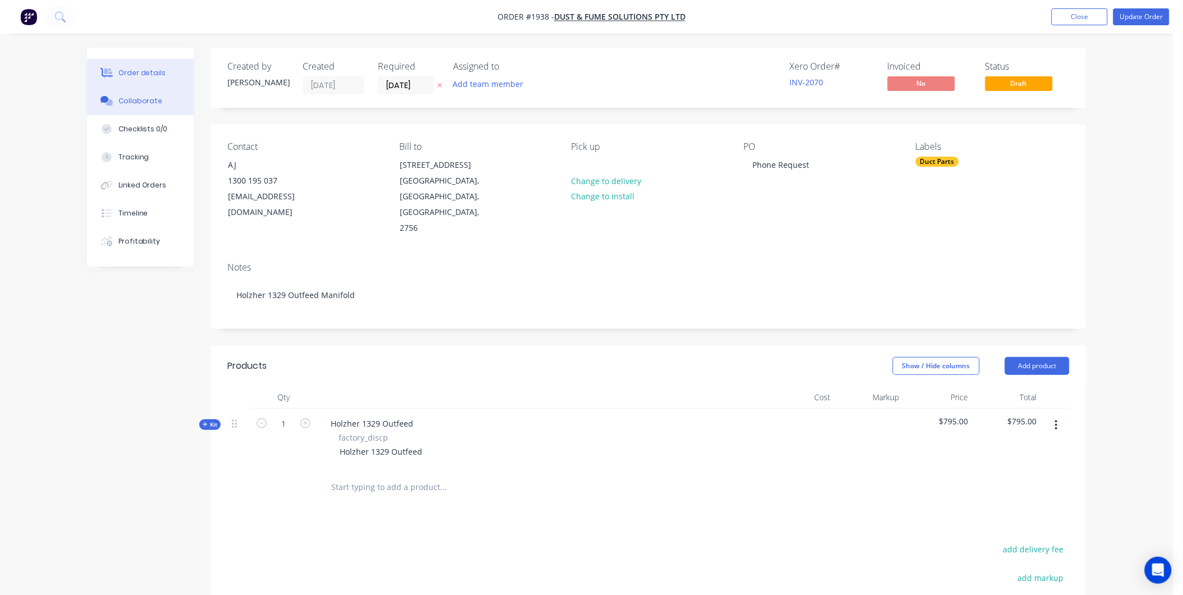
click at [134, 99] on div "Collaborate" at bounding box center [140, 101] width 44 height 10
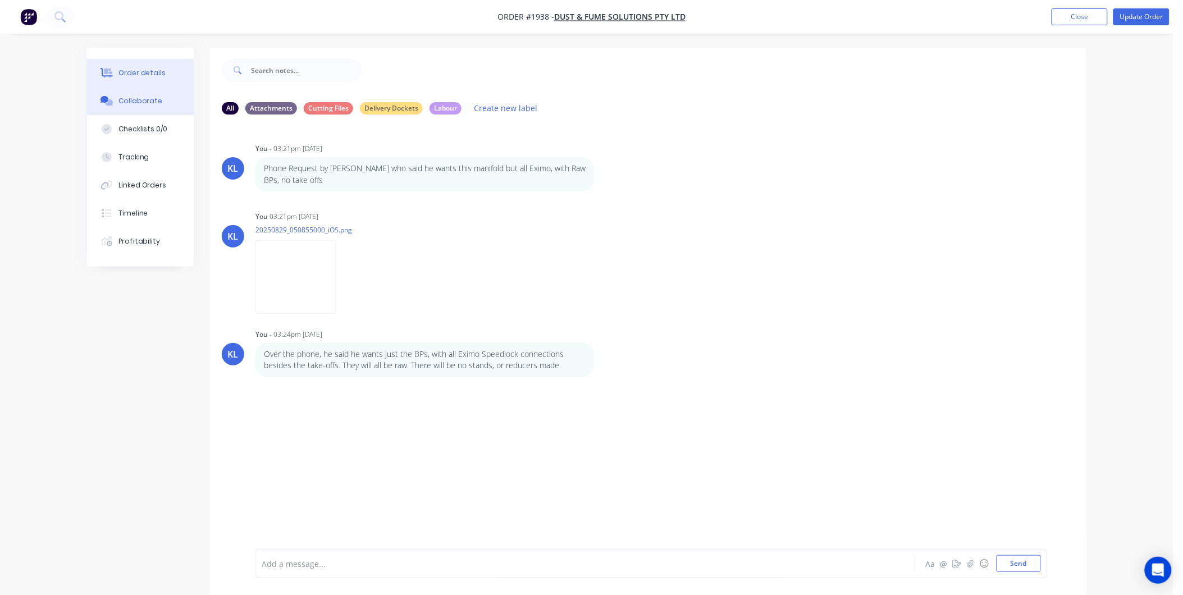
click at [142, 75] on div "Order details" at bounding box center [142, 73] width 48 height 10
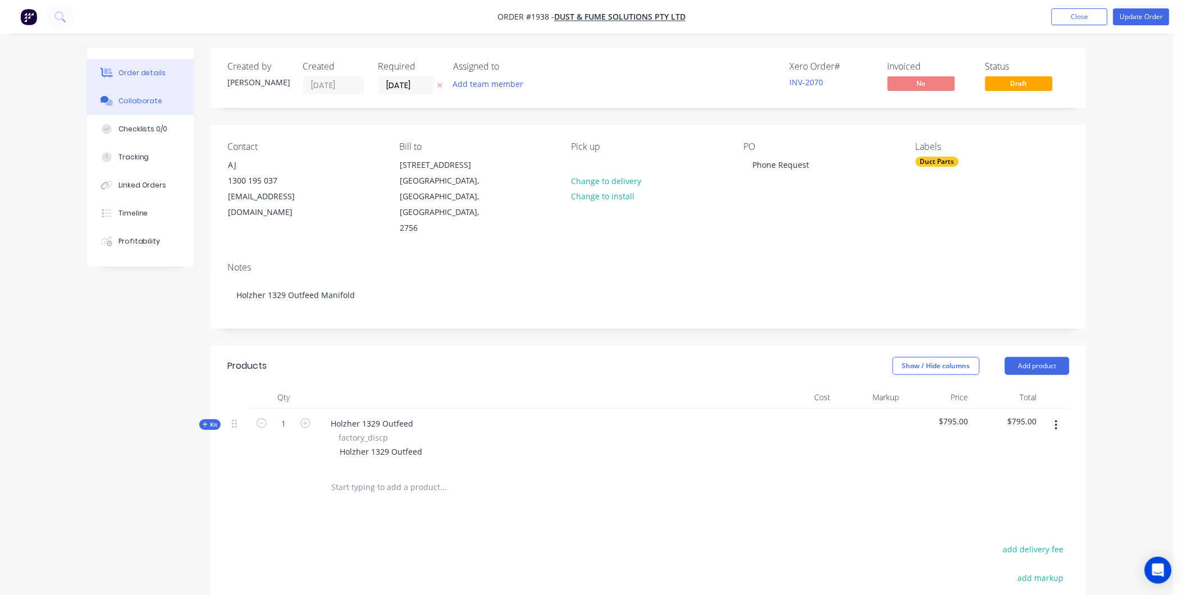
click at [150, 106] on div "Collaborate" at bounding box center [140, 101] width 44 height 10
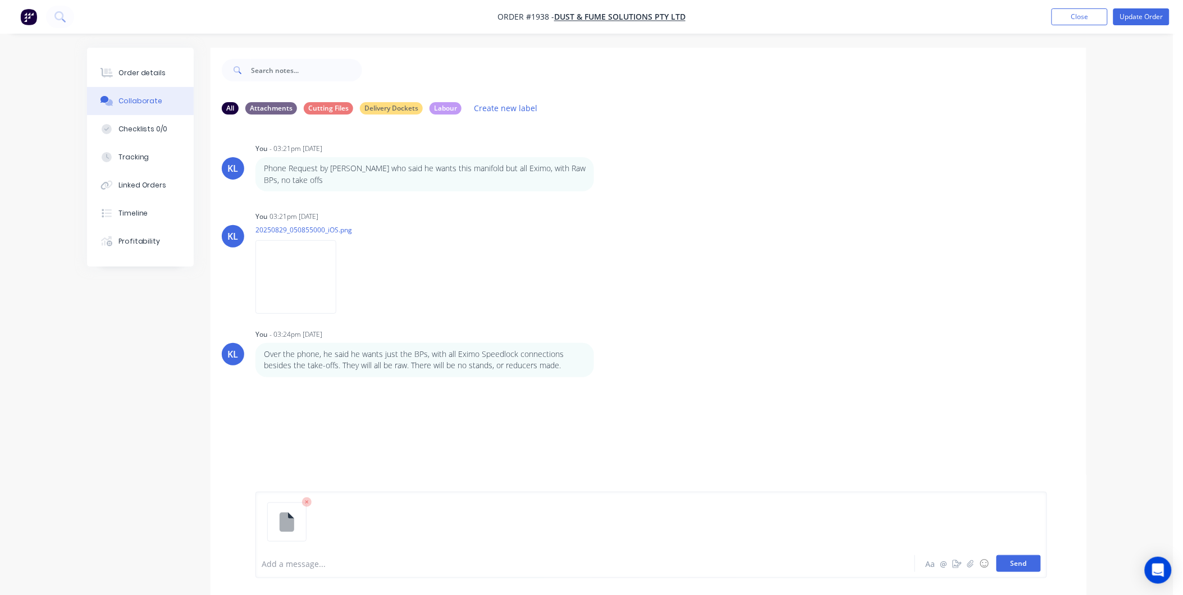
click at [1025, 559] on button "Send" at bounding box center [1019, 563] width 44 height 17
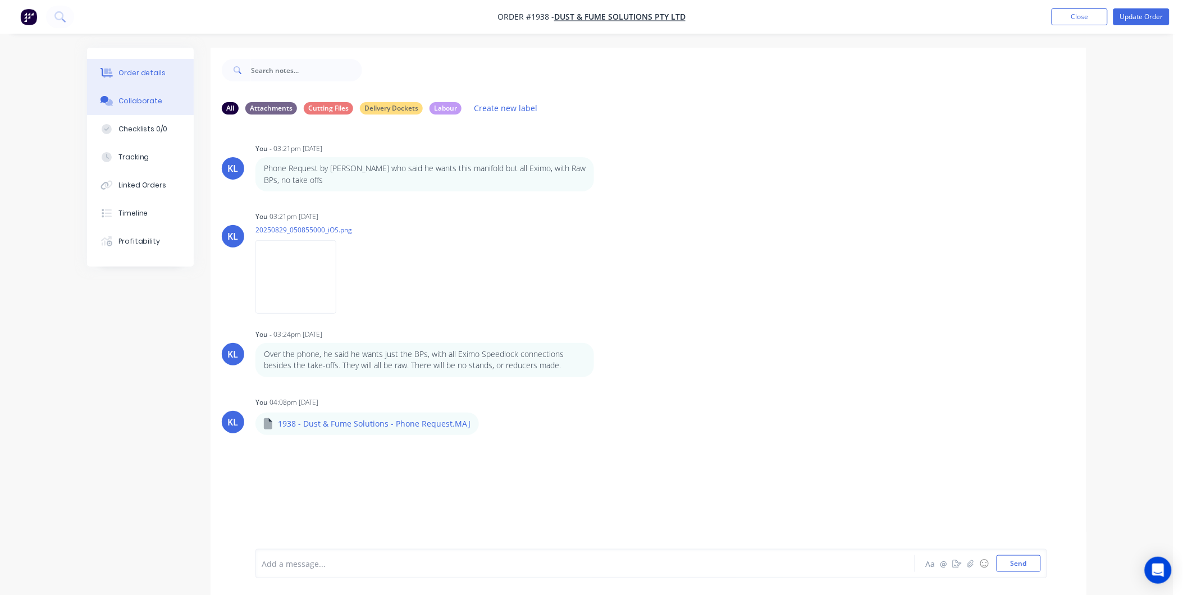
click at [141, 76] on div "Order details" at bounding box center [142, 73] width 48 height 10
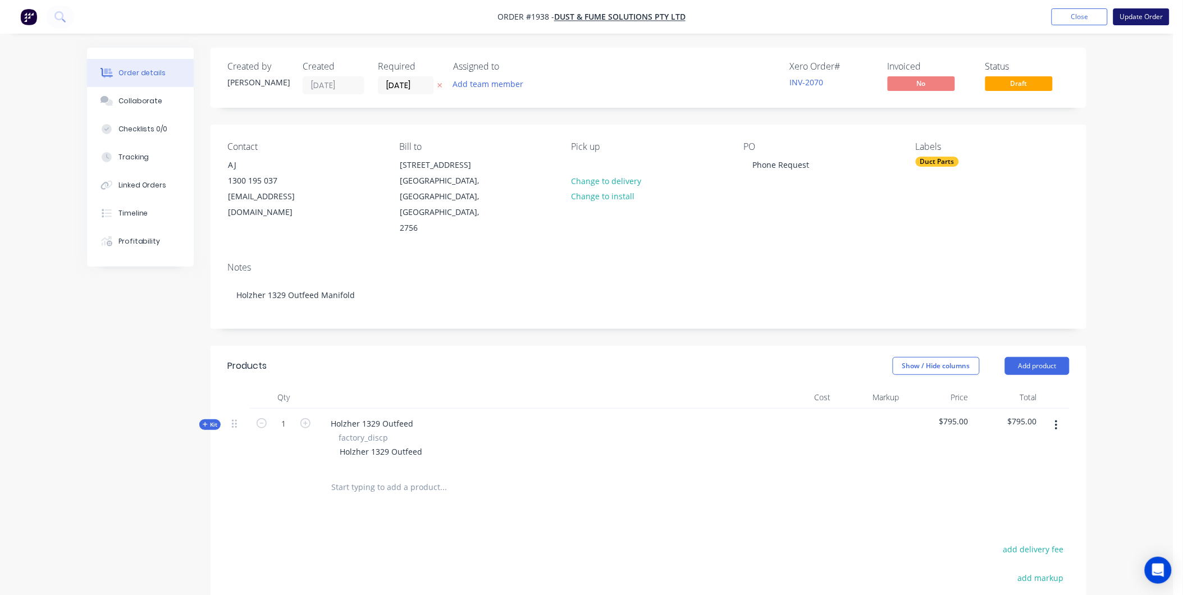
click at [1136, 17] on button "Update Order" at bounding box center [1141, 16] width 56 height 17
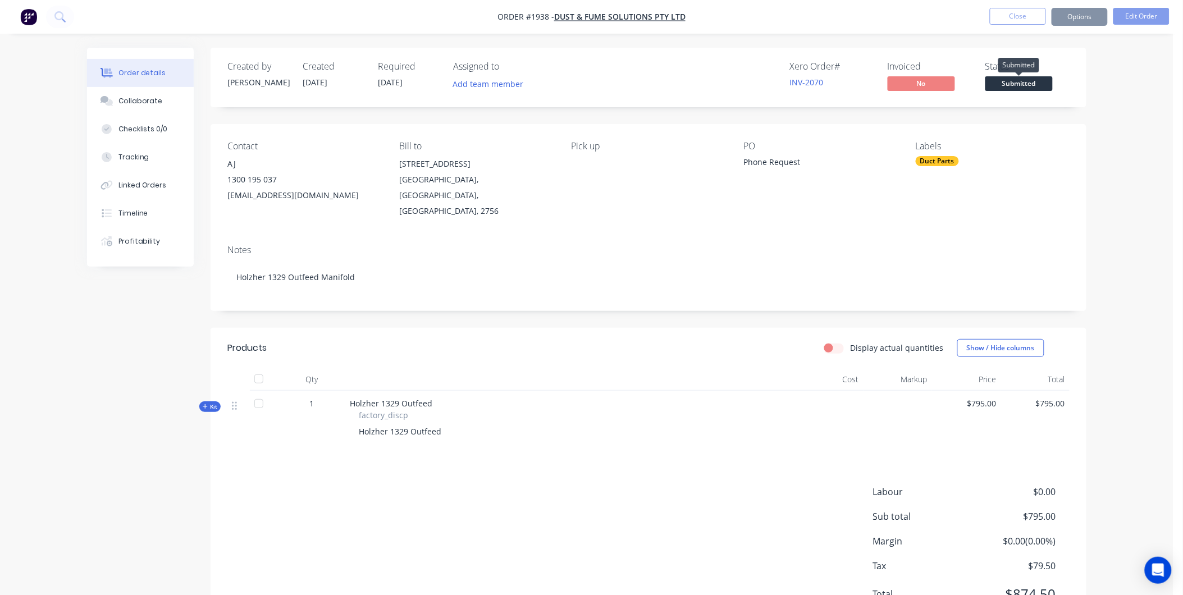
click at [1007, 86] on span "Submitted" at bounding box center [1018, 83] width 67 height 14
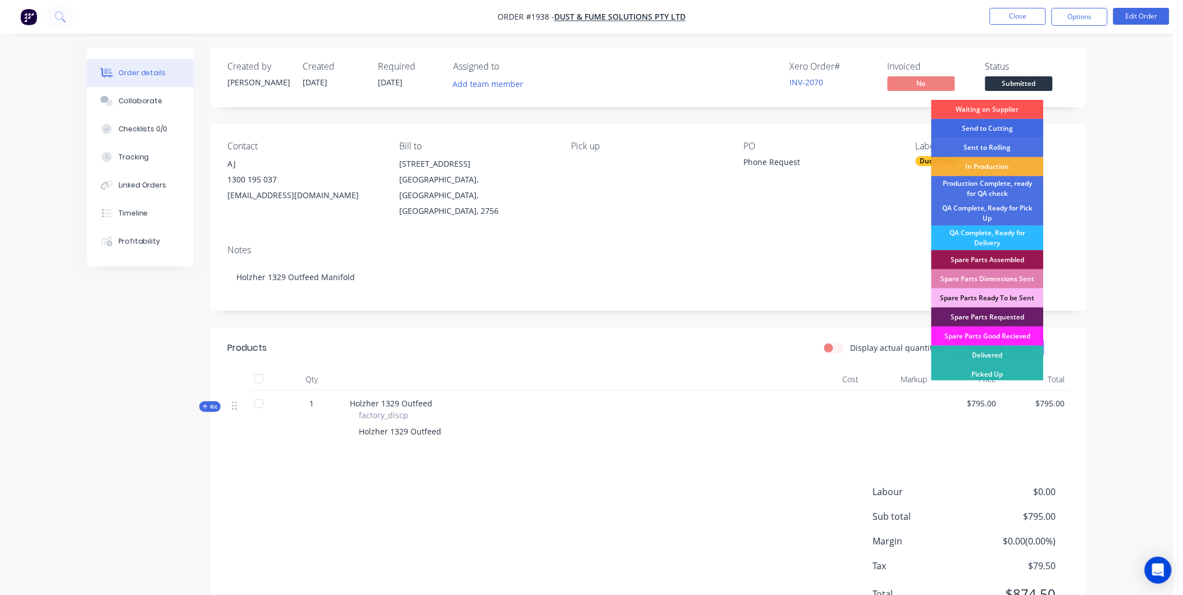
click at [1000, 131] on div "Send to Cutting" at bounding box center [987, 128] width 112 height 19
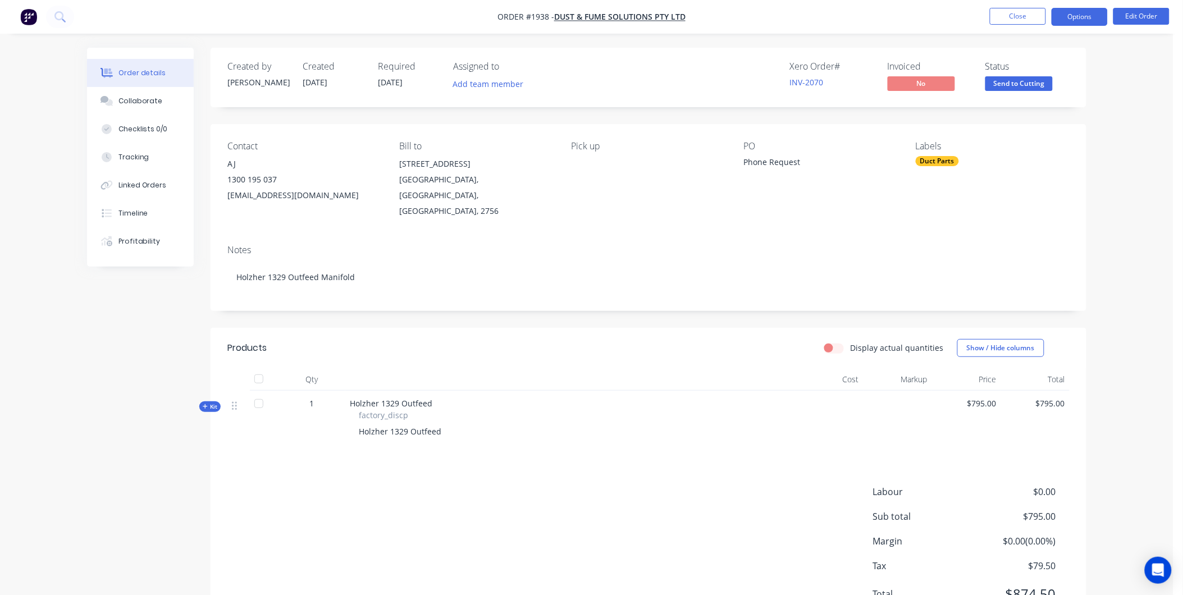
click at [1069, 14] on button "Options" at bounding box center [1080, 17] width 56 height 18
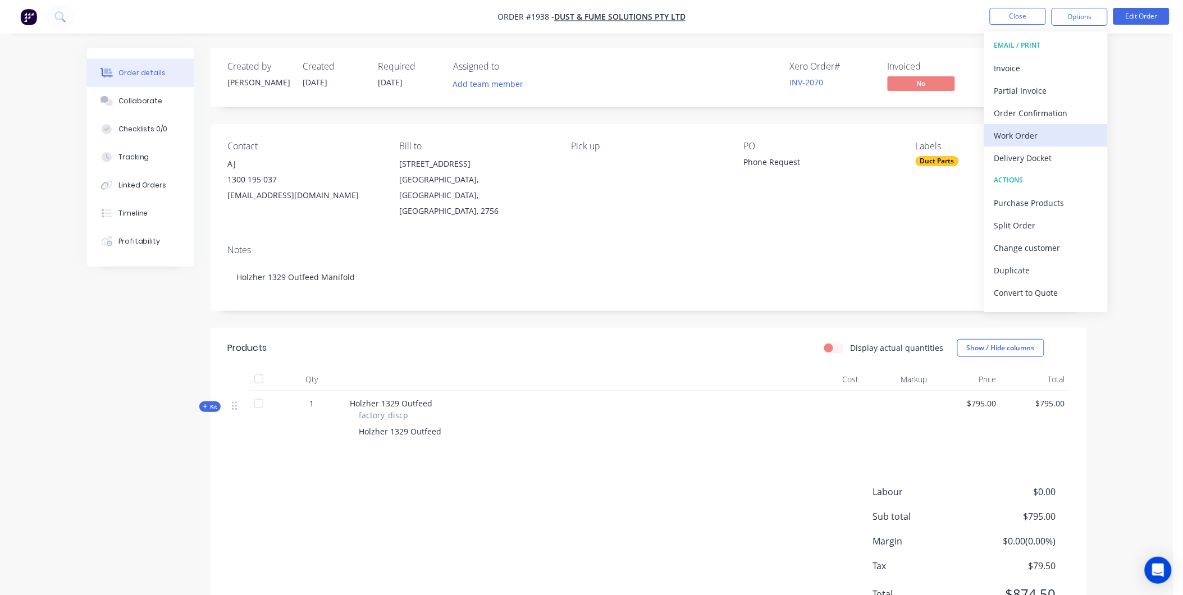
click at [1023, 128] on div "Work Order" at bounding box center [1045, 135] width 103 height 16
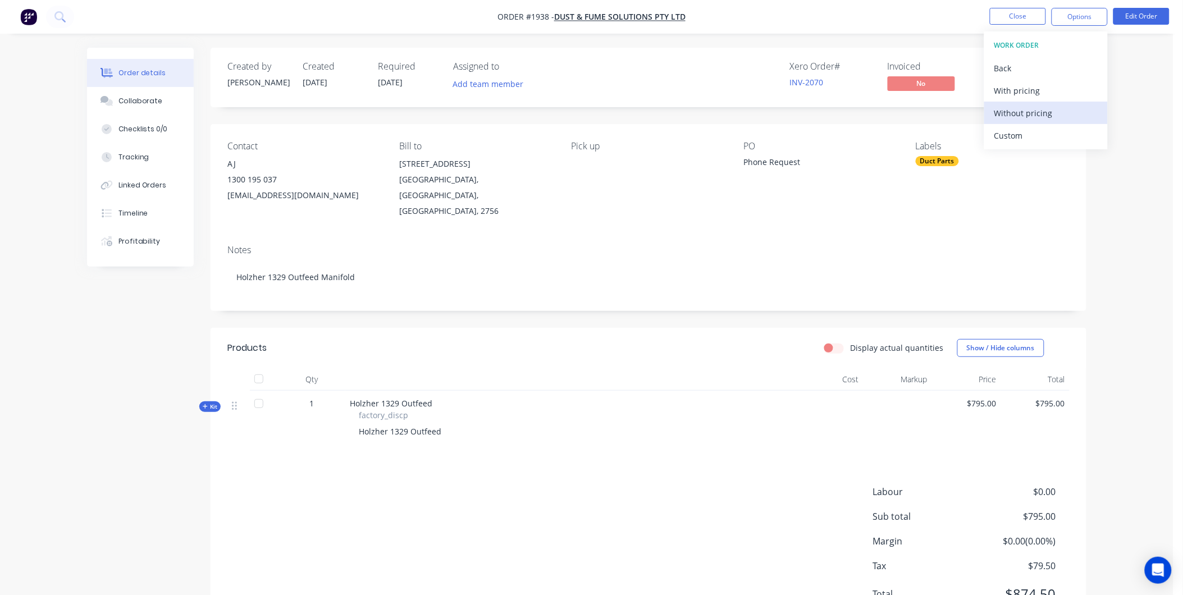
click at [1022, 114] on div "Without pricing" at bounding box center [1045, 113] width 103 height 16
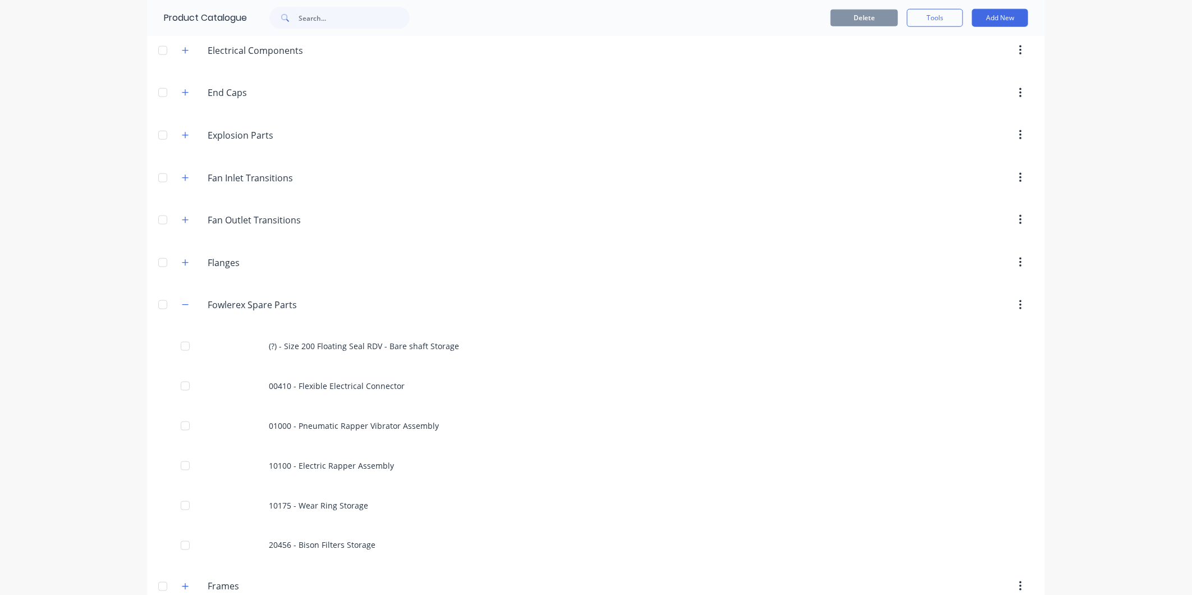
scroll to position [811, 0]
click at [182, 308] on icon "button" at bounding box center [185, 304] width 7 height 8
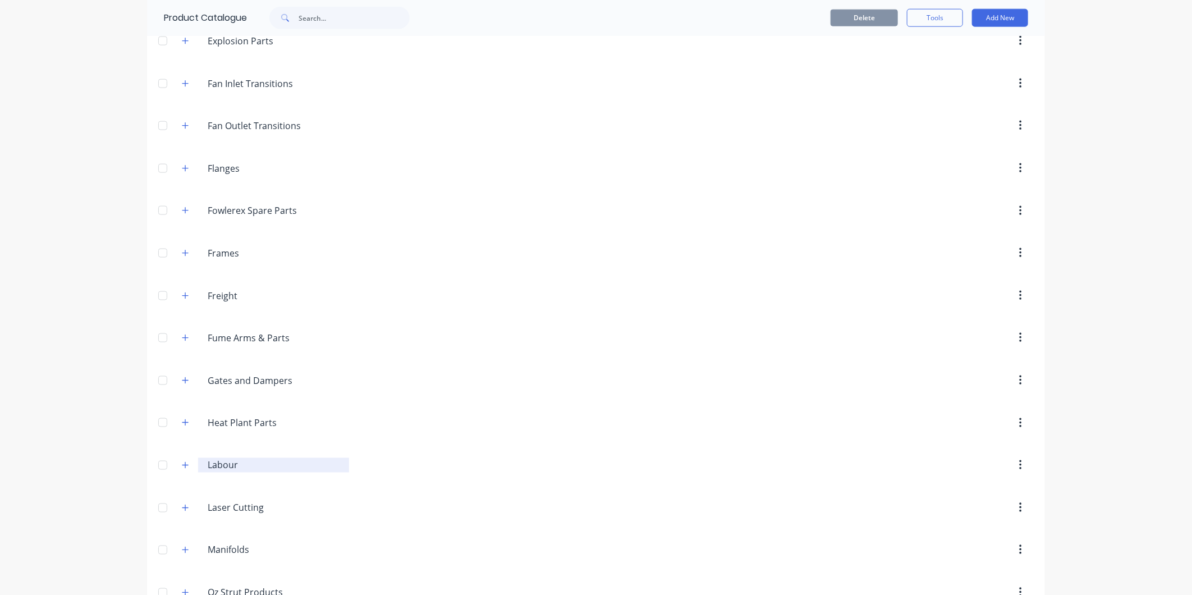
scroll to position [1060, 0]
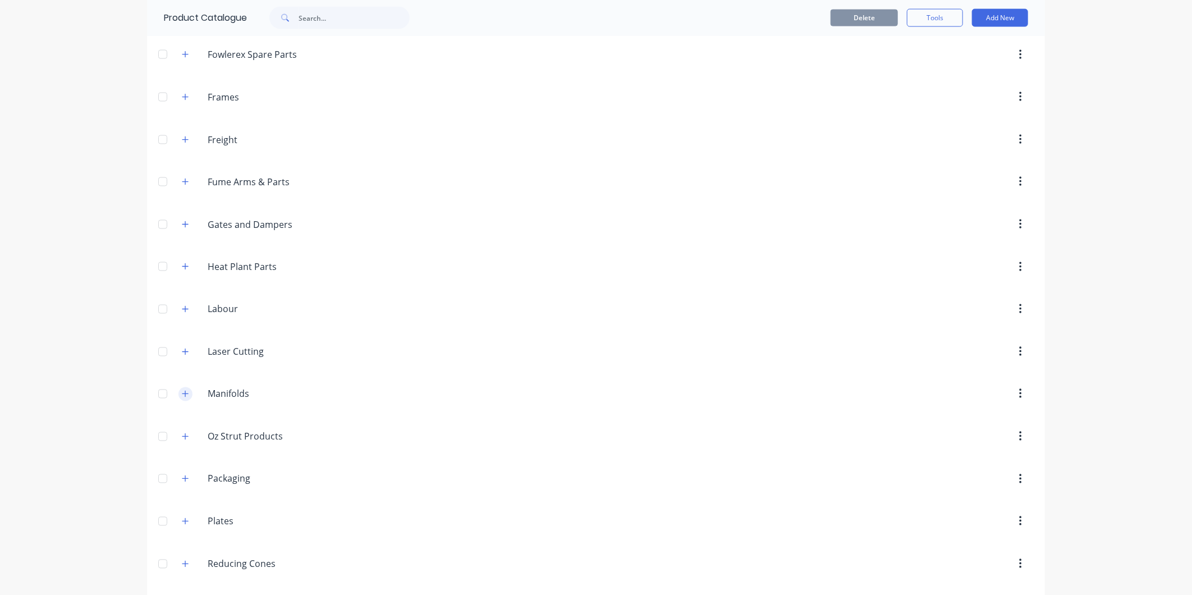
click at [182, 398] on icon "button" at bounding box center [185, 394] width 7 height 8
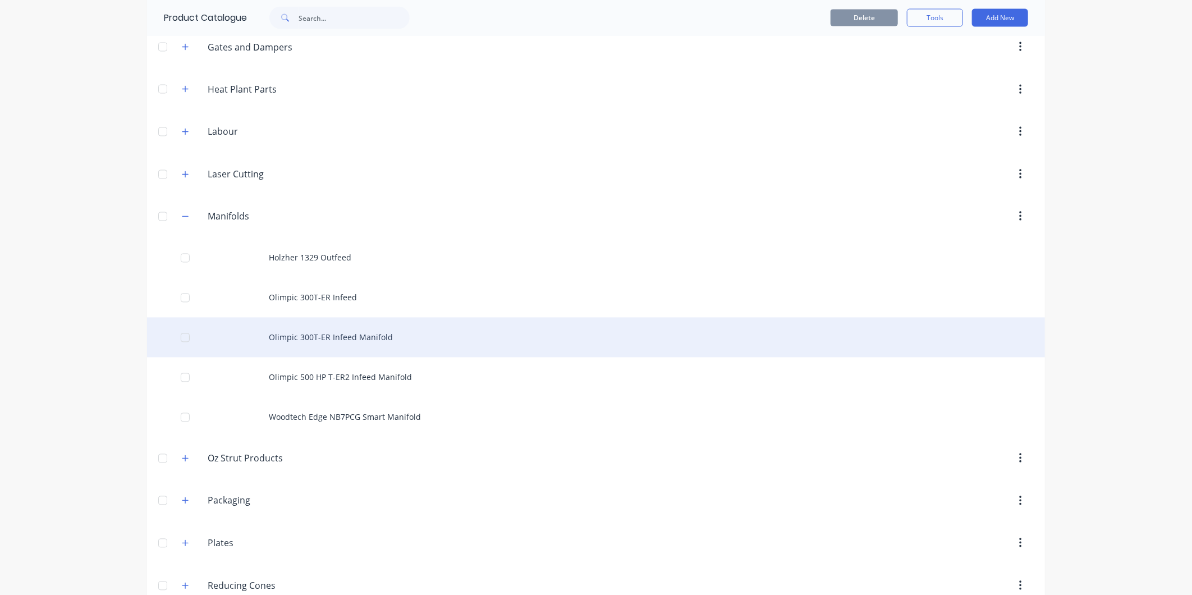
scroll to position [1310, 0]
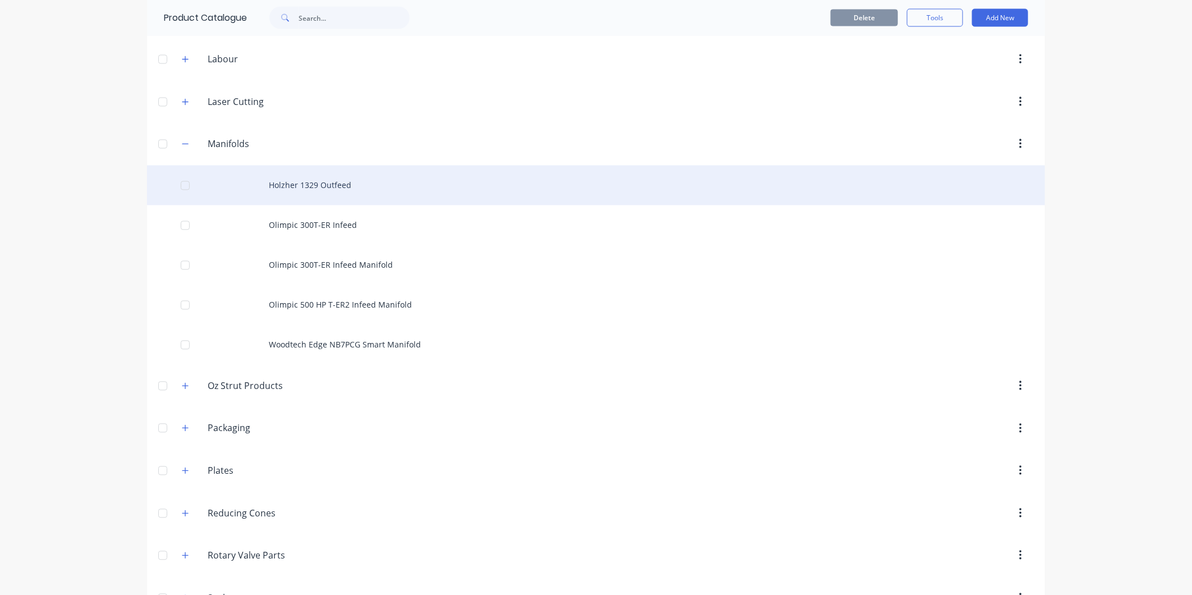
click at [326, 186] on div "Holzher 1329 Outfeed" at bounding box center [596, 186] width 898 height 40
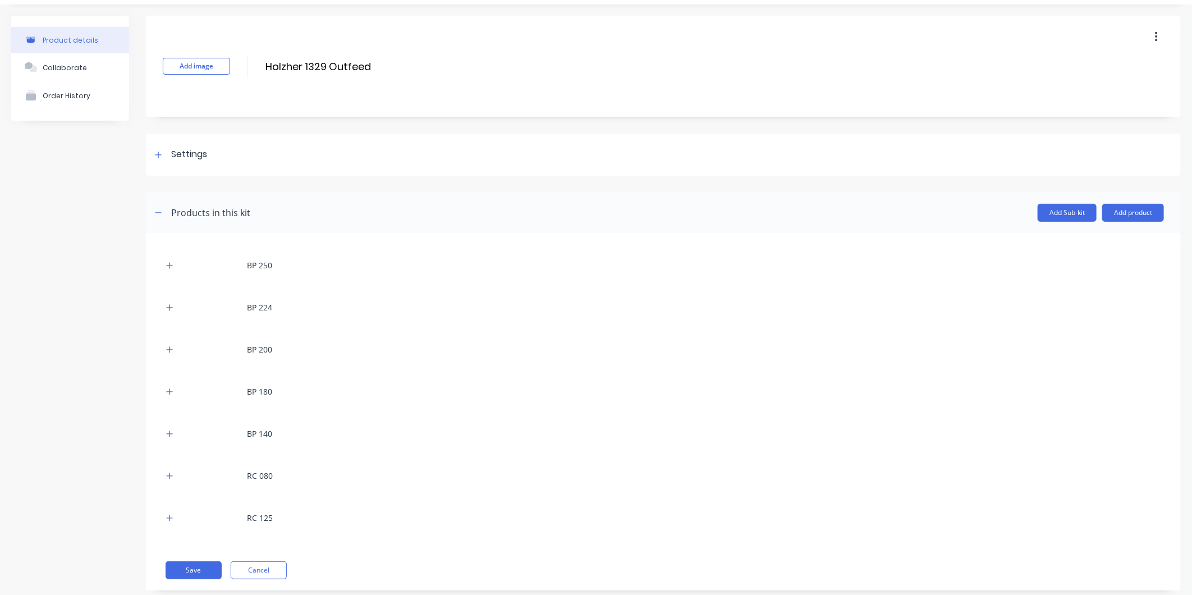
scroll to position [53, 0]
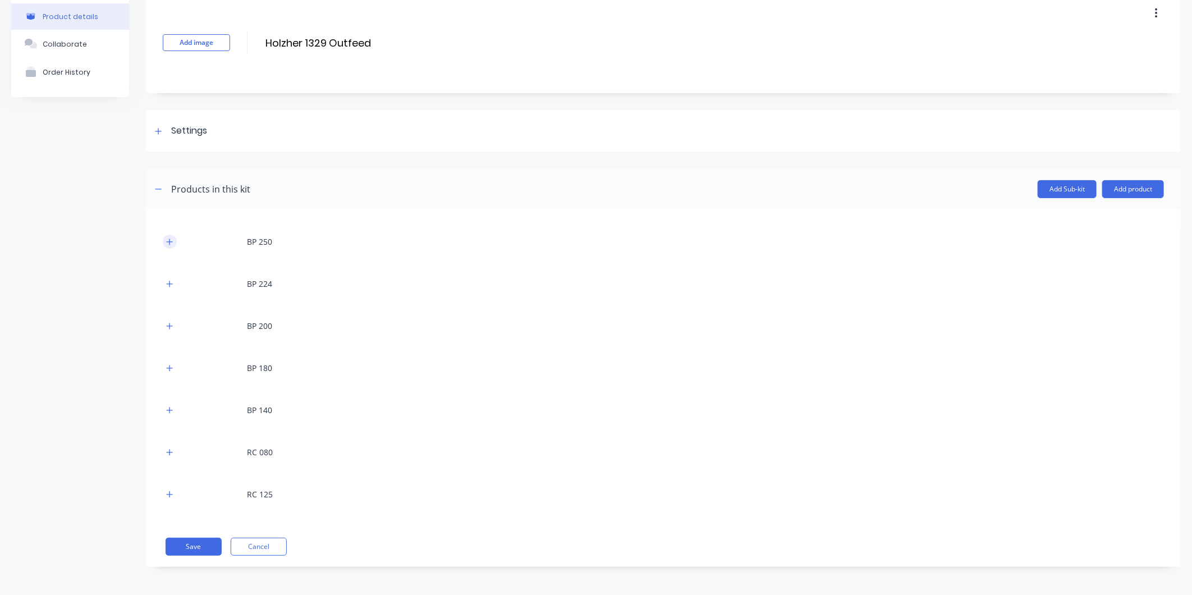
click at [166, 241] on icon "button" at bounding box center [169, 242] width 7 height 8
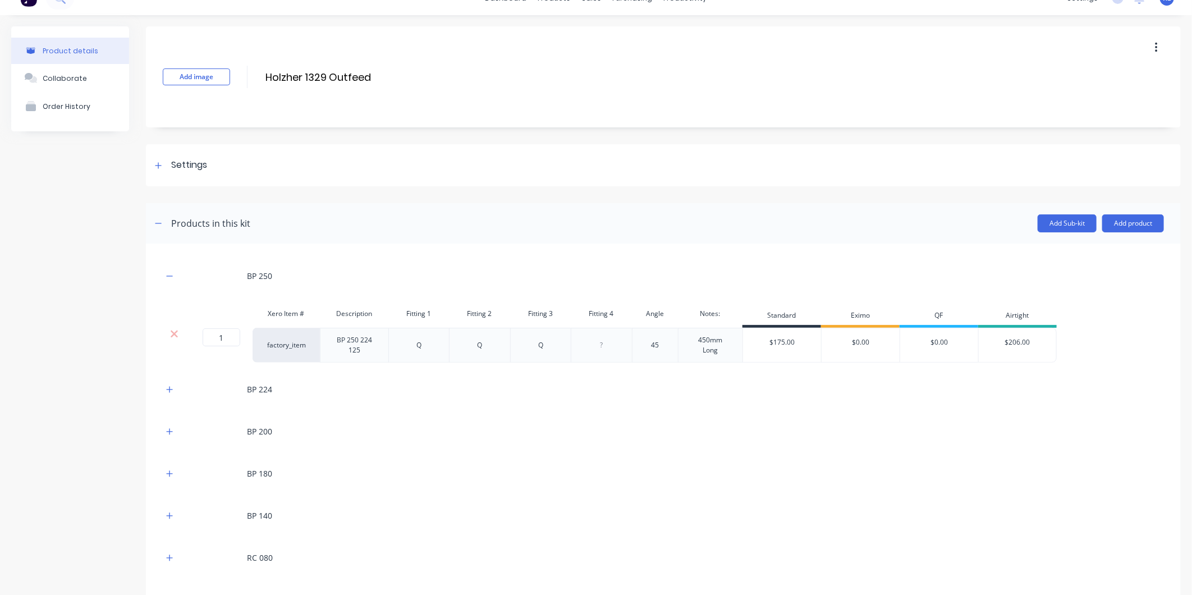
scroll to position [0, 0]
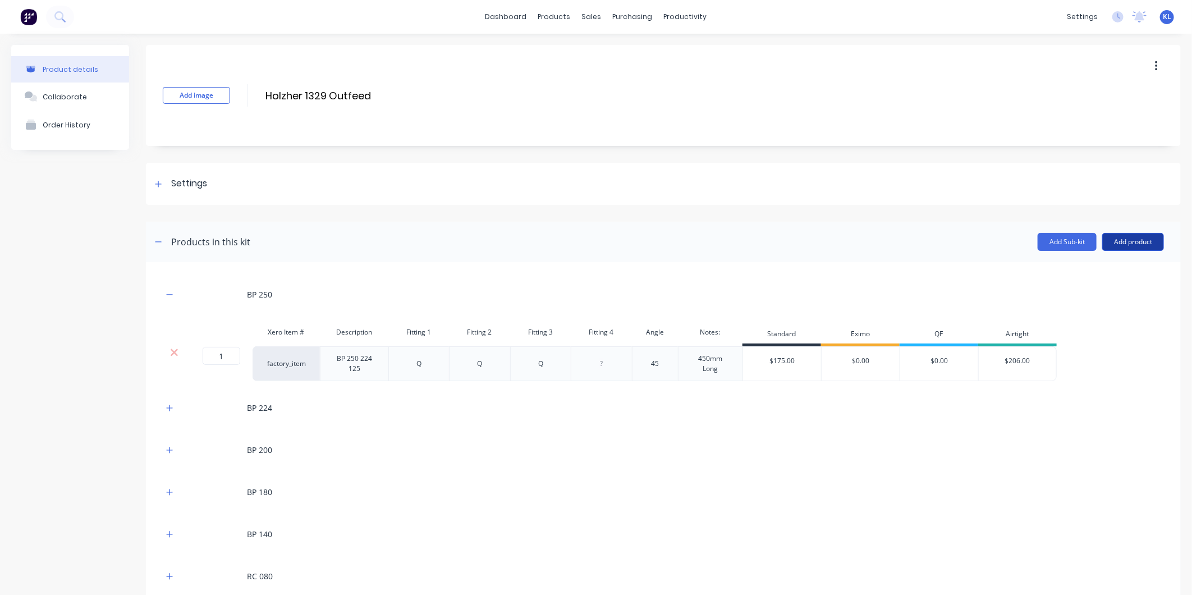
click at [1141, 243] on button "Add product" at bounding box center [1134, 242] width 62 height 18
click at [1098, 272] on div "Product catalogue" at bounding box center [1111, 271] width 86 height 16
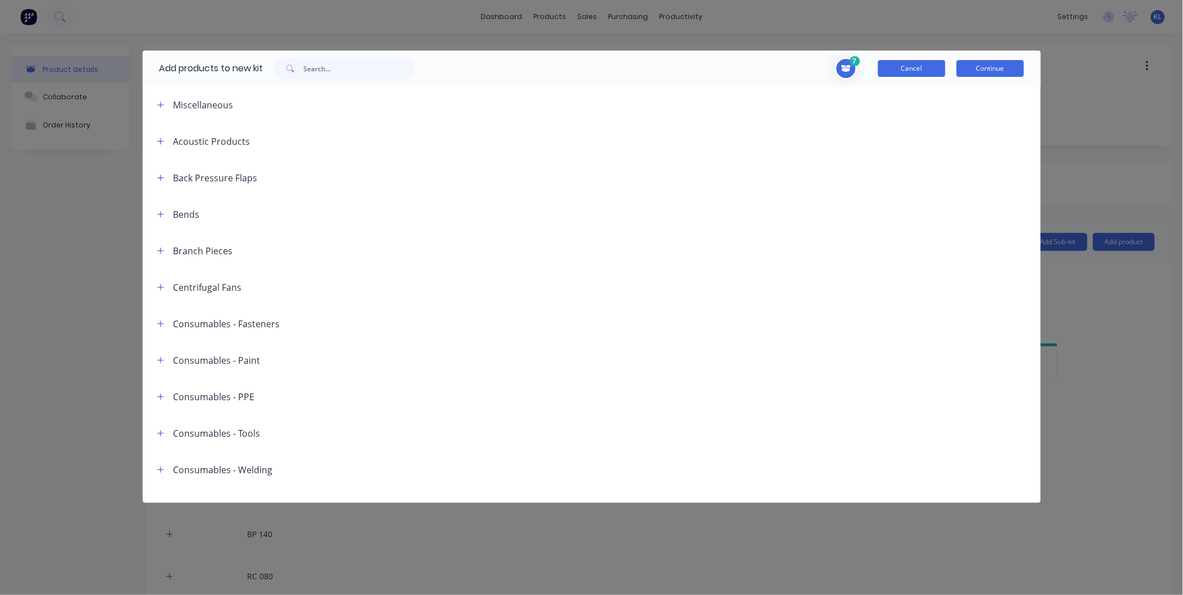
click at [927, 70] on button "Cancel" at bounding box center [911, 68] width 67 height 17
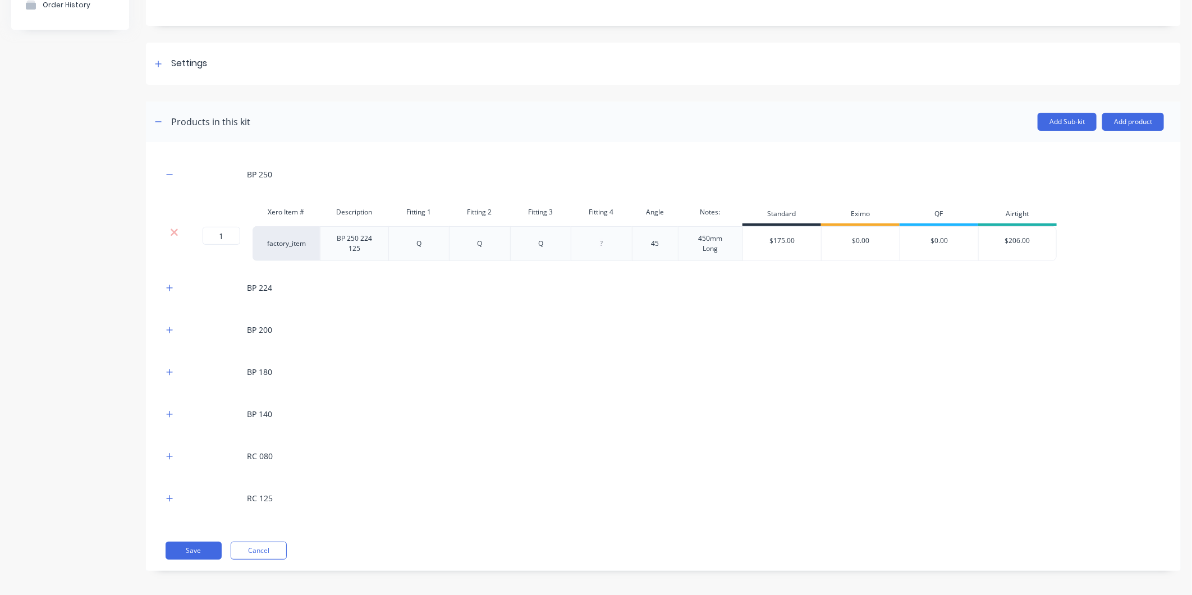
scroll to position [124, 0]
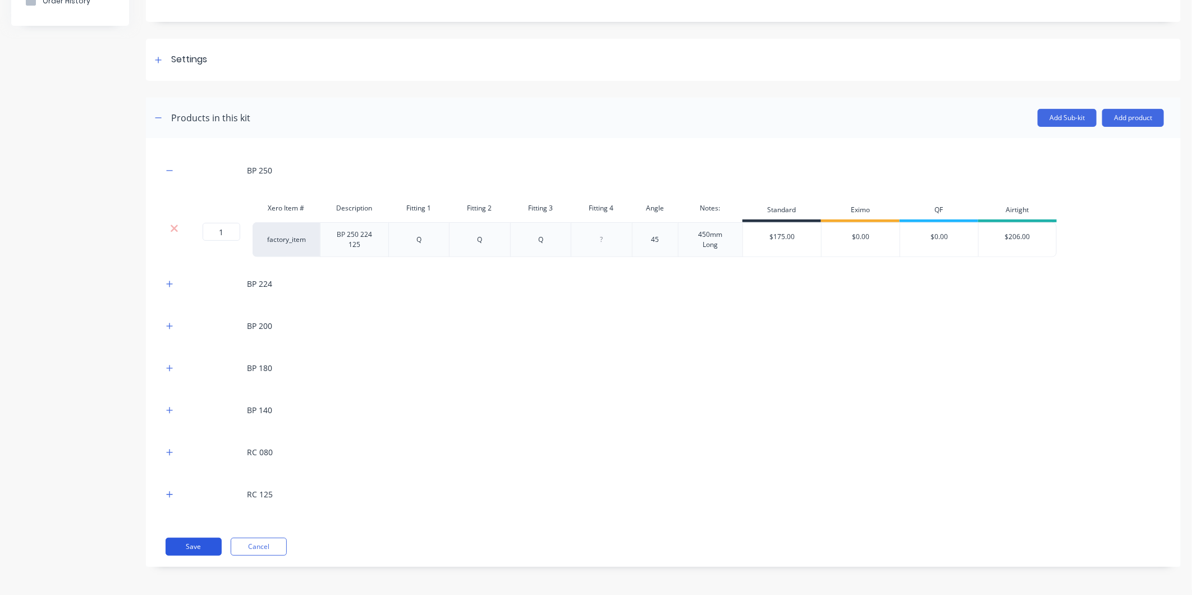
click at [194, 551] on button "Save" at bounding box center [194, 547] width 56 height 18
